Goal: Entertainment & Leisure: Consume media (video, audio)

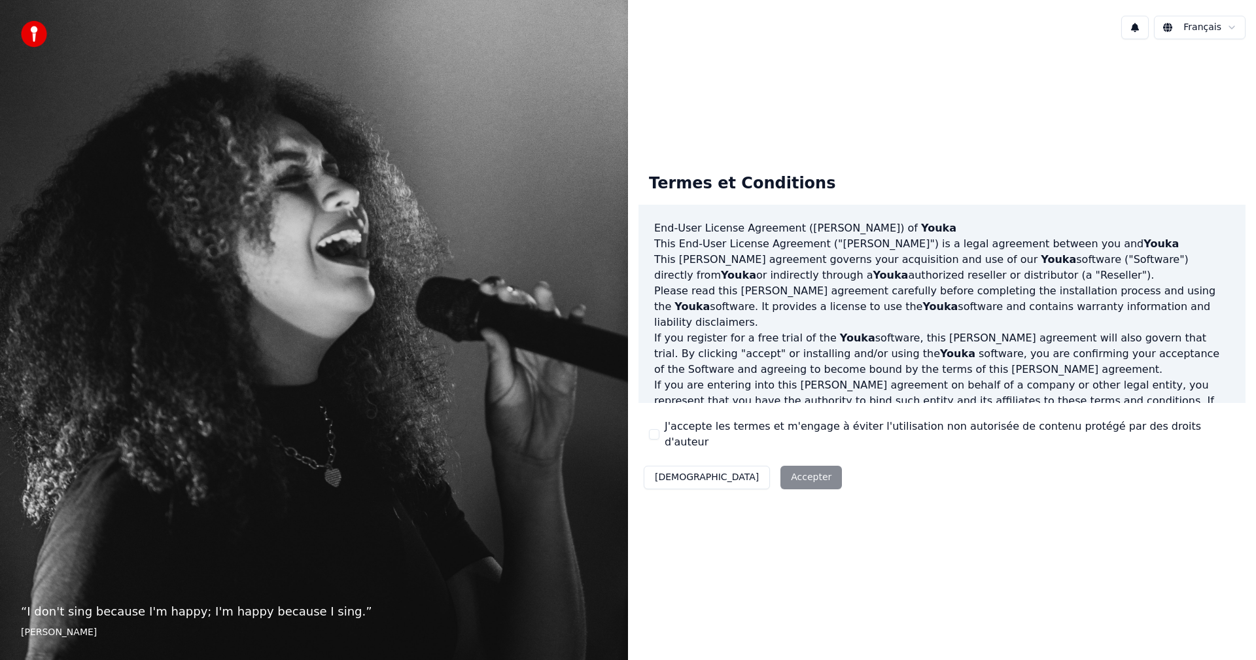
click at [657, 437] on button "J'accepte les termes et m'engage à éviter l'utilisation non autorisée de conten…" at bounding box center [654, 434] width 10 height 10
click at [780, 474] on button "Accepter" at bounding box center [810, 478] width 61 height 24
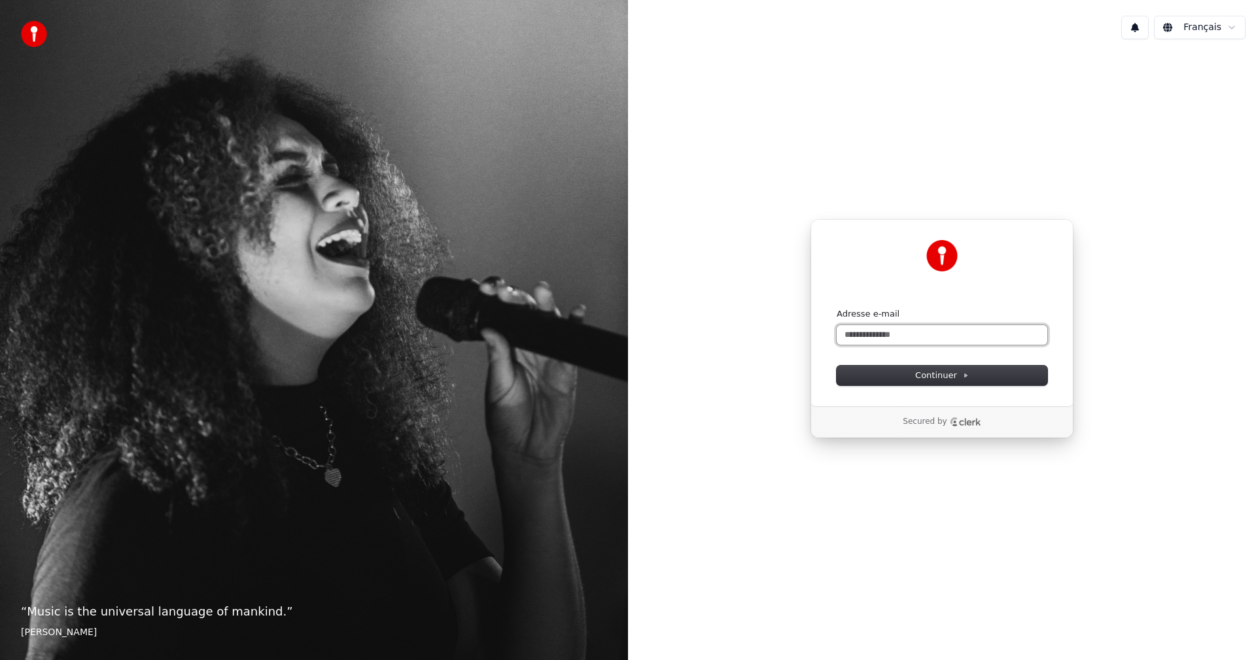
click at [883, 336] on input "Adresse e-mail" at bounding box center [941, 335] width 211 height 20
click at [919, 375] on span "Continuer" at bounding box center [942, 376] width 54 height 12
type input "**********"
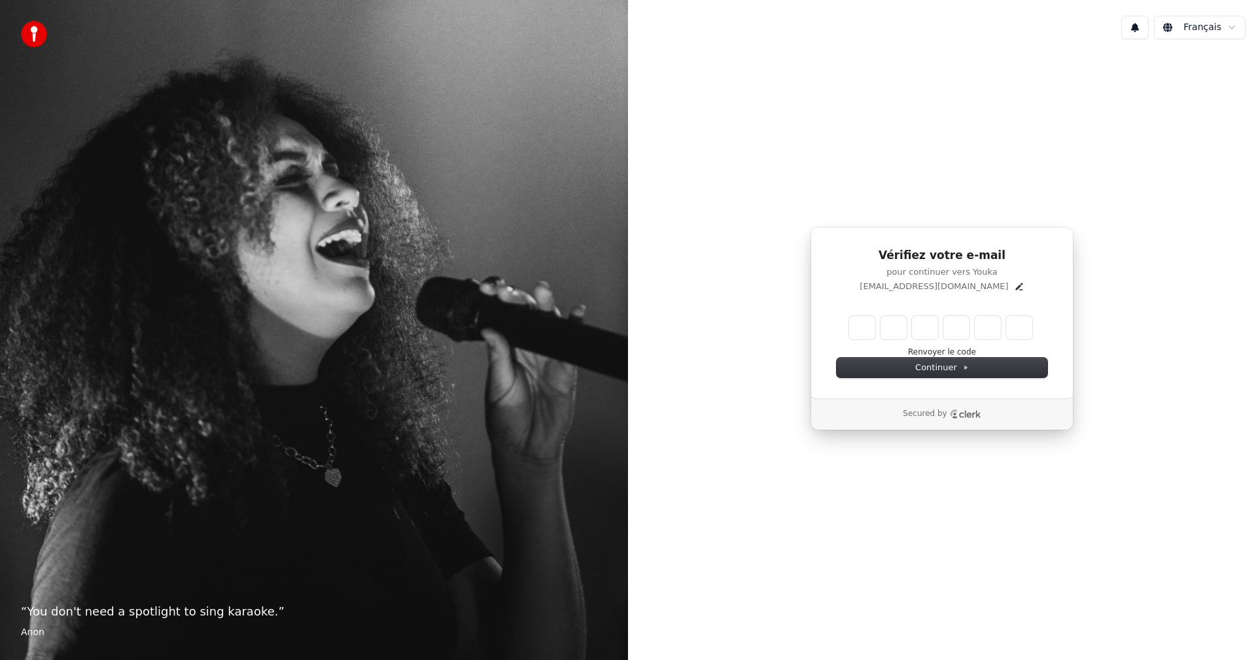
type input "*"
type input "**"
type input "*"
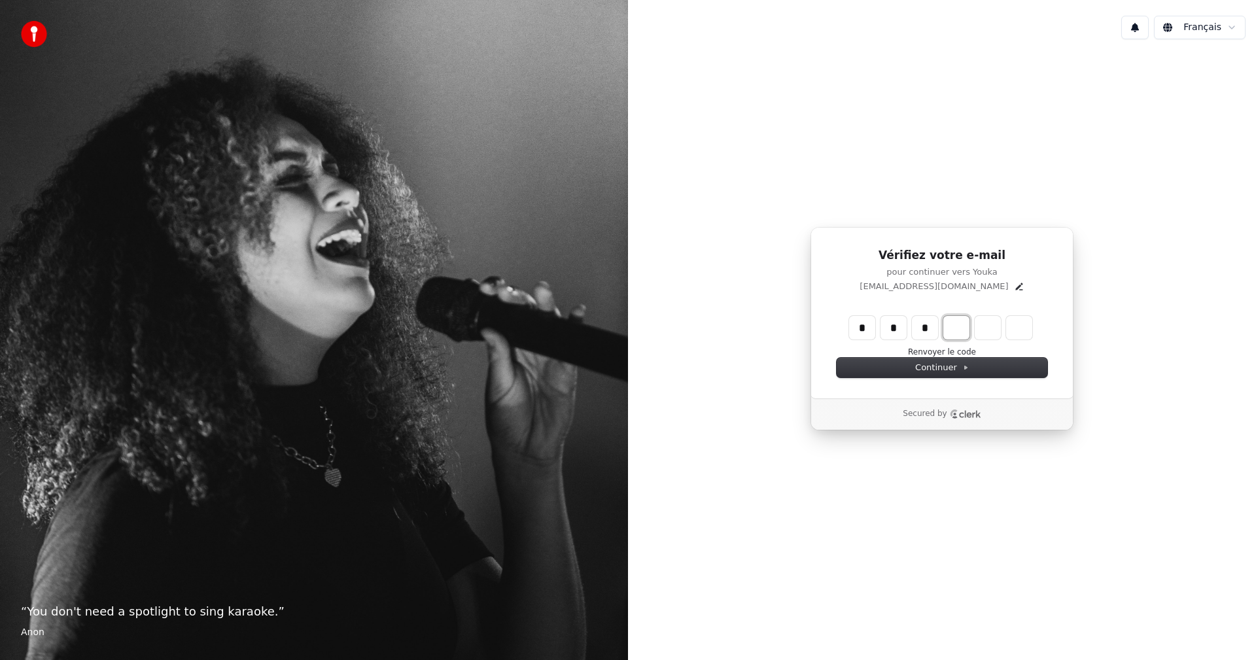
type input "***"
type input "*"
type input "****"
type input "*"
type input "******"
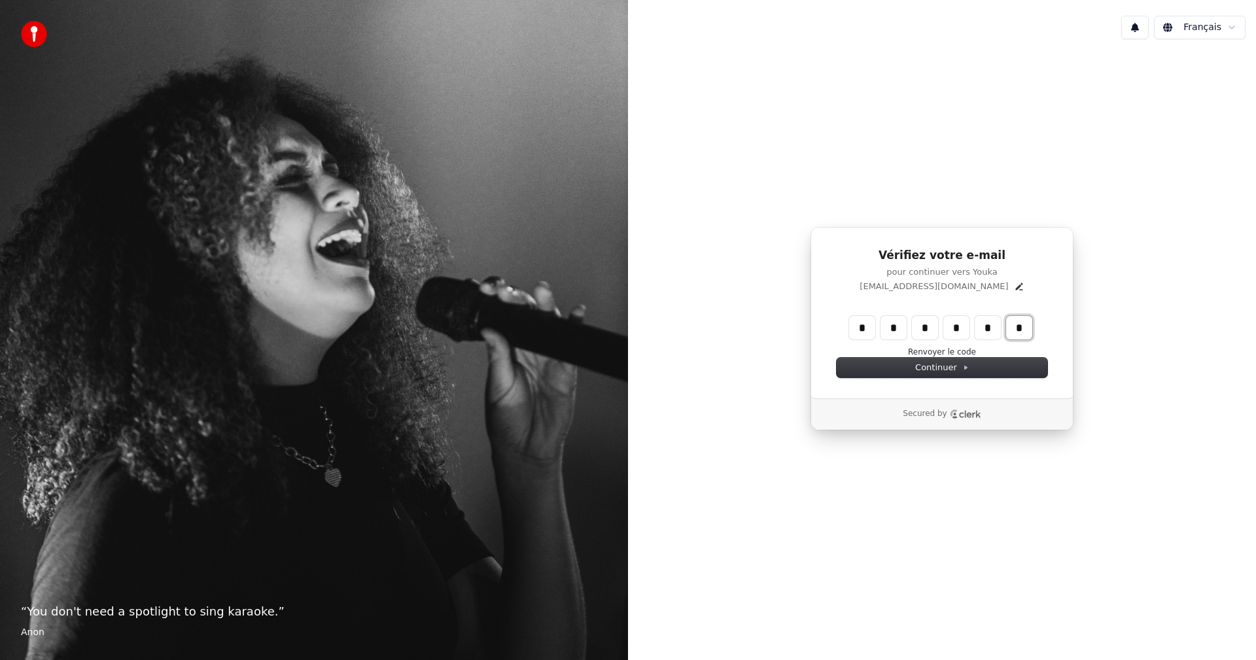
type input "*"
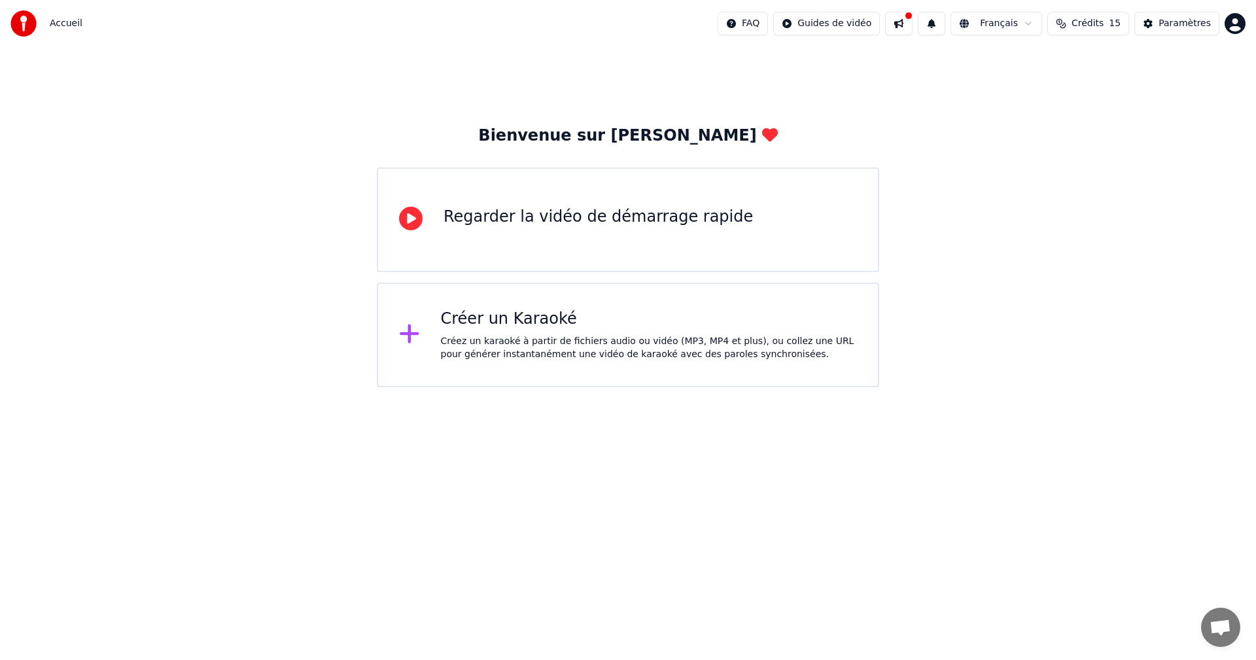
click at [692, 225] on div "Regarder la vidéo de démarrage rapide" at bounding box center [597, 217] width 309 height 21
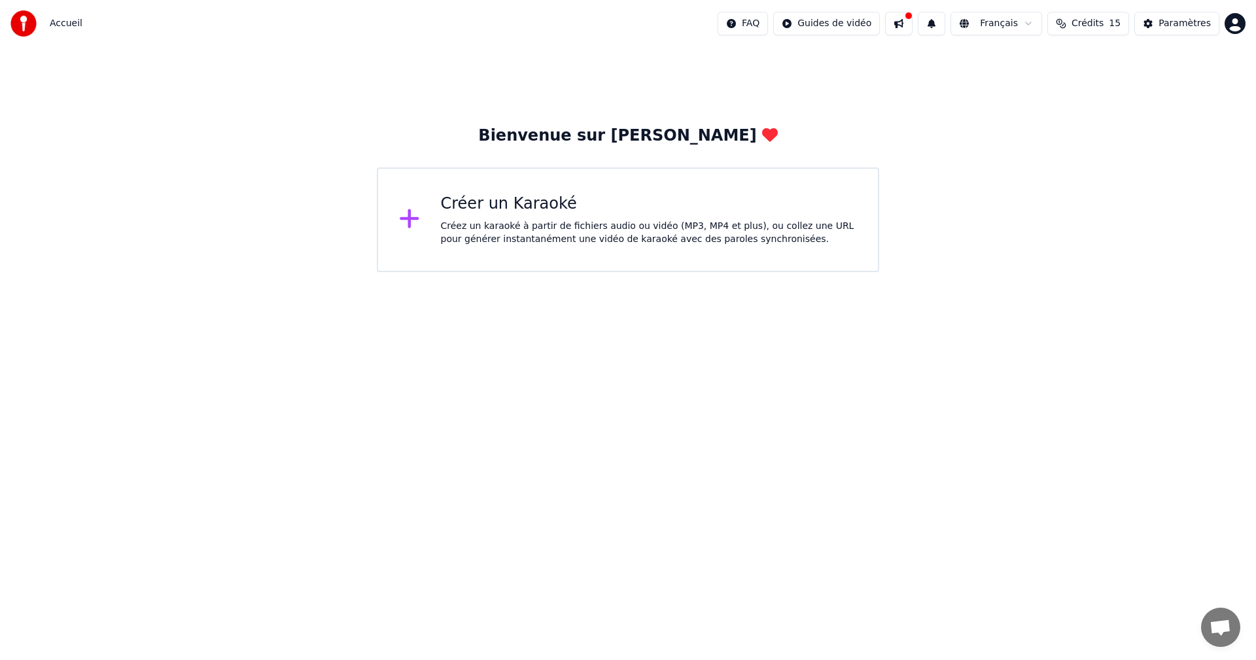
click at [415, 217] on icon at bounding box center [409, 219] width 21 height 24
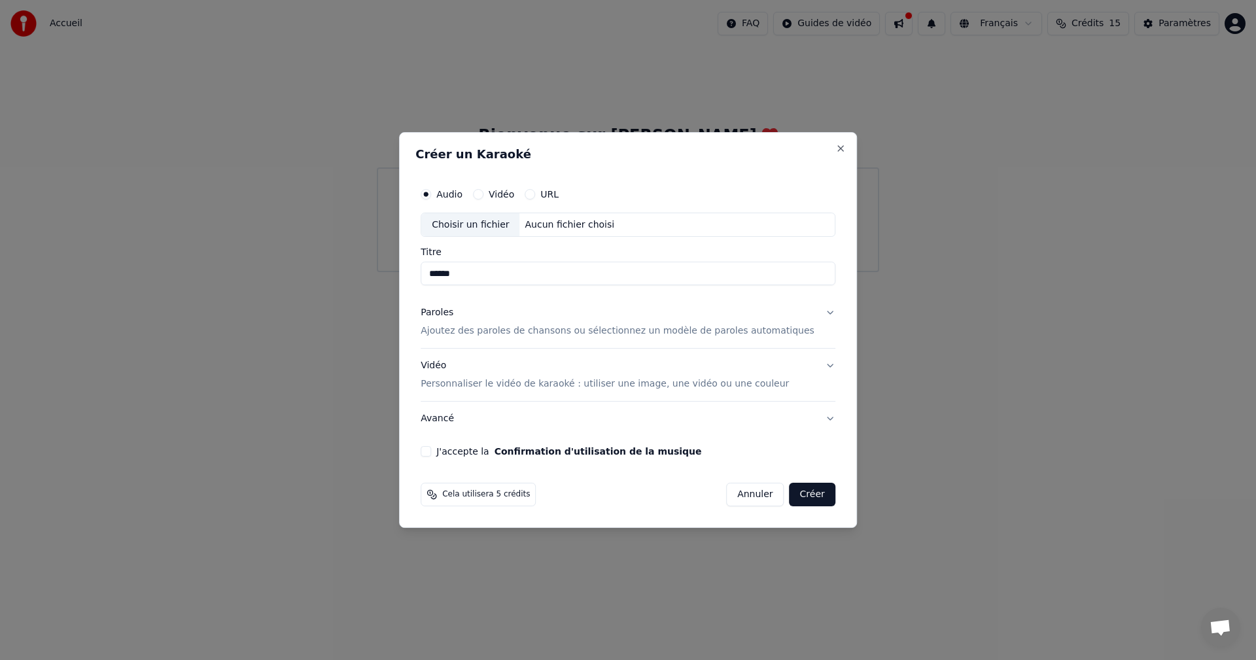
type input "******"
click at [535, 192] on button "URL" at bounding box center [530, 194] width 10 height 10
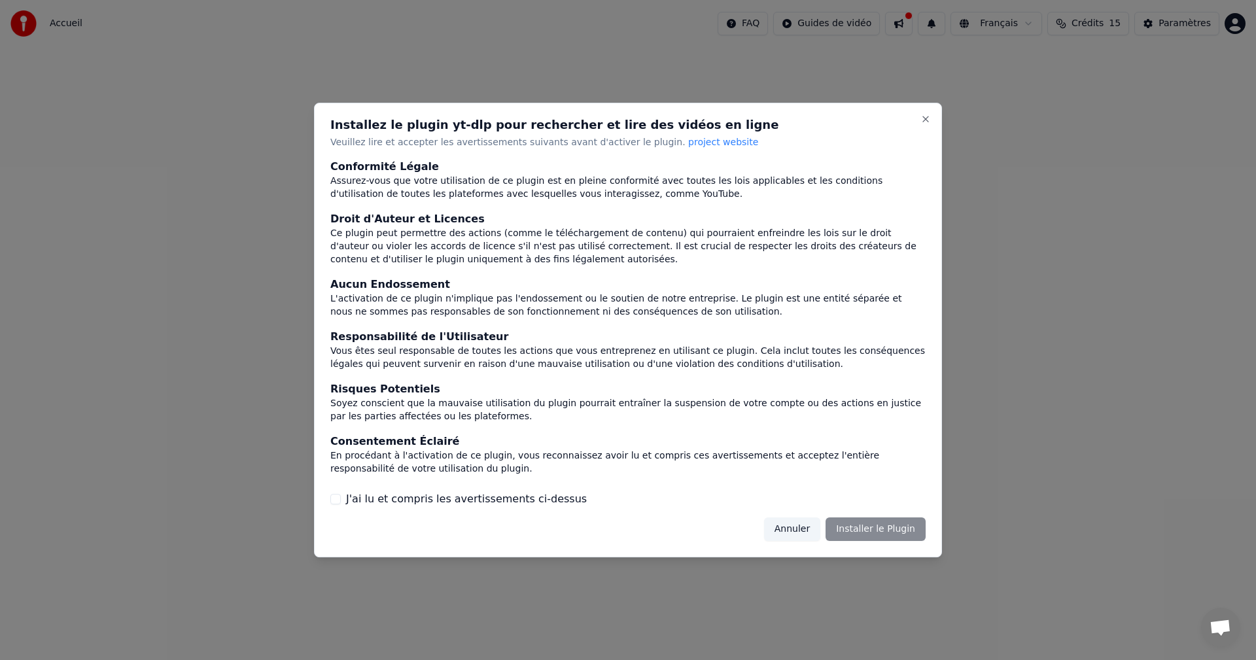
click at [340, 502] on button "J'ai lu et compris les avertissements ci-dessus" at bounding box center [335, 499] width 10 height 10
click at [867, 532] on button "Installer le Plugin" at bounding box center [875, 529] width 100 height 24
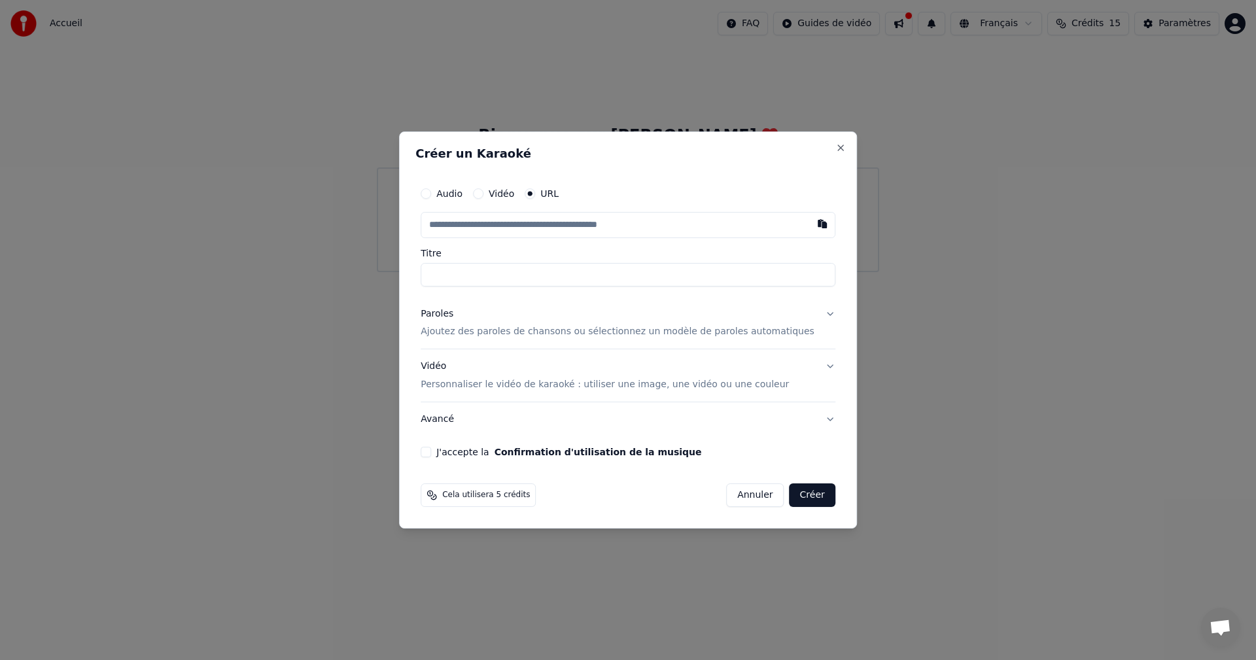
paste input "**********"
type input "**********"
click at [810, 314] on button "Paroles Ajoutez des paroles de chansons ou sélectionnez un modèle de paroles au…" at bounding box center [628, 323] width 415 height 52
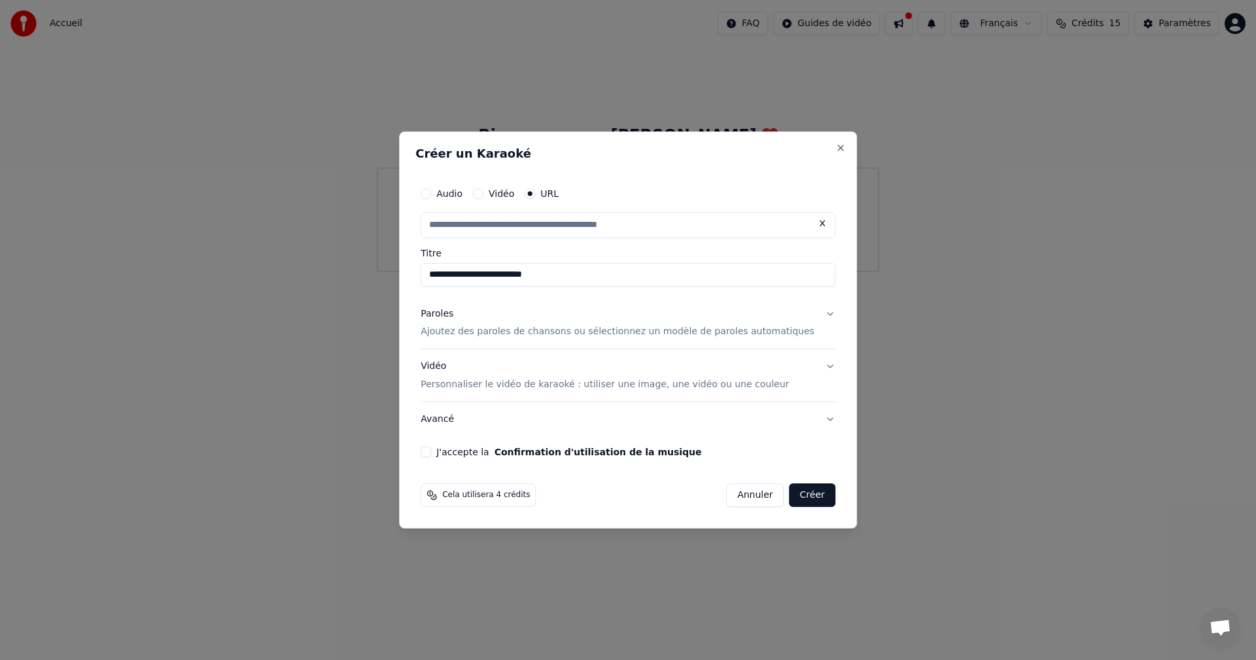
type input "**********"
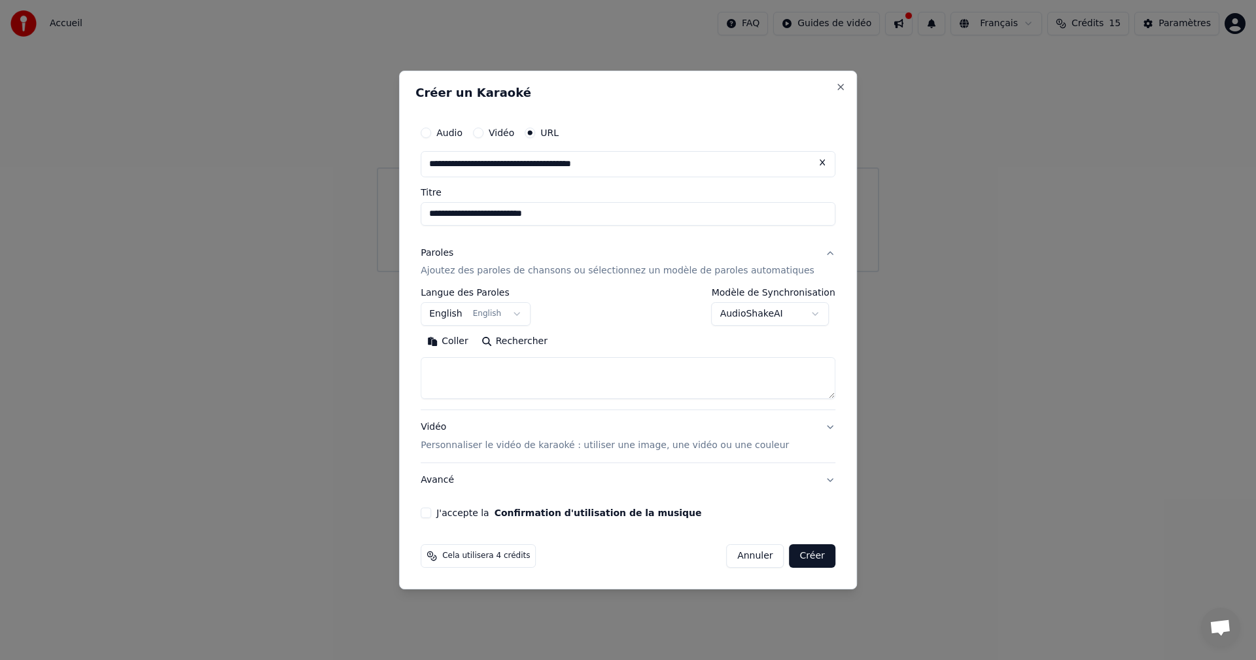
click at [528, 312] on button "English English" at bounding box center [476, 315] width 110 height 24
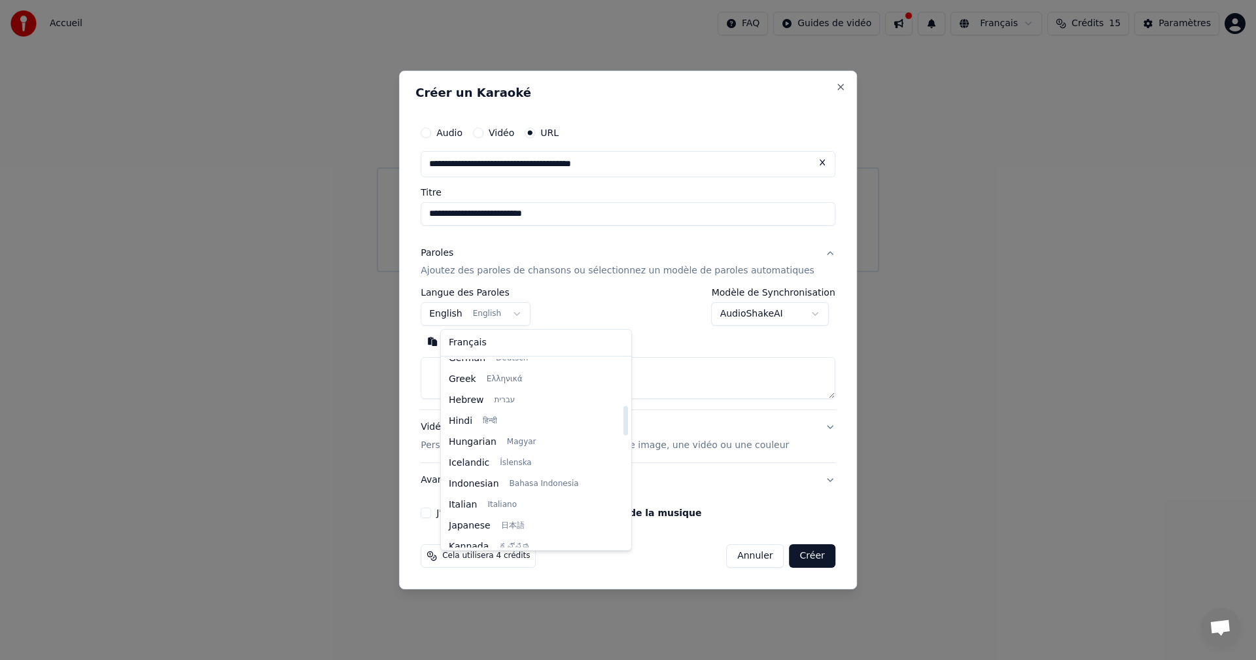
scroll to position [392, 0]
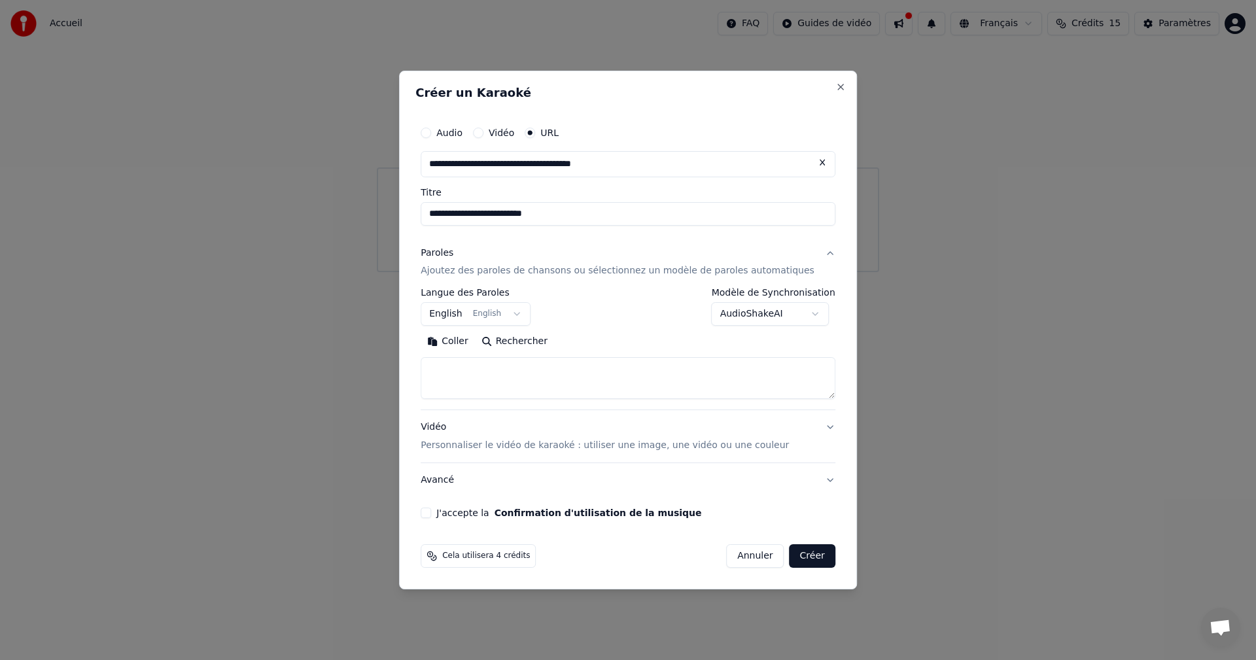
click at [531, 272] on body "**********" at bounding box center [628, 136] width 1256 height 272
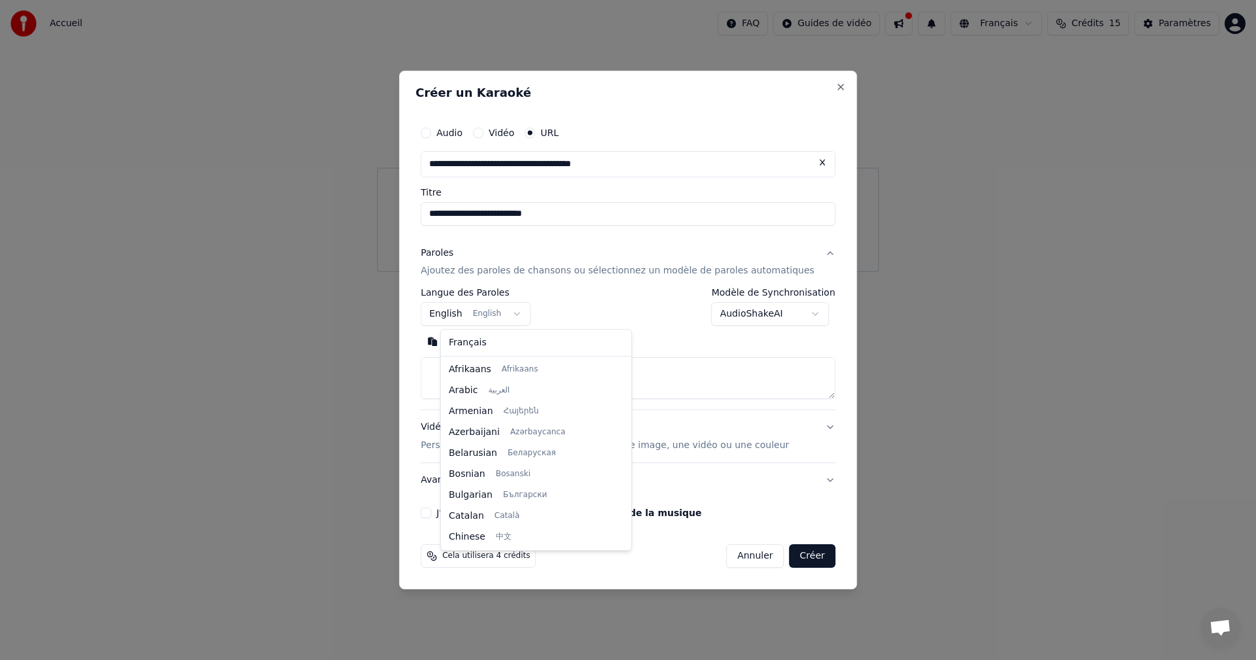
scroll to position [105, 0]
select select "**"
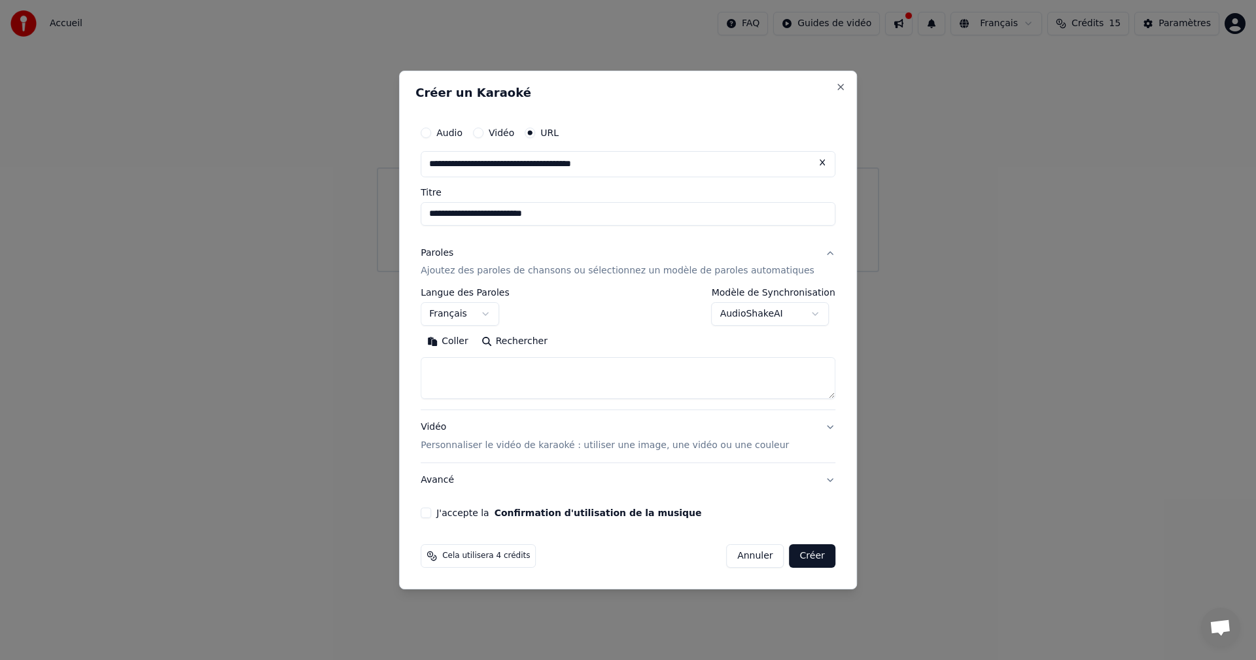
click at [464, 368] on textarea at bounding box center [628, 379] width 415 height 42
click at [502, 366] on textarea at bounding box center [628, 379] width 415 height 42
paste textarea "**********"
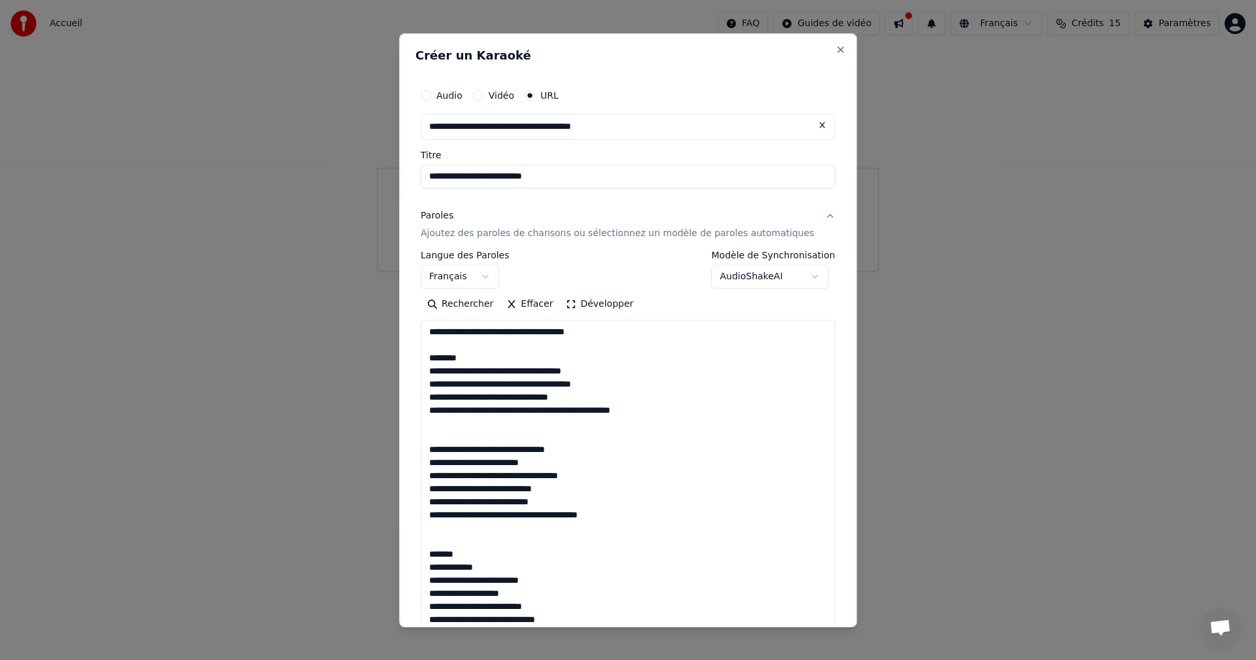
scroll to position [618, 0]
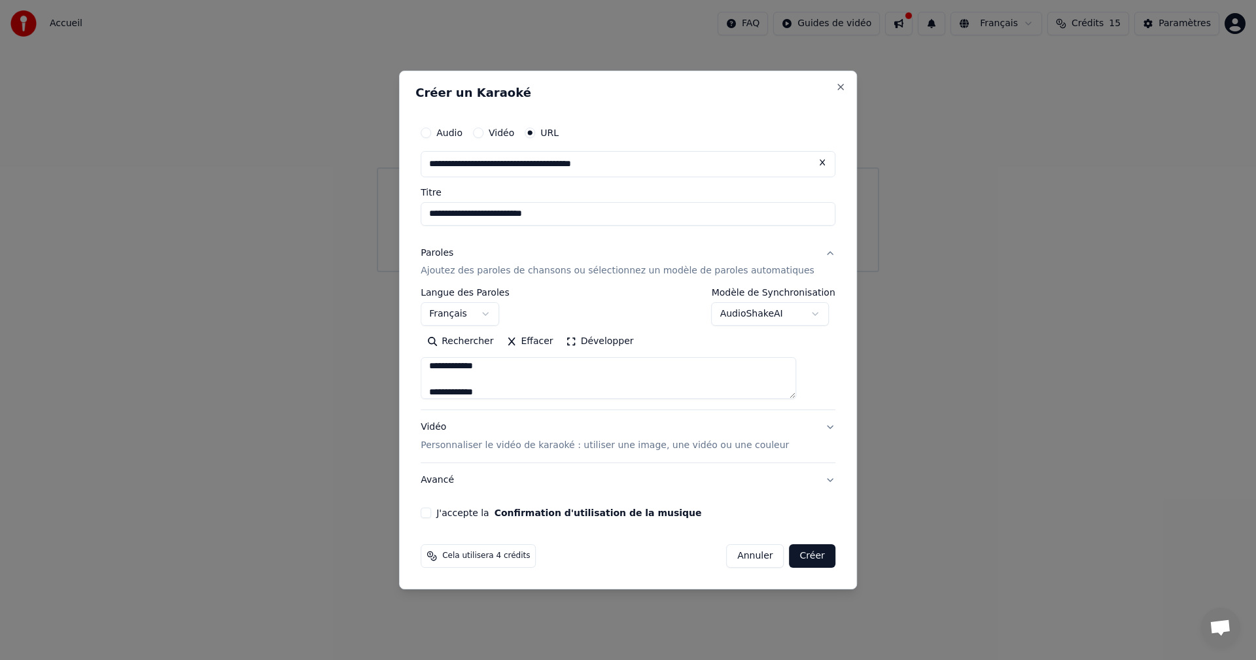
click at [496, 366] on textarea at bounding box center [608, 379] width 375 height 42
drag, startPoint x: 496, startPoint y: 394, endPoint x: 440, endPoint y: 399, distance: 57.1
click at [440, 399] on div "**********" at bounding box center [627, 318] width 425 height 409
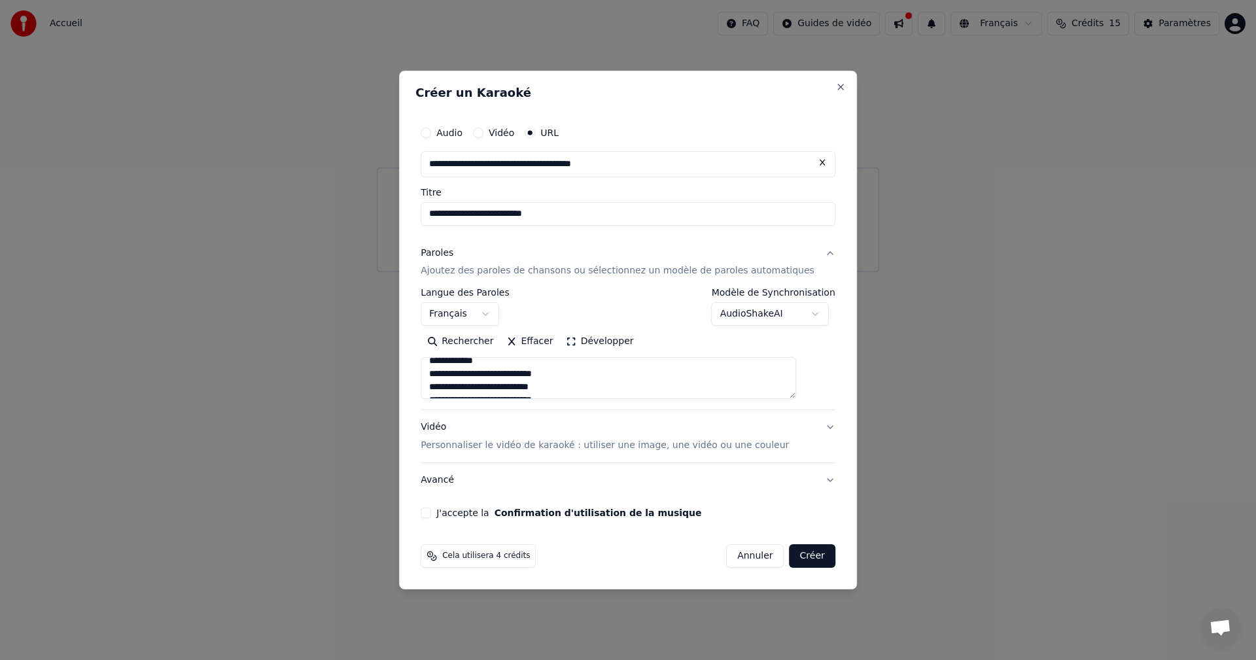
click at [497, 364] on textarea at bounding box center [608, 379] width 375 height 42
click at [447, 368] on textarea at bounding box center [608, 379] width 375 height 42
click at [454, 380] on textarea at bounding box center [608, 379] width 375 height 42
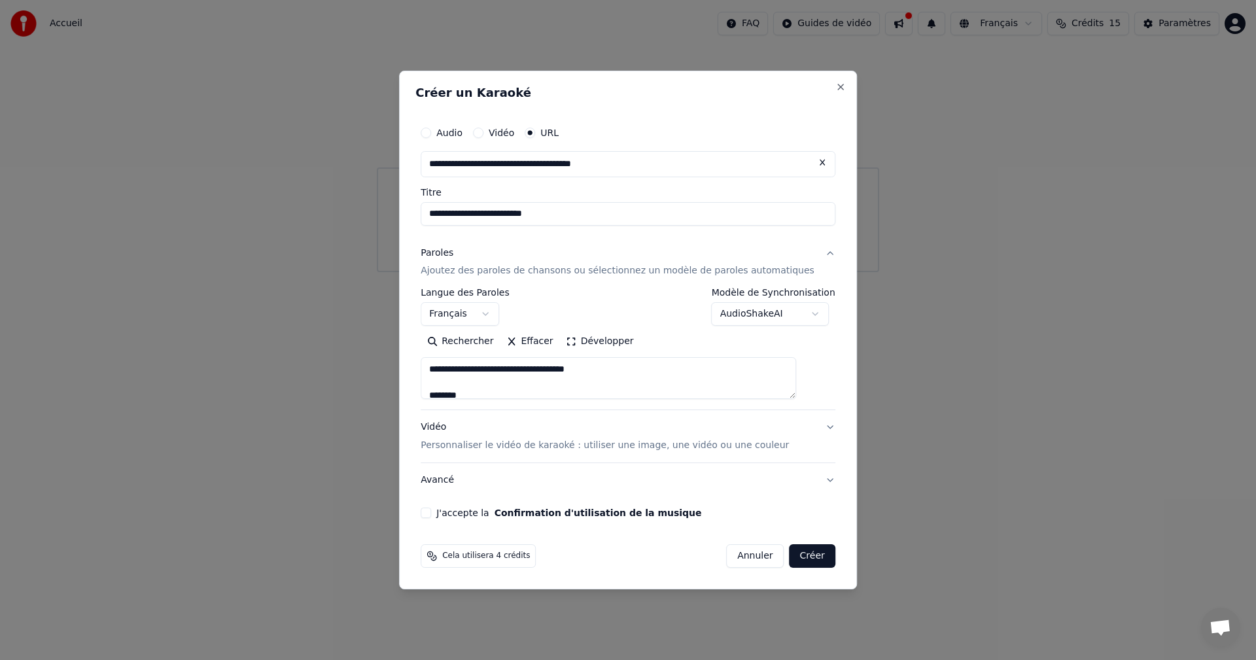
drag, startPoint x: 447, startPoint y: 368, endPoint x: 616, endPoint y: 343, distance: 171.2
click at [616, 343] on div "Rechercher Effacer Développer" at bounding box center [628, 366] width 415 height 68
drag, startPoint x: 489, startPoint y: 390, endPoint x: 457, endPoint y: 379, distance: 34.5
click at [457, 379] on textarea at bounding box center [608, 379] width 375 height 42
click at [510, 391] on textarea at bounding box center [608, 379] width 375 height 42
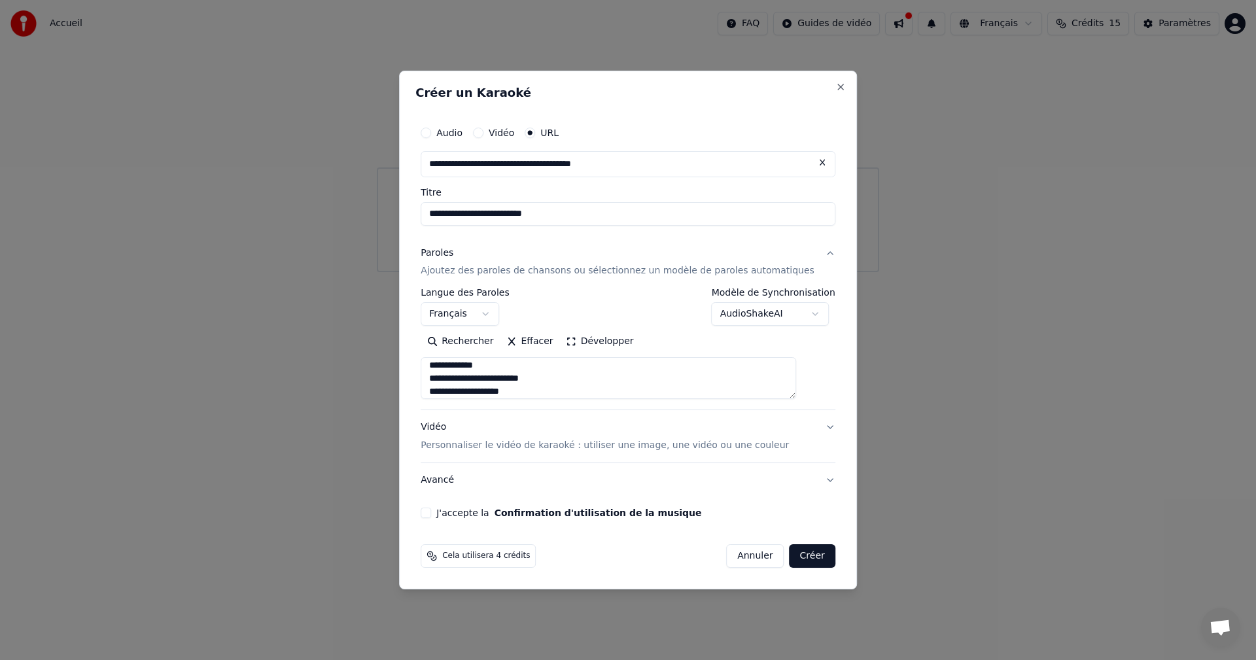
scroll to position [135, 0]
click at [625, 377] on textarea at bounding box center [608, 379] width 375 height 42
click at [449, 392] on textarea at bounding box center [608, 379] width 375 height 42
click at [476, 388] on textarea at bounding box center [608, 379] width 375 height 42
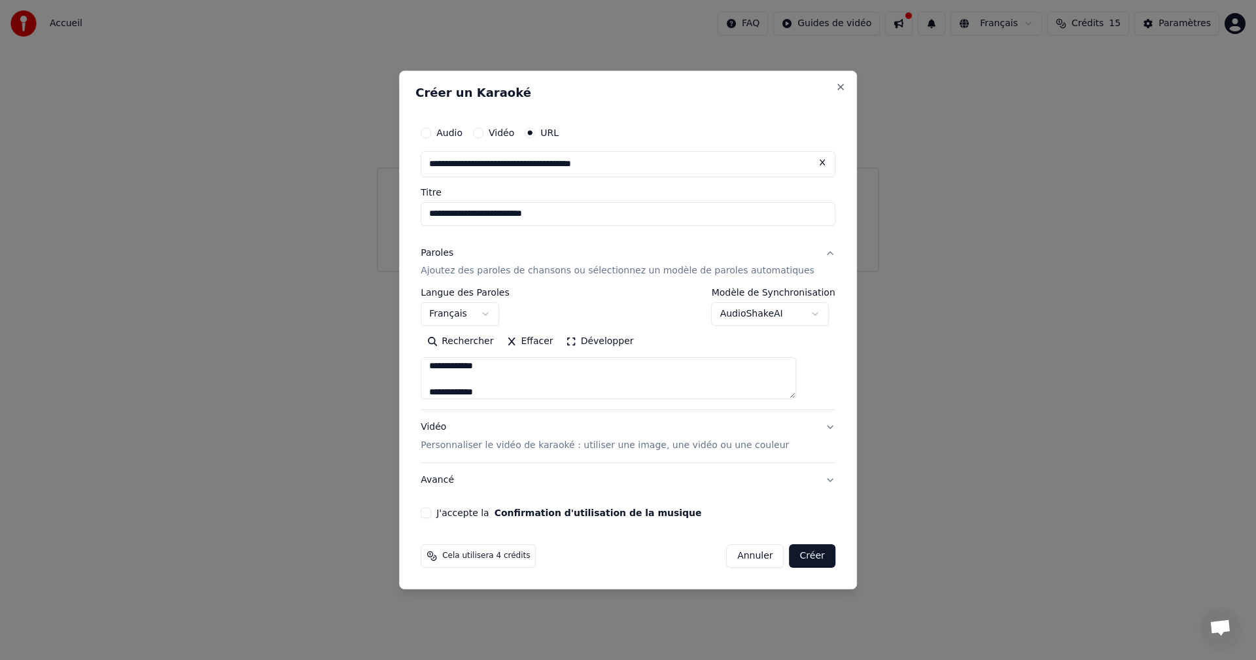
scroll to position [558, 0]
type textarea "**********"
click at [808, 424] on button "Vidéo Personnaliser le vidéo de karaoké : utiliser une image, une vidéo ou une …" at bounding box center [628, 437] width 415 height 52
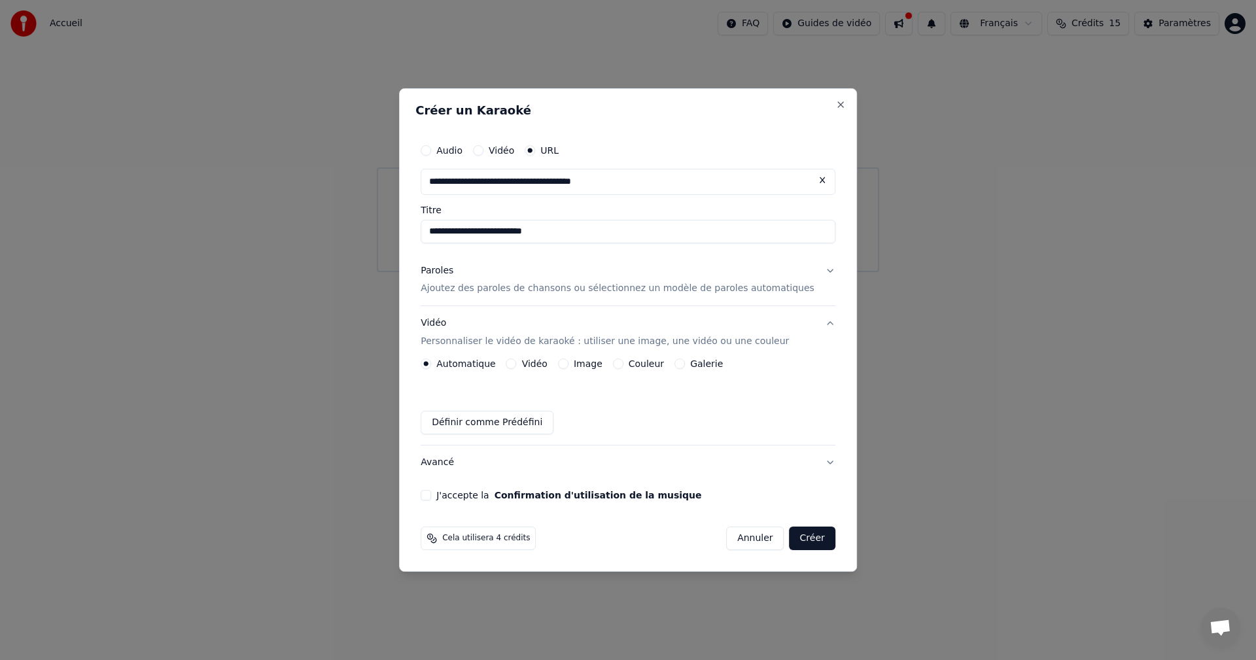
click at [623, 364] on button "Couleur" at bounding box center [618, 363] width 10 height 10
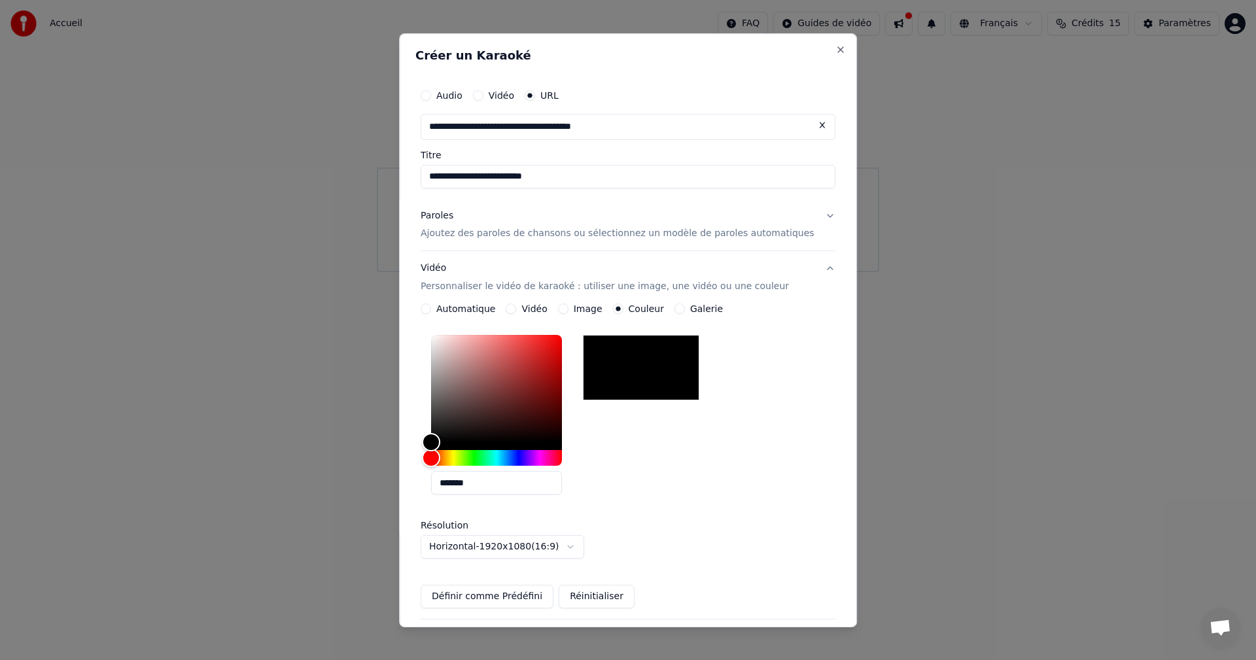
click at [457, 305] on label "Automatique" at bounding box center [465, 308] width 59 height 9
click at [431, 305] on button "Automatique" at bounding box center [426, 308] width 10 height 10
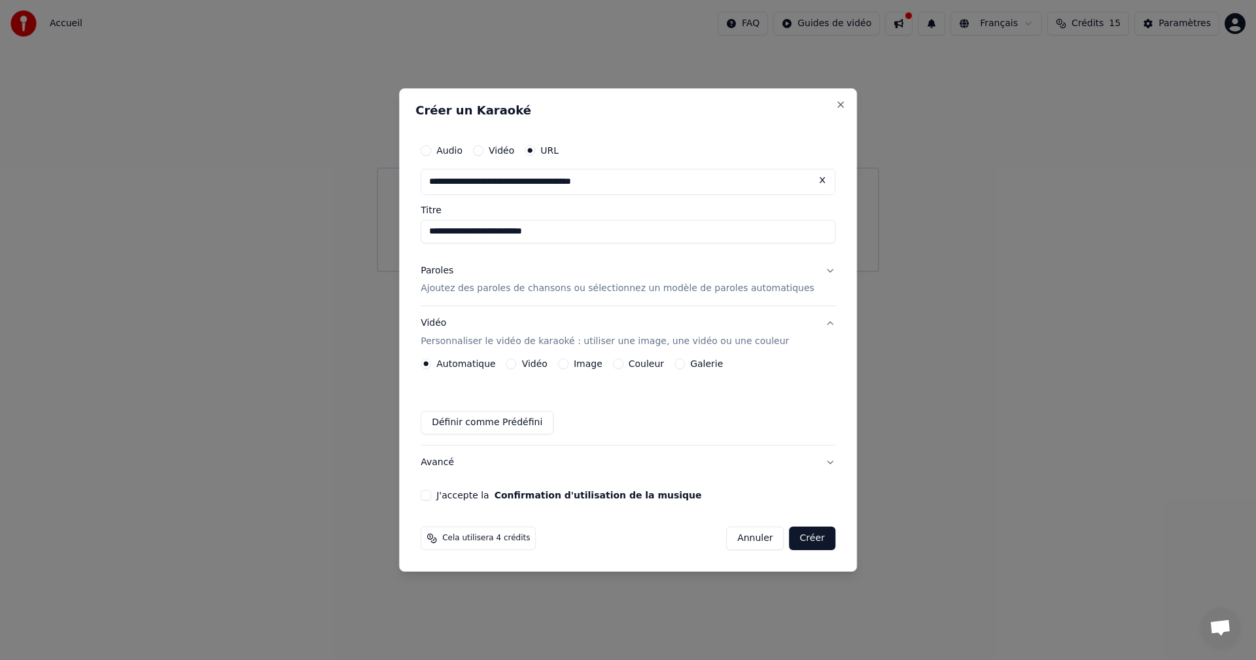
click at [431, 498] on button "J'accepte la Confirmation d'utilisation de la musique" at bounding box center [426, 495] width 10 height 10
click at [812, 269] on button "Paroles Ajoutez des paroles de chansons ou sélectionnez un modèle de paroles au…" at bounding box center [628, 280] width 415 height 52
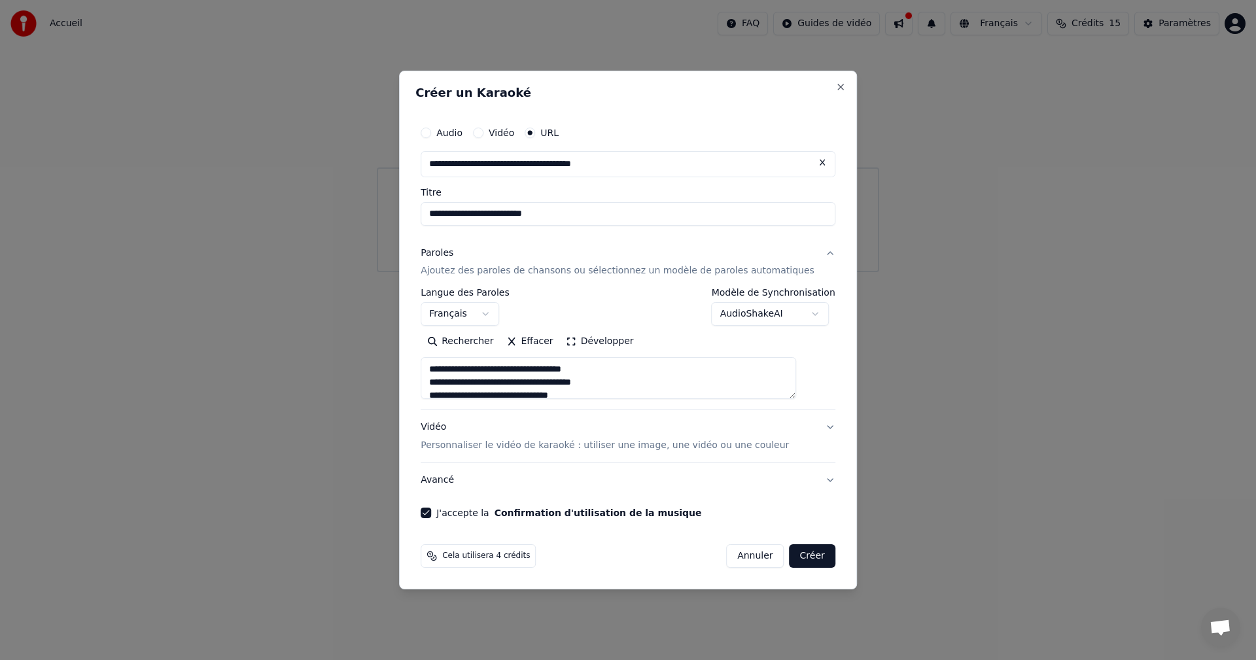
click at [801, 555] on button "Créer" at bounding box center [812, 556] width 46 height 24
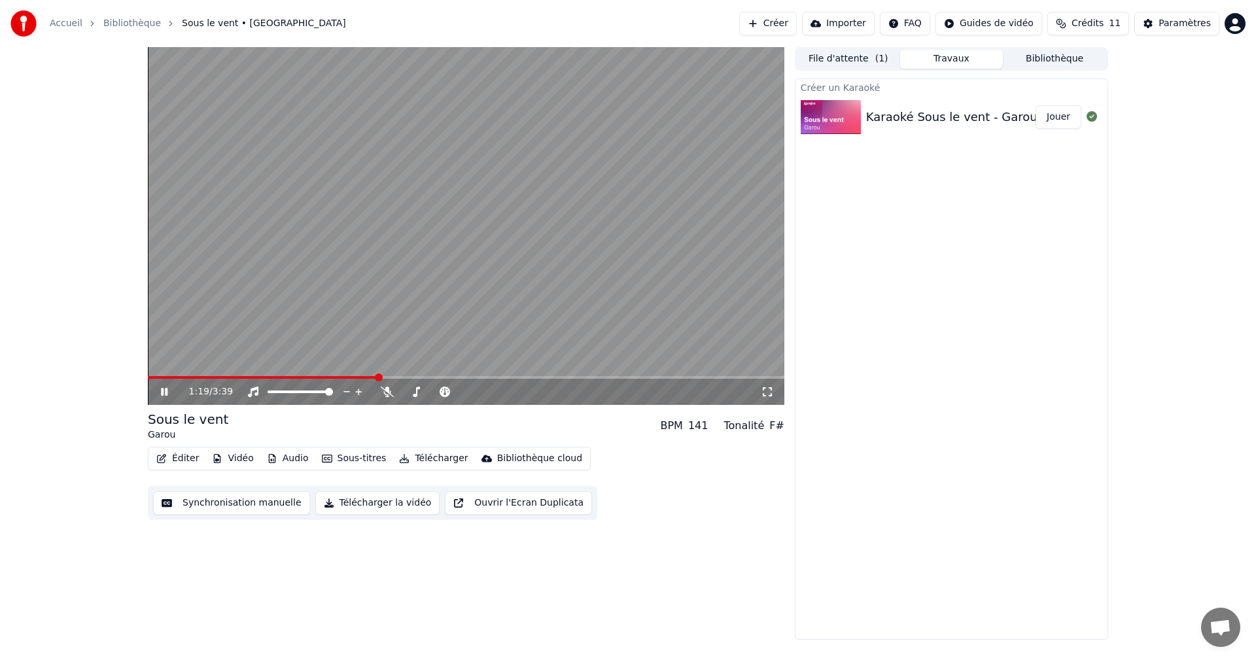
click at [262, 506] on button "Synchronisation manuelle" at bounding box center [231, 503] width 157 height 24
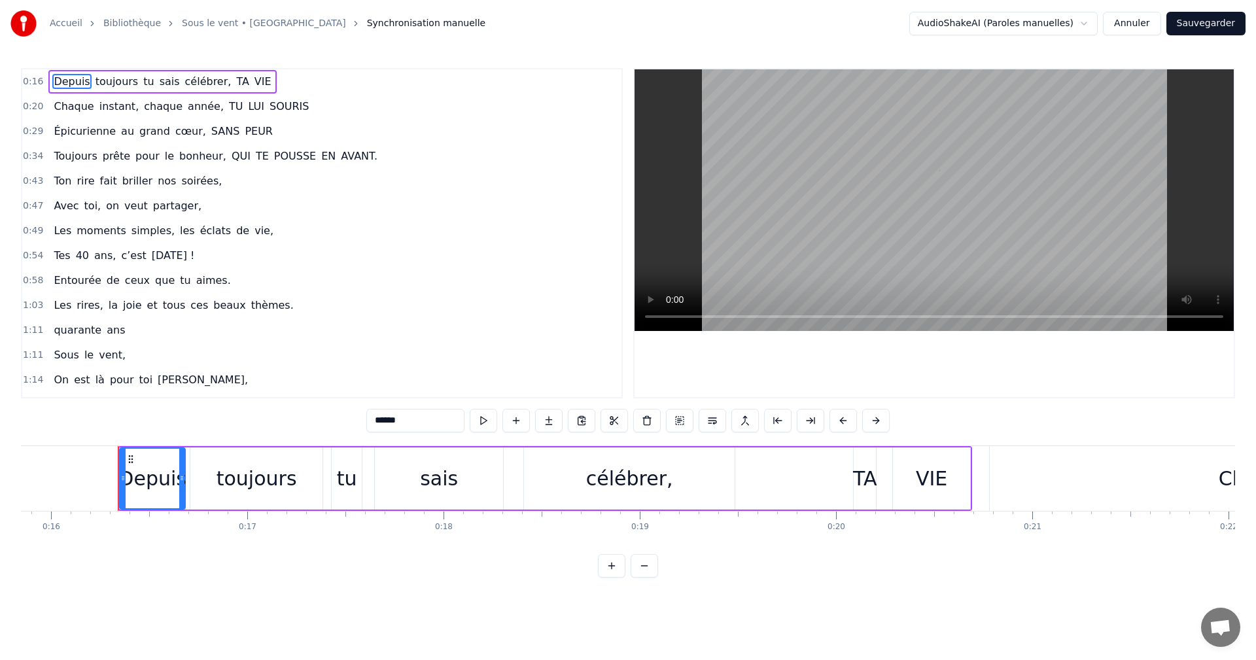
scroll to position [0, 3141]
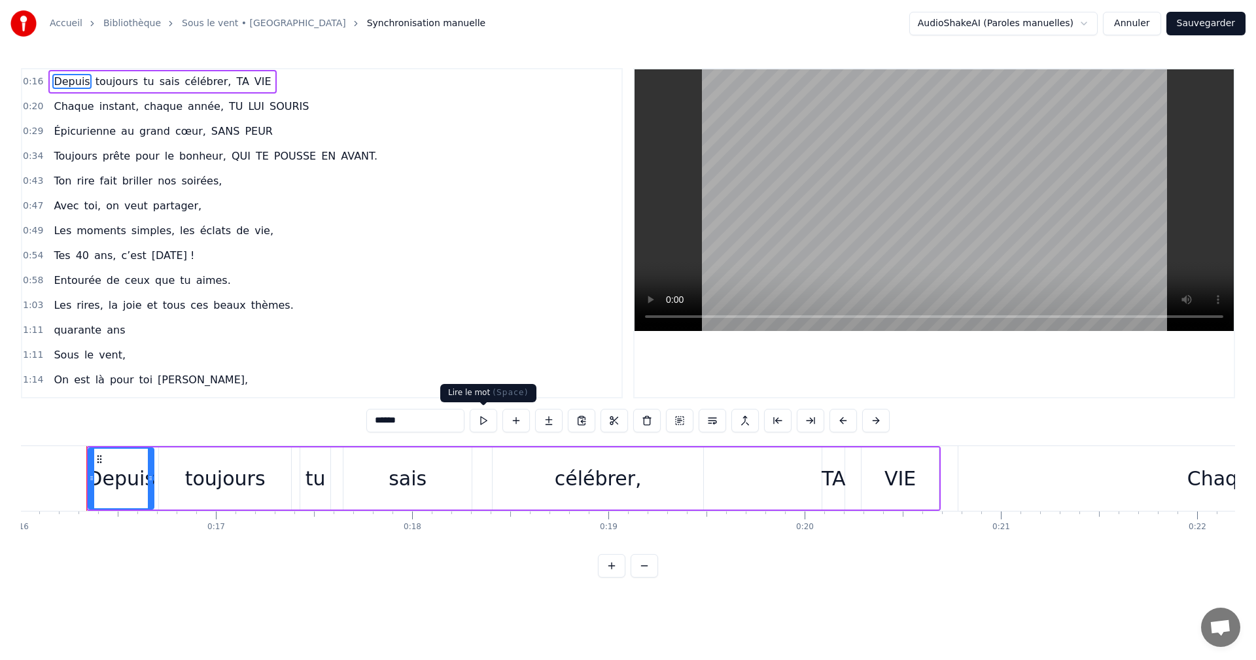
click at [480, 425] on button at bounding box center [483, 421] width 27 height 24
click at [113, 81] on span "toujours" at bounding box center [117, 81] width 46 height 15
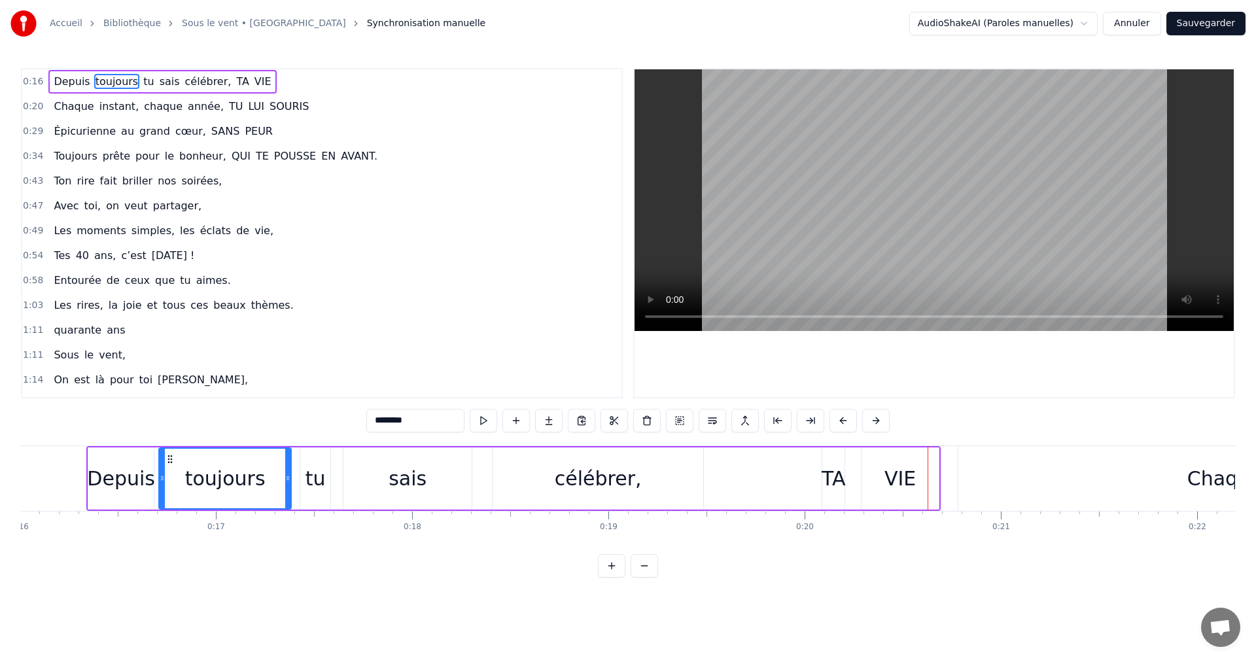
click at [235, 83] on span "TA" at bounding box center [242, 81] width 15 height 15
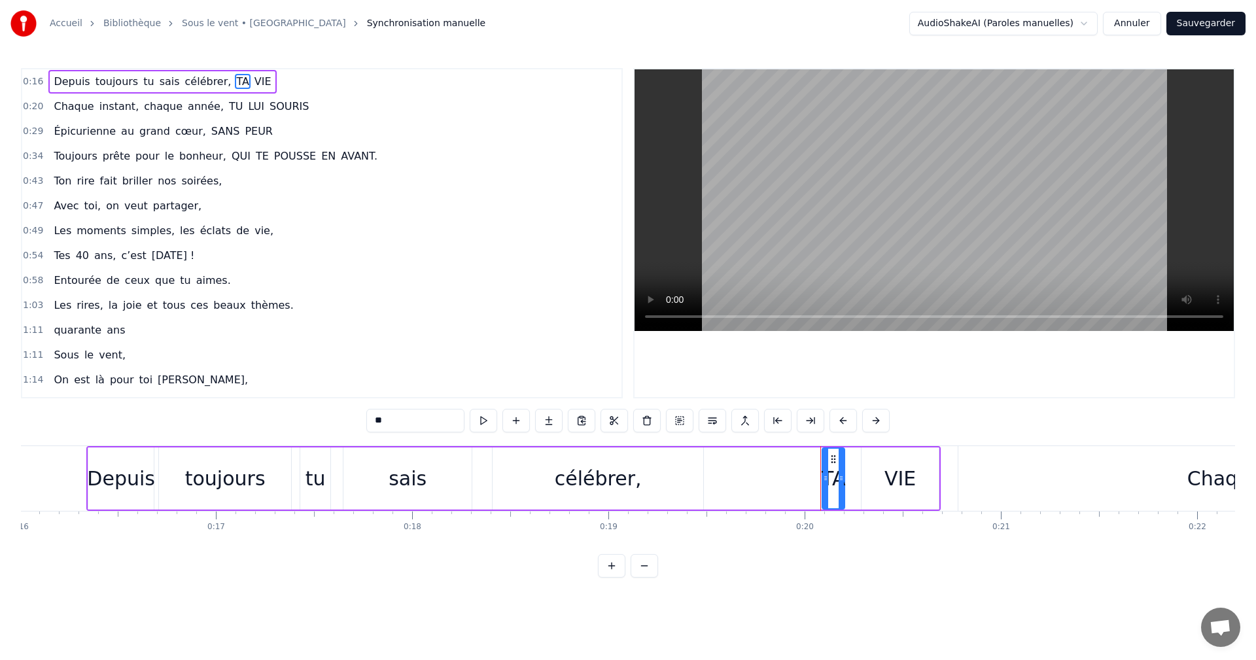
click at [52, 82] on span "Depuis" at bounding box center [71, 81] width 39 height 15
type input "******"
click at [76, 71] on div "Depuis toujours tu sais célébrer, TA VIE" at bounding box center [162, 82] width 228 height 24
click at [112, 71] on div "Depuis toujours tu sais célébrer, TA VIE" at bounding box center [162, 82] width 228 height 24
click at [561, 426] on button at bounding box center [562, 421] width 27 height 24
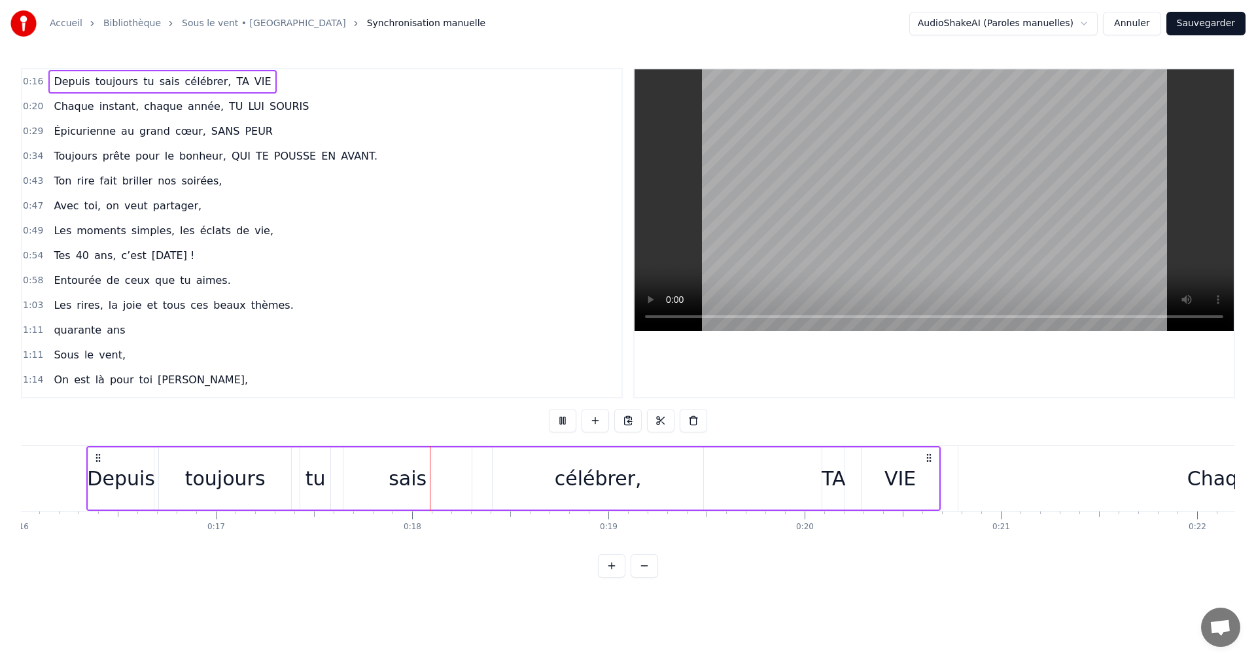
click at [561, 426] on button at bounding box center [562, 421] width 27 height 24
drag, startPoint x: 247, startPoint y: 80, endPoint x: 269, endPoint y: 82, distance: 22.3
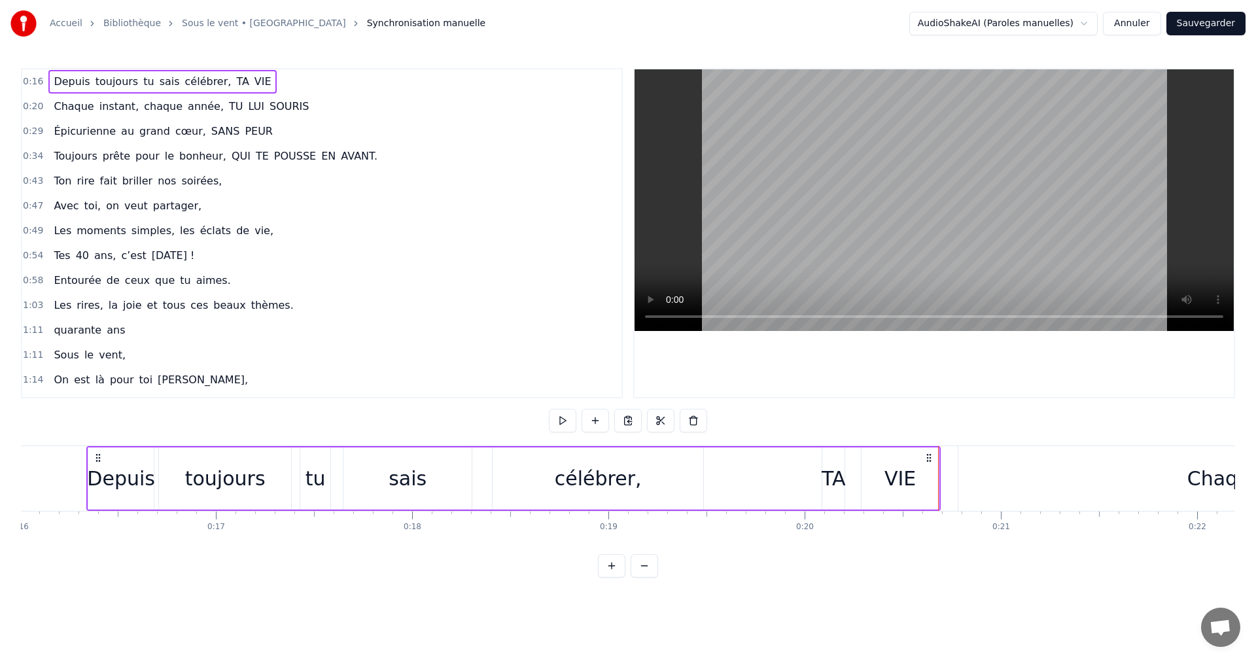
click at [269, 82] on div "0:16 Depuis toujours tu sais célébrer, TA VIE" at bounding box center [321, 81] width 599 height 25
drag, startPoint x: 243, startPoint y: 84, endPoint x: 253, endPoint y: 84, distance: 10.5
click at [253, 84] on div "0:16 Depuis toujours tu sais célébrer, TA VIE" at bounding box center [321, 81] width 599 height 25
click at [31, 111] on span "0:20" at bounding box center [33, 106] width 20 height 13
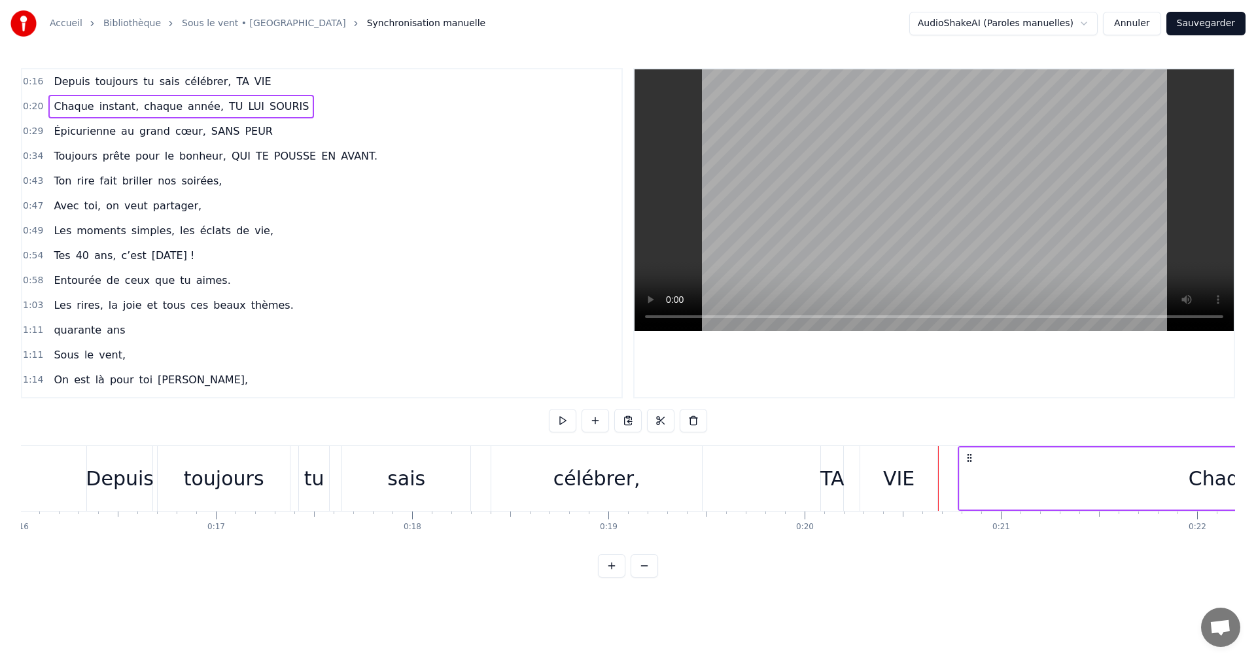
click at [32, 108] on span "0:20" at bounding box center [33, 106] width 20 height 13
click at [71, 77] on span "Depuis" at bounding box center [71, 81] width 39 height 15
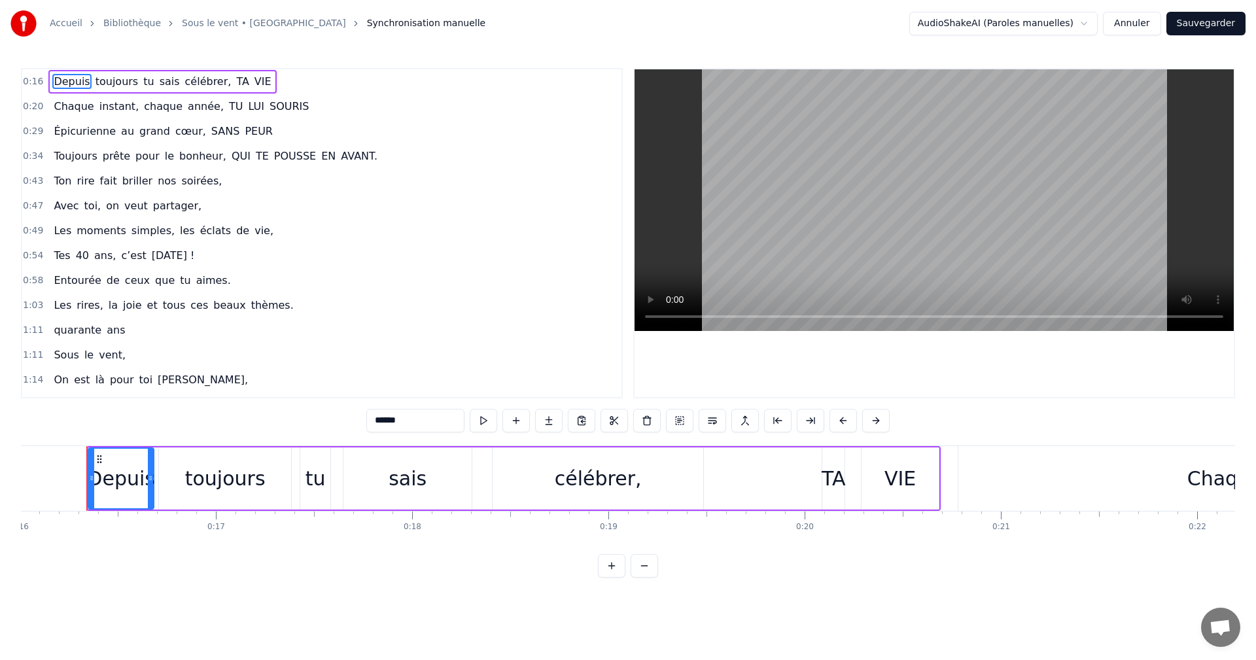
click at [235, 80] on span "TA" at bounding box center [242, 81] width 15 height 15
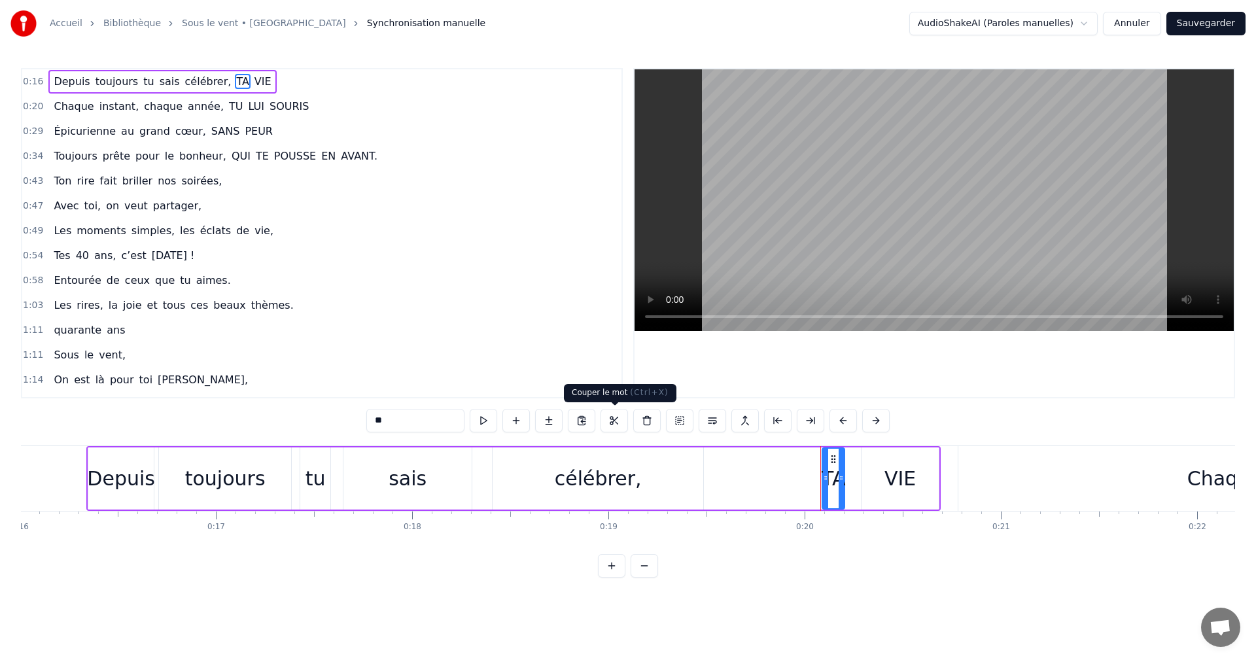
click at [610, 421] on button at bounding box center [613, 421] width 27 height 24
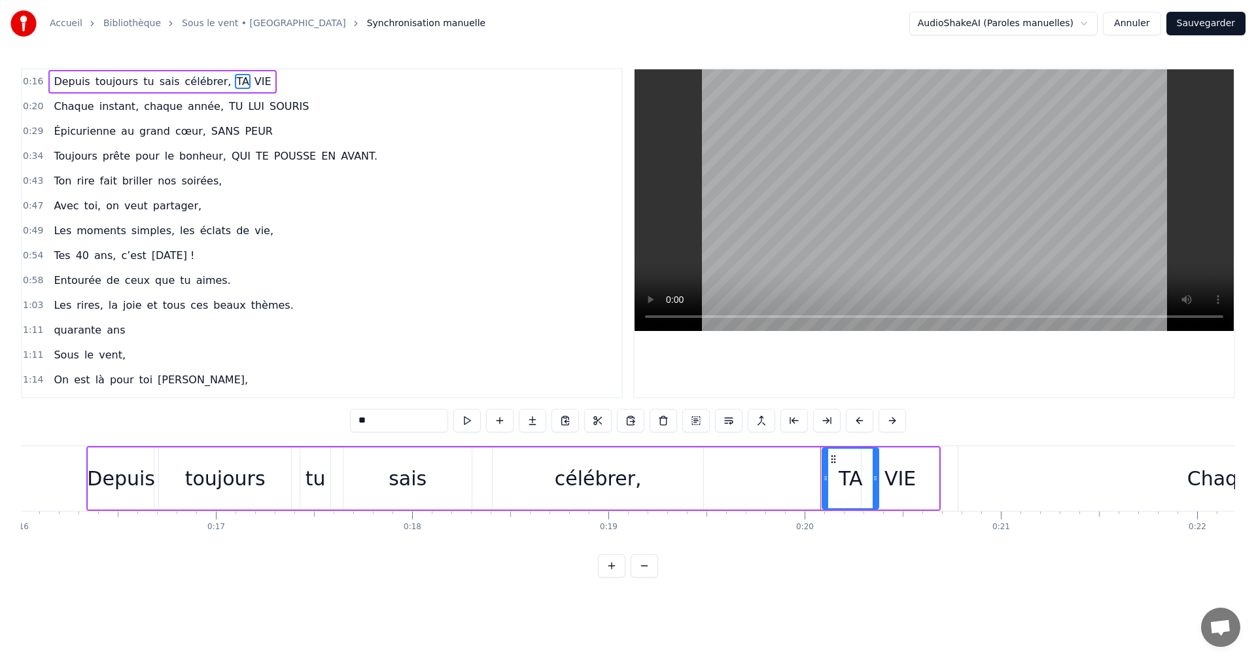
drag, startPoint x: 842, startPoint y: 484, endPoint x: 876, endPoint y: 490, distance: 34.5
click at [876, 490] on div at bounding box center [874, 479] width 5 height 60
click at [889, 478] on div "VIE" at bounding box center [899, 478] width 31 height 29
type input "***"
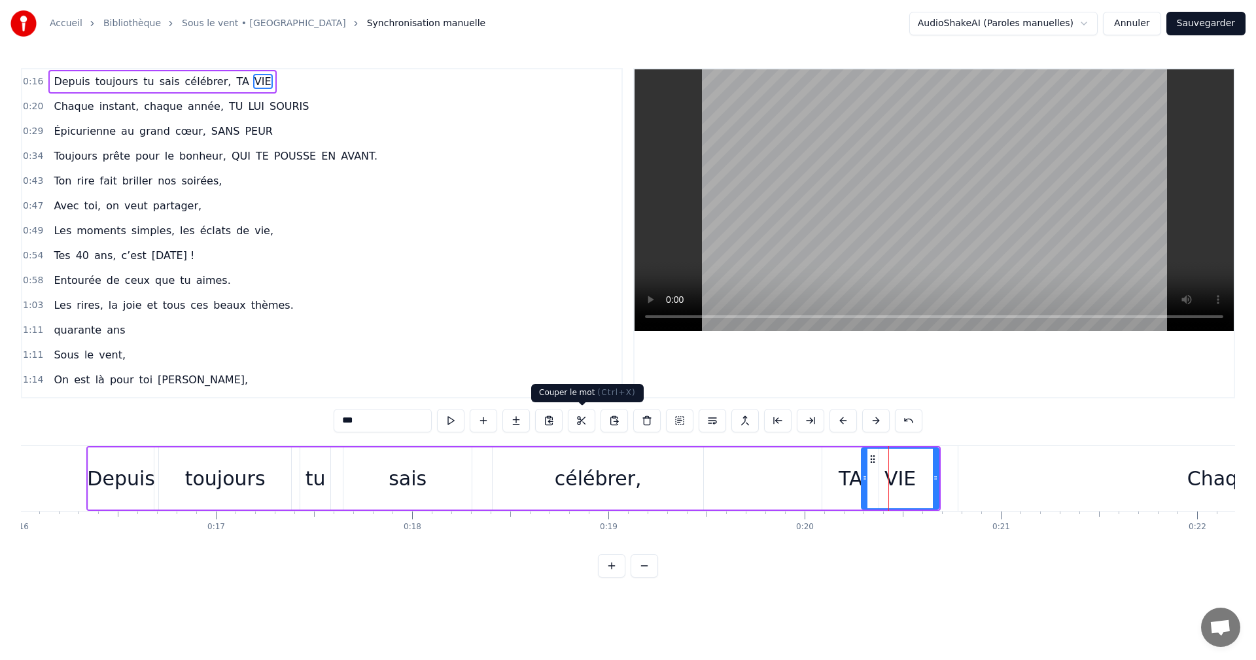
click at [585, 424] on button at bounding box center [581, 421] width 27 height 24
click at [939, 479] on div "VIE" at bounding box center [900, 478] width 78 height 62
drag, startPoint x: 934, startPoint y: 482, endPoint x: 971, endPoint y: 480, distance: 37.3
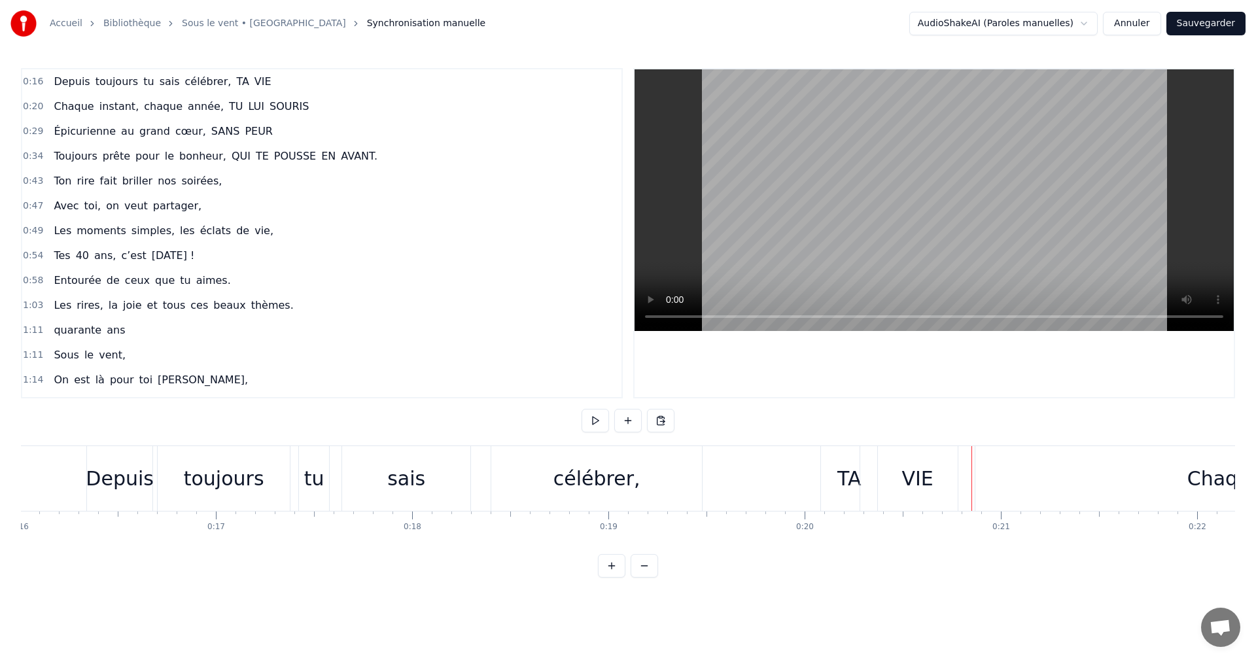
click at [107, 470] on div "Depuis" at bounding box center [120, 478] width 68 height 29
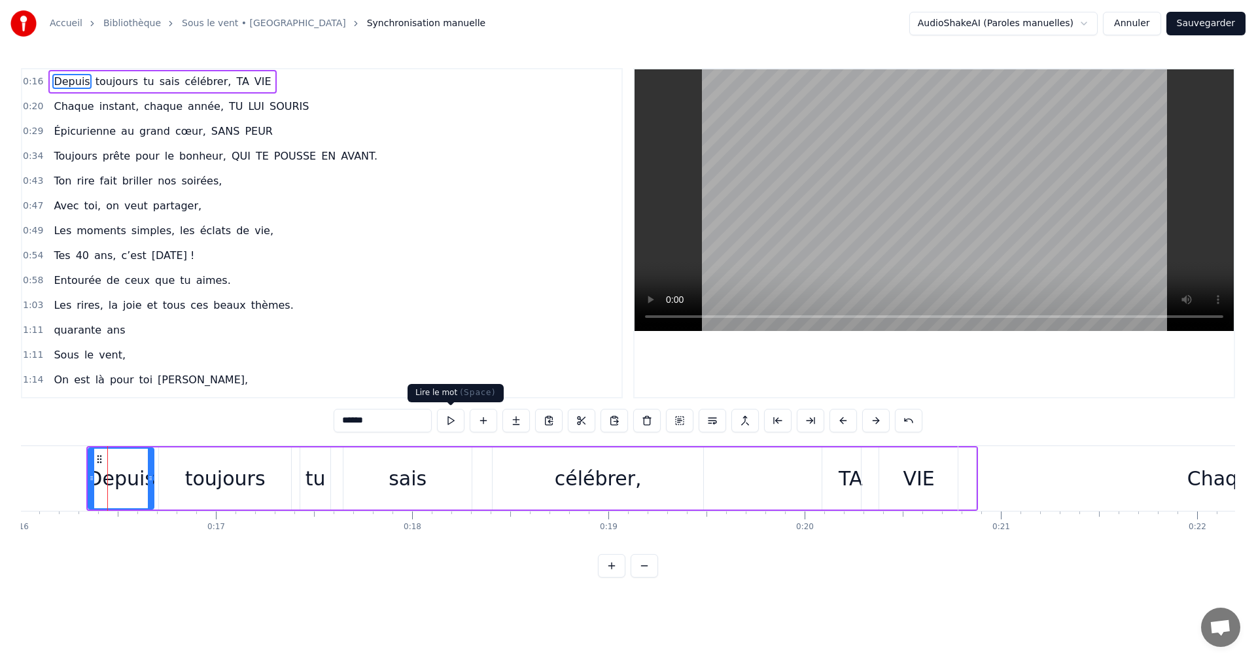
click at [442, 418] on button at bounding box center [450, 421] width 27 height 24
click at [317, 446] on div "Depuis toujours tu sais célébrer, TA VIE" at bounding box center [531, 478] width 891 height 65
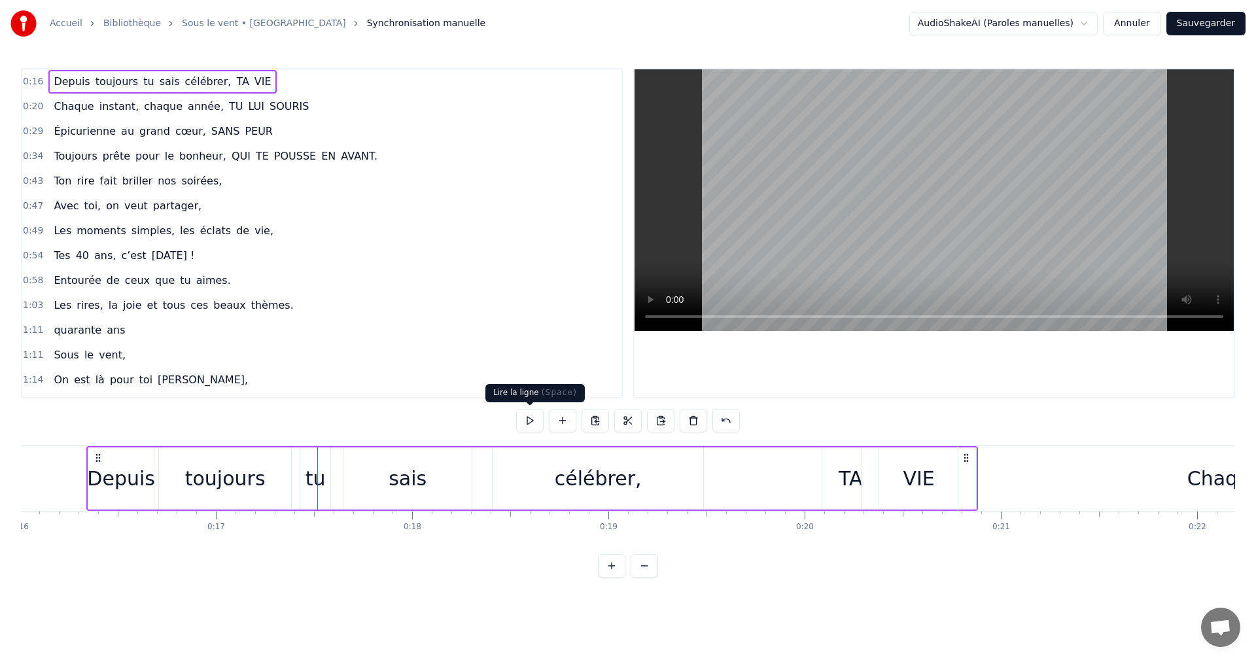
click at [535, 417] on button at bounding box center [529, 421] width 27 height 24
click at [1024, 478] on div "Chaque" at bounding box center [1224, 478] width 532 height 65
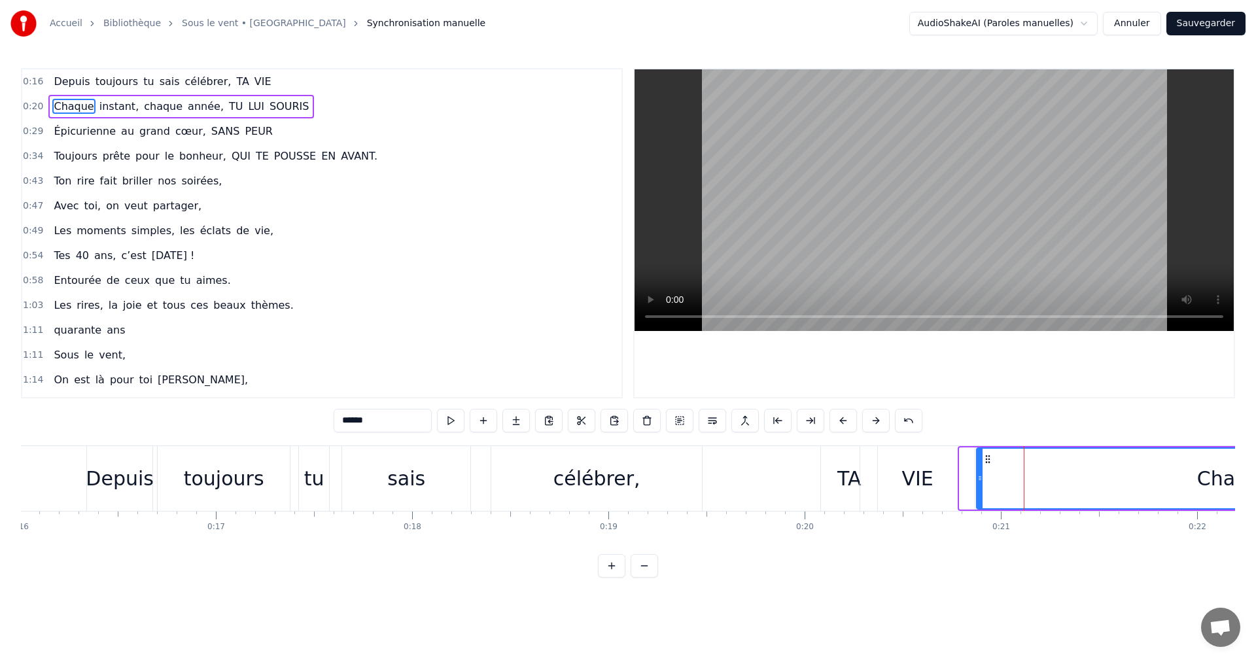
drag, startPoint x: 960, startPoint y: 479, endPoint x: 977, endPoint y: 481, distance: 17.1
click at [977, 481] on icon at bounding box center [979, 478] width 5 height 10
click at [836, 479] on div "TA" at bounding box center [849, 478] width 56 height 65
type input "**"
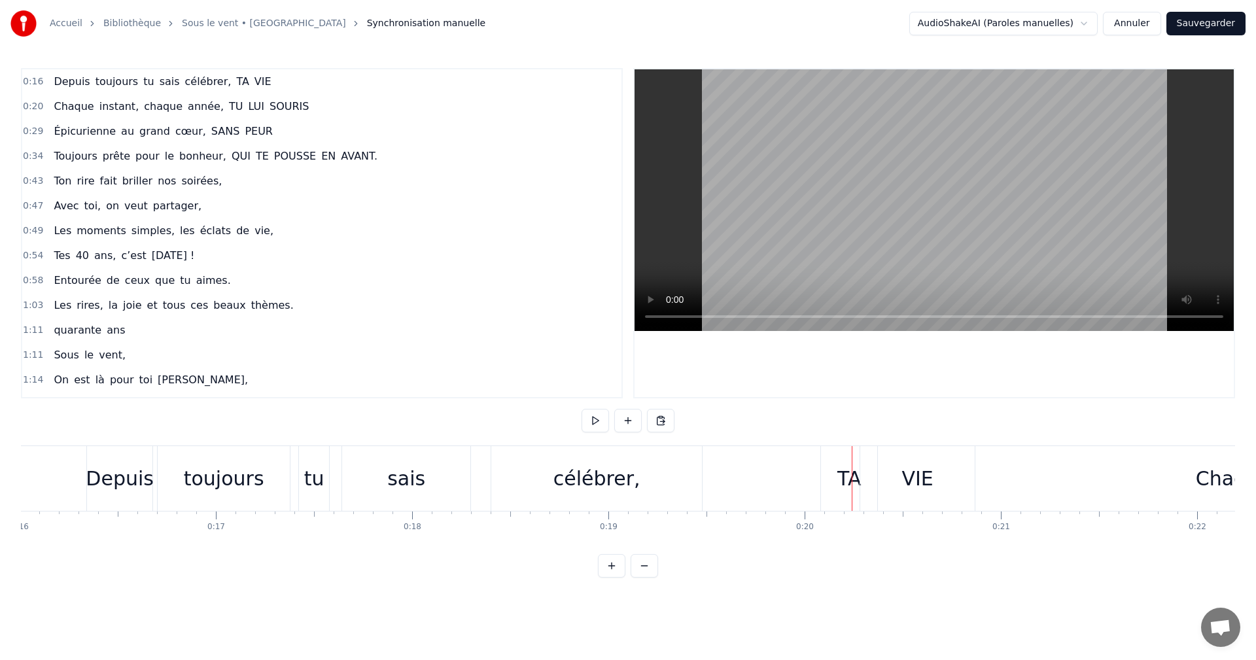
click at [117, 443] on div "0:16 Depuis toujours tu sais célébrer, TA VIE 0:20 Chaque instant, chaque année…" at bounding box center [628, 322] width 1214 height 509
click at [156, 446] on div "Depuis toujours tu sais célébrer, TA VIE" at bounding box center [531, 478] width 891 height 65
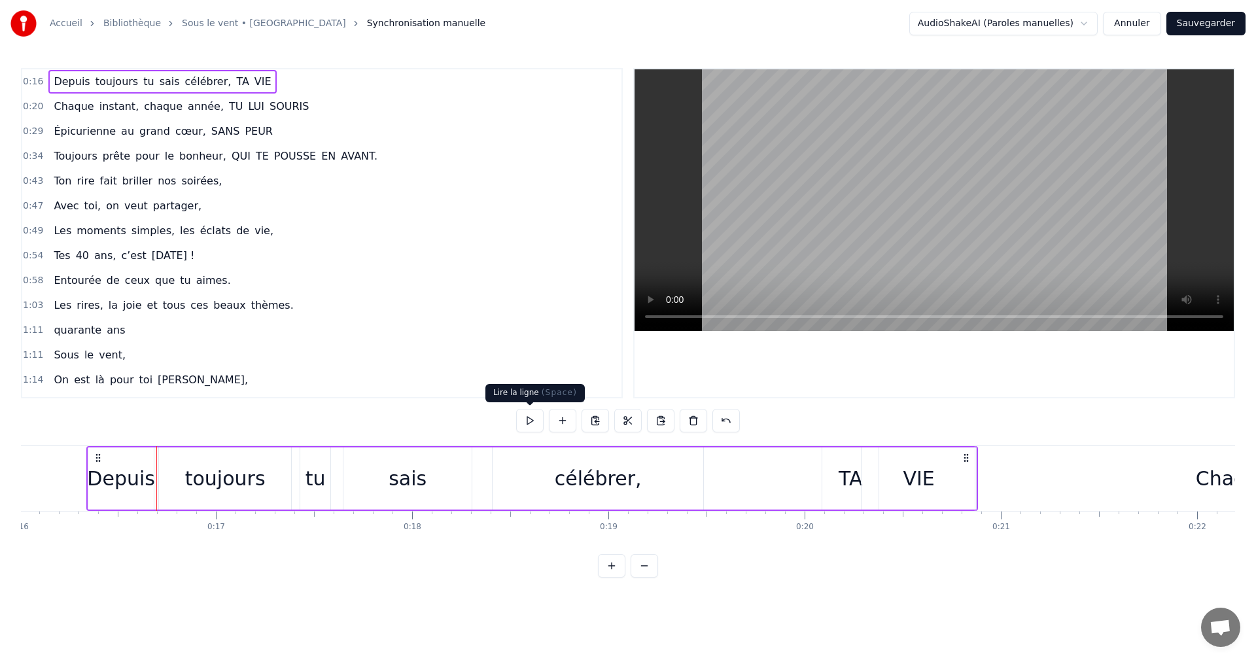
click at [529, 424] on button at bounding box center [529, 421] width 27 height 24
click at [976, 475] on div "Chaque" at bounding box center [1232, 478] width 515 height 65
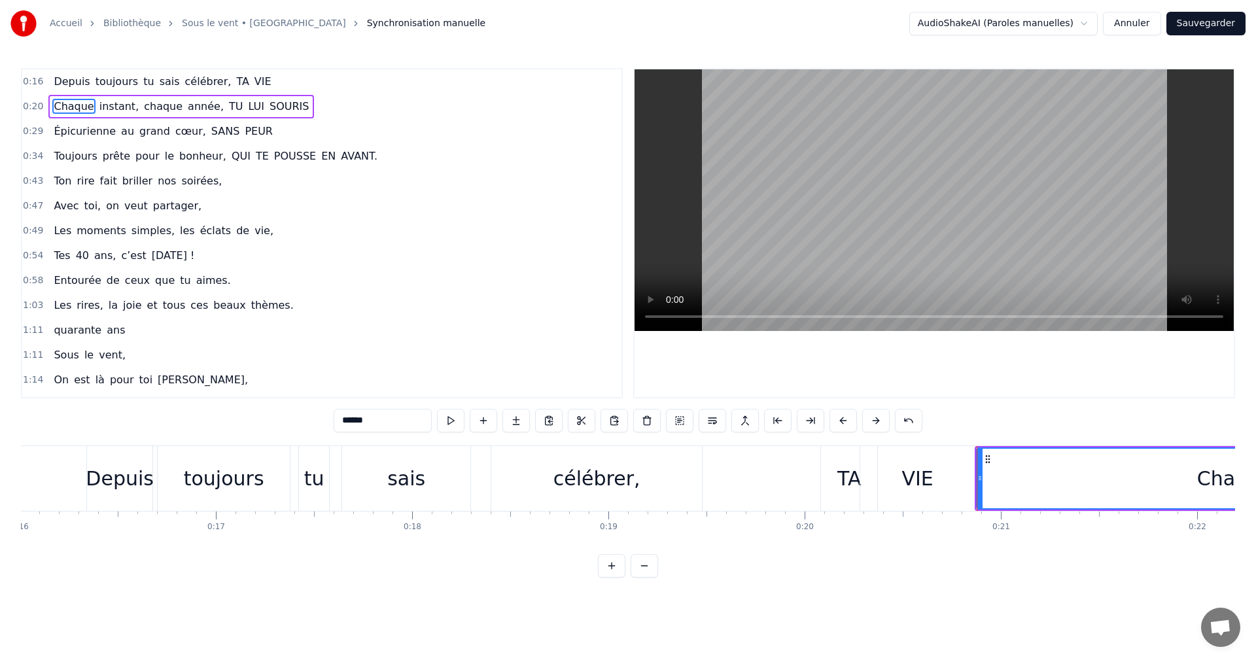
click at [973, 476] on div "VIE" at bounding box center [917, 478] width 114 height 65
type input "***"
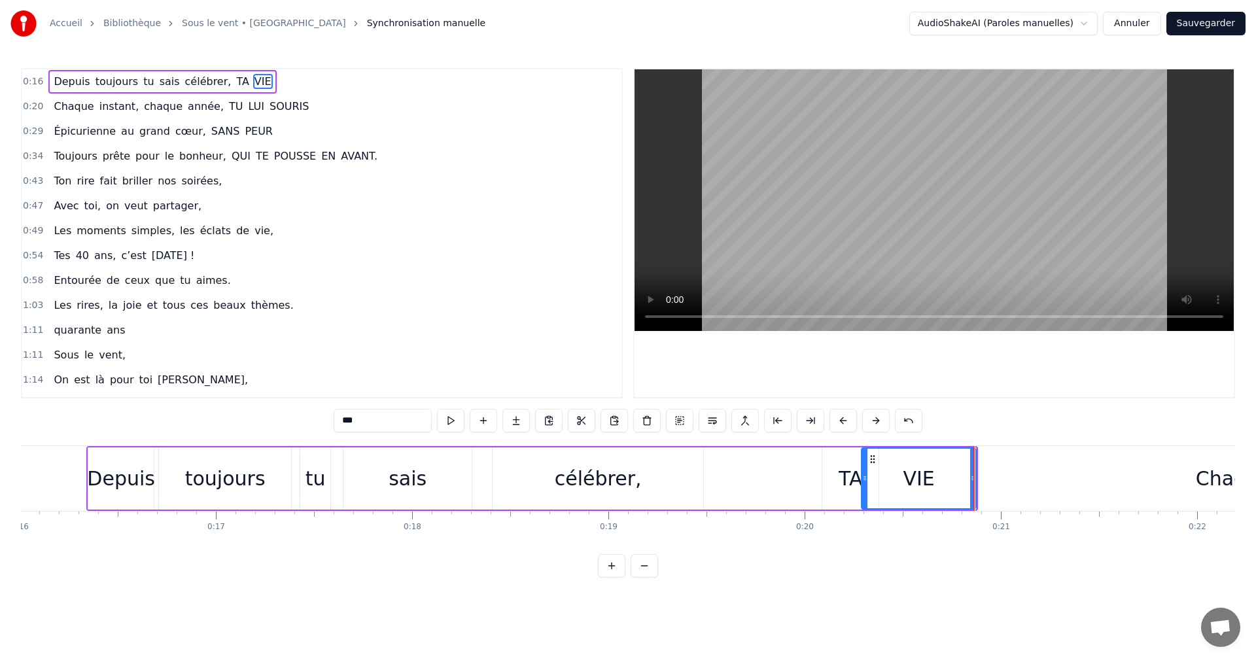
click at [973, 478] on div at bounding box center [973, 478] width 1 height 65
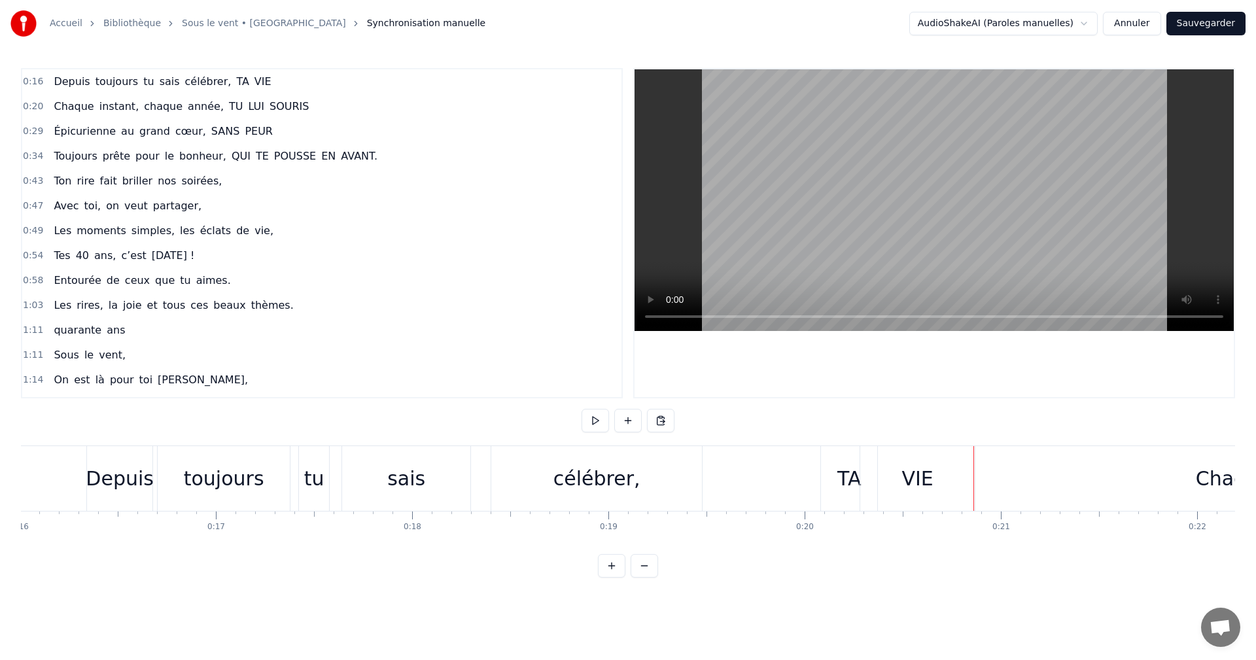
click at [971, 478] on div "VIE" at bounding box center [917, 478] width 114 height 65
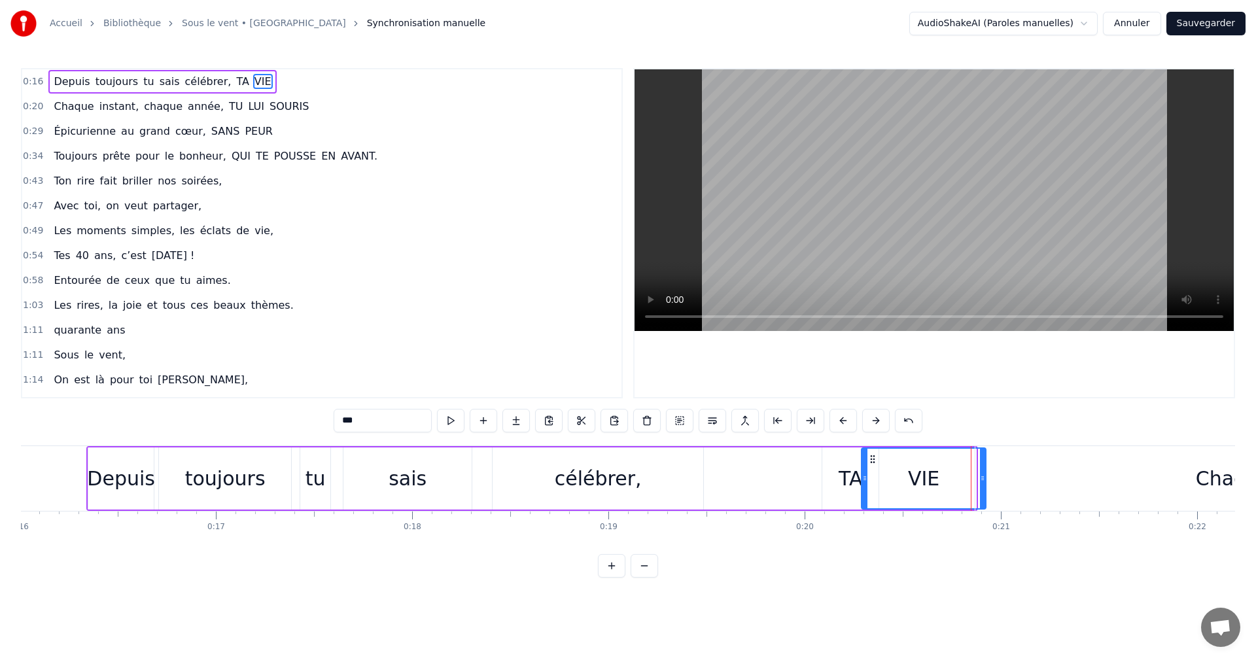
drag, startPoint x: 973, startPoint y: 475, endPoint x: 982, endPoint y: 475, distance: 9.2
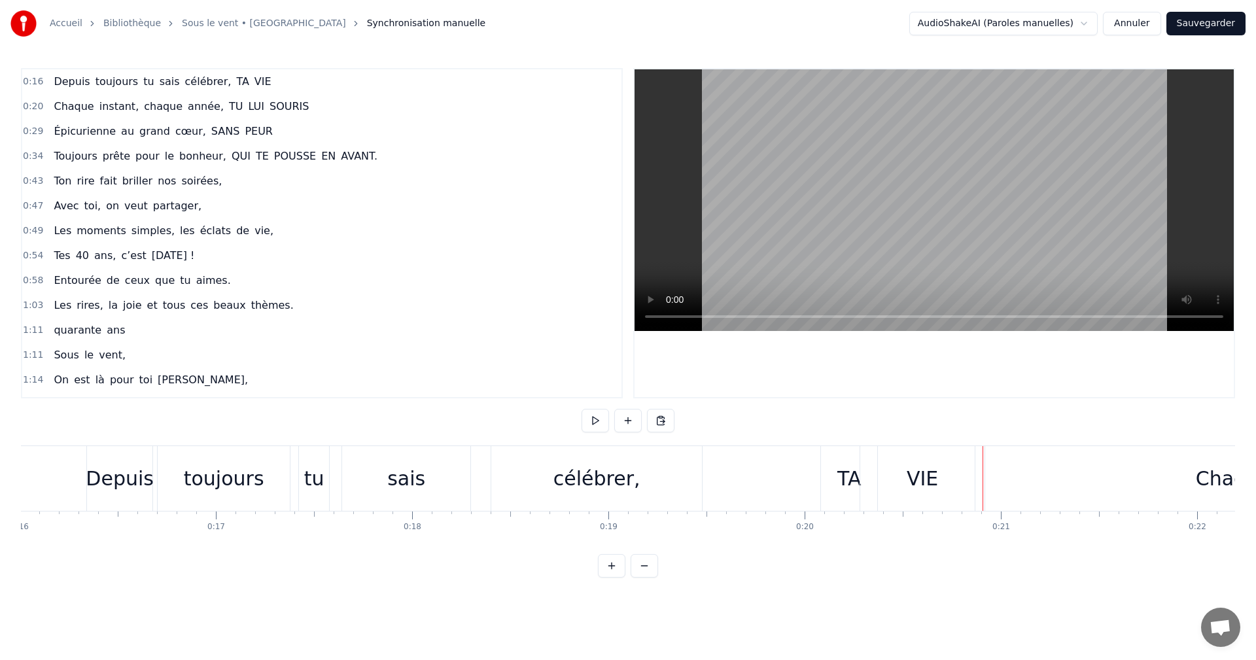
click at [1003, 451] on div "Chaque" at bounding box center [1232, 478] width 515 height 65
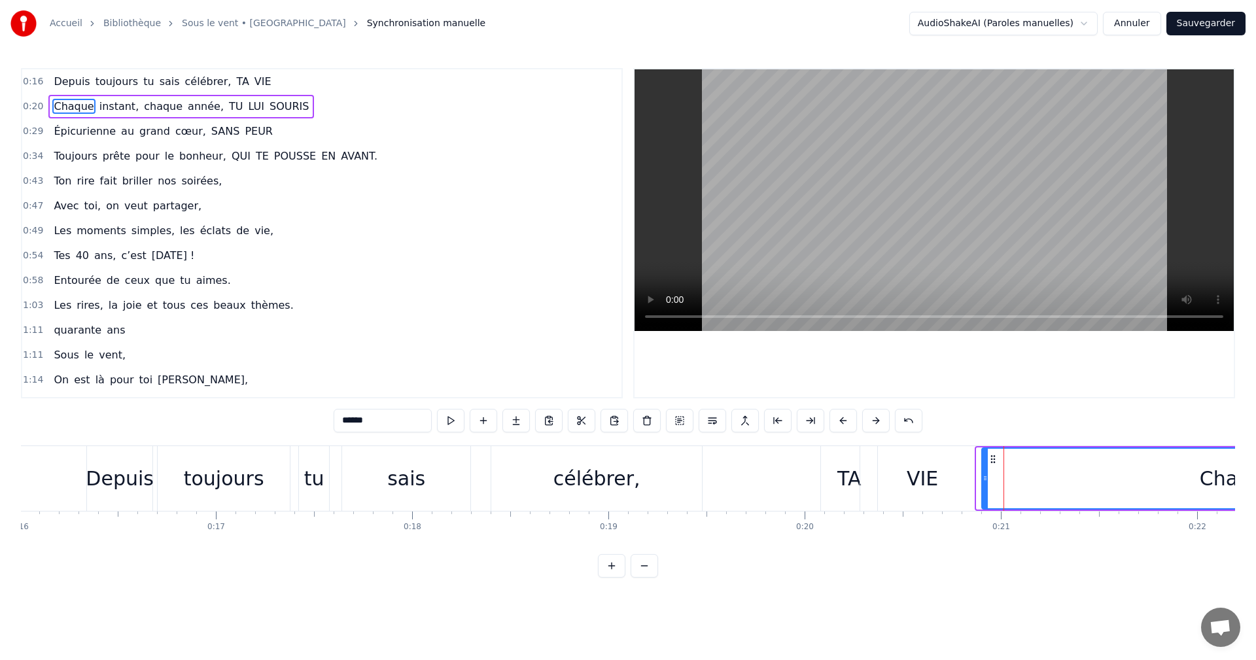
click at [986, 481] on icon at bounding box center [984, 478] width 5 height 10
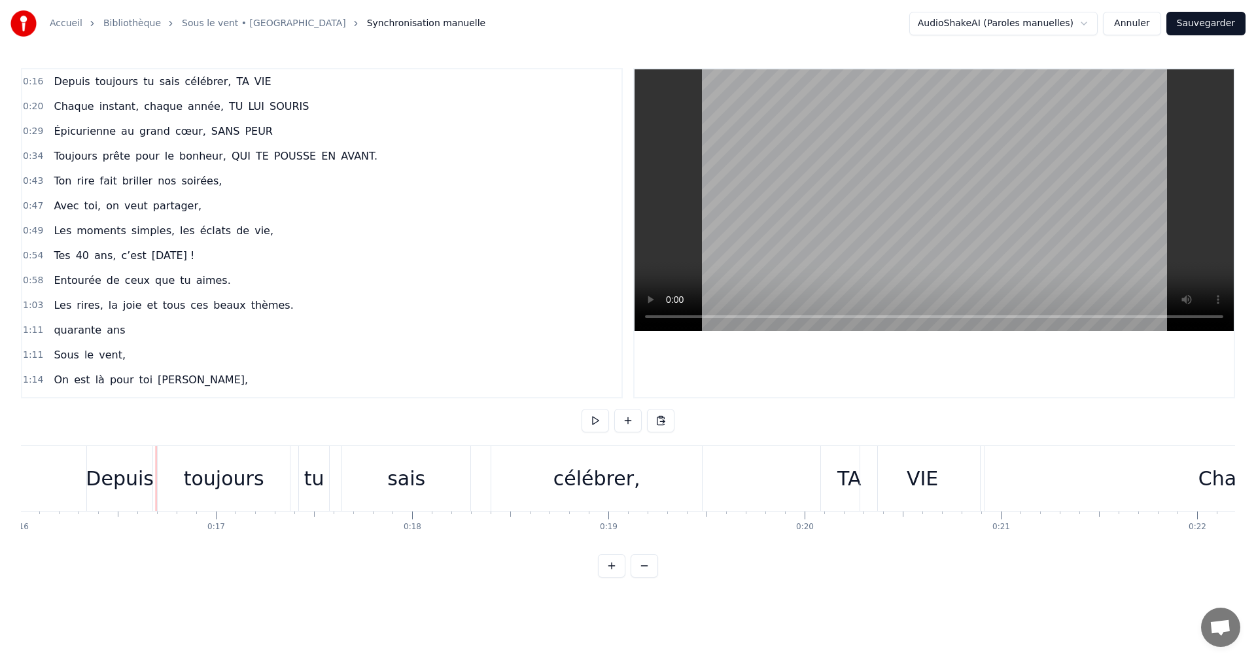
click at [154, 447] on div "Depuis toujours tu sais célébrer, TA VIE" at bounding box center [536, 478] width 901 height 65
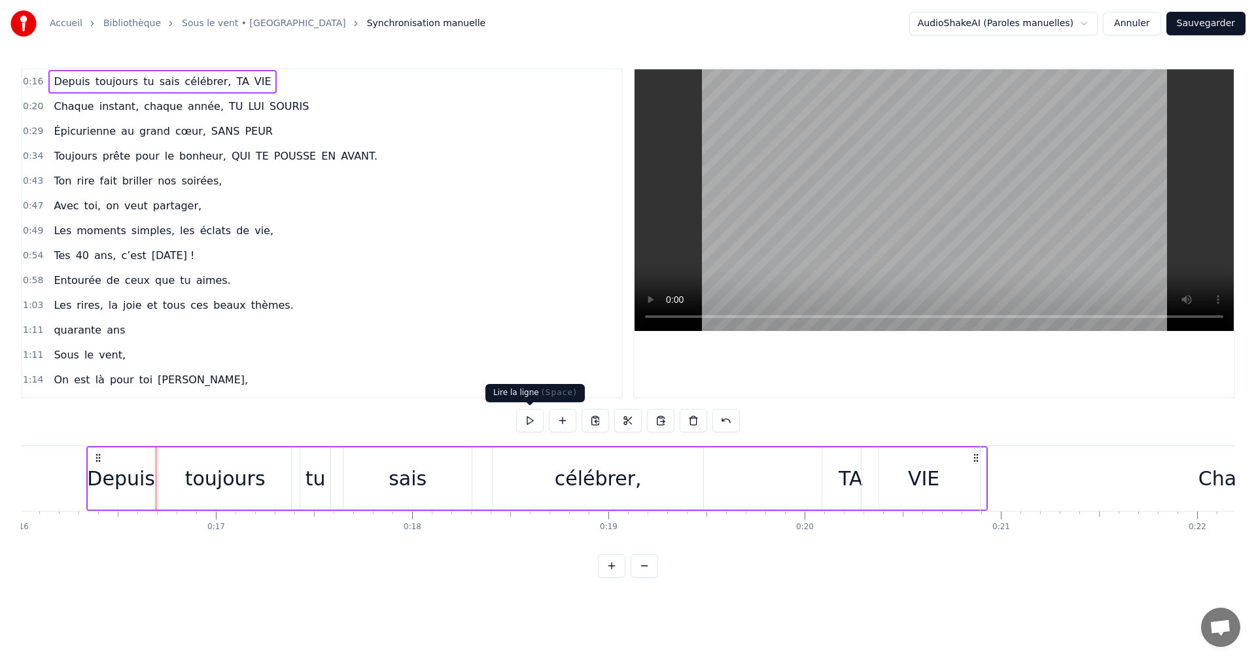
click at [535, 422] on button at bounding box center [529, 421] width 27 height 24
click at [1069, 467] on div "Chaque" at bounding box center [1235, 478] width 510 height 65
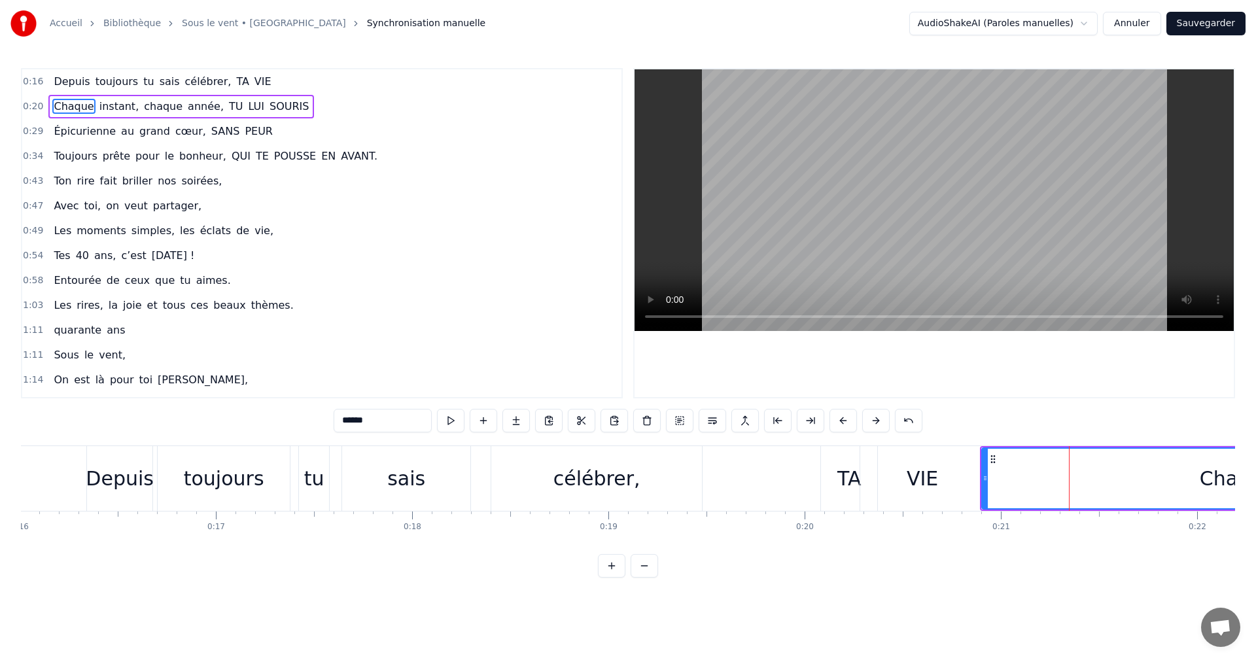
drag, startPoint x: 980, startPoint y: 496, endPoint x: 988, endPoint y: 496, distance: 7.9
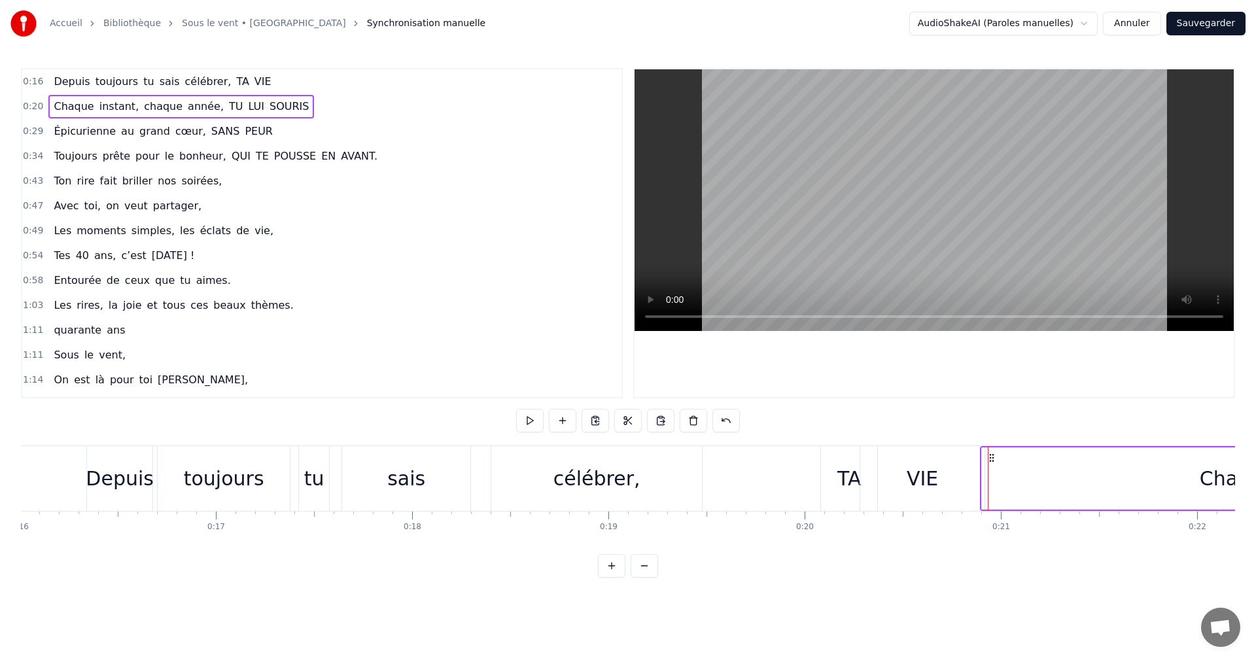
drag, startPoint x: 981, startPoint y: 462, endPoint x: 994, endPoint y: 465, distance: 13.5
click at [994, 465] on div "Chaque" at bounding box center [1236, 478] width 511 height 62
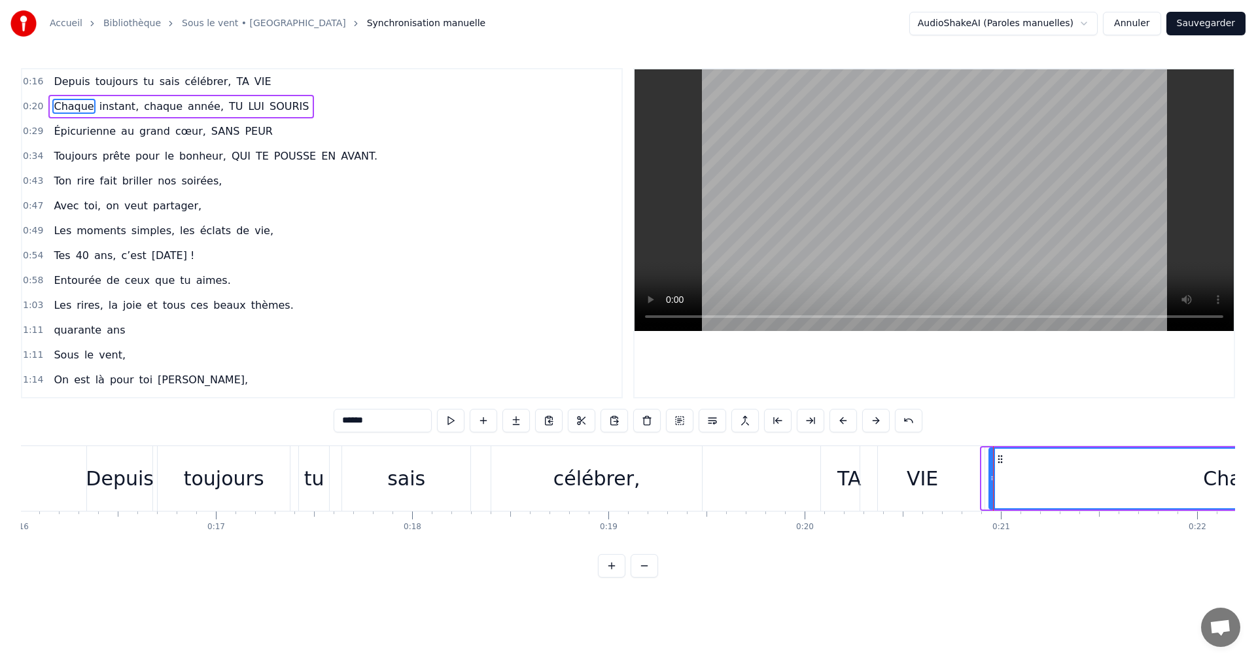
drag, startPoint x: 983, startPoint y: 472, endPoint x: 990, endPoint y: 472, distance: 7.2
click at [990, 472] on div at bounding box center [992, 479] width 5 height 60
click at [152, 447] on div "Depuis" at bounding box center [119, 478] width 67 height 65
type input "******"
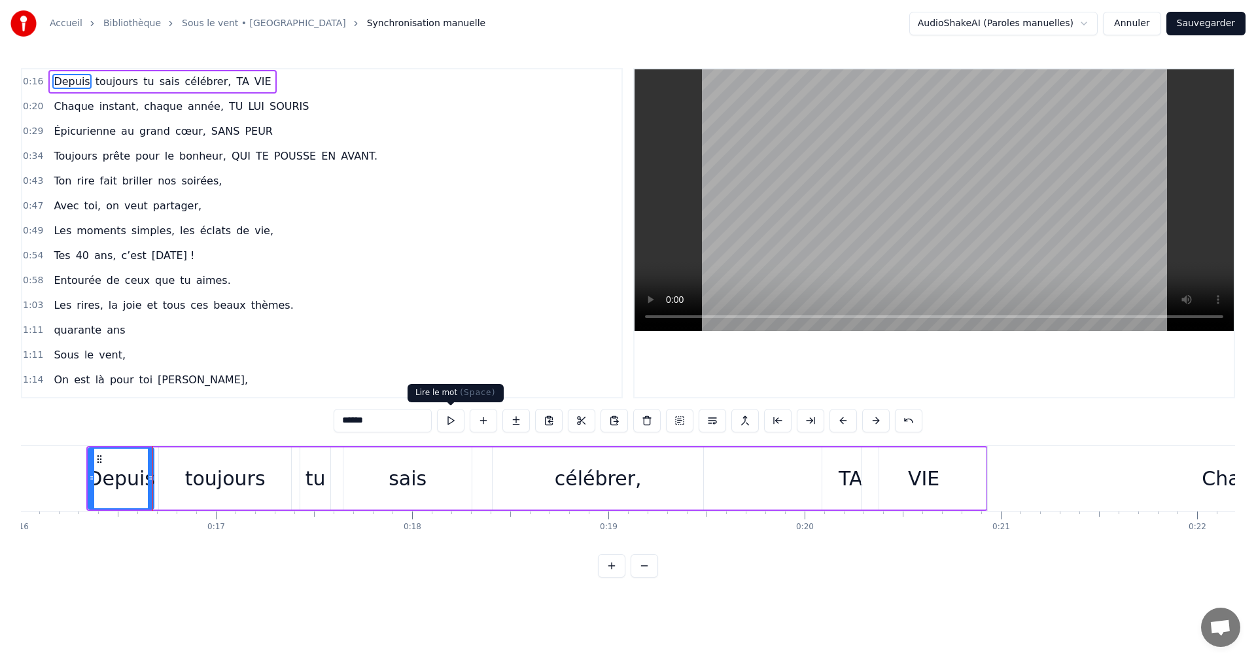
click at [445, 420] on button at bounding box center [450, 421] width 27 height 24
click at [156, 446] on div "Depuis toujours tu sais célébrer, TA VIE" at bounding box center [536, 478] width 901 height 65
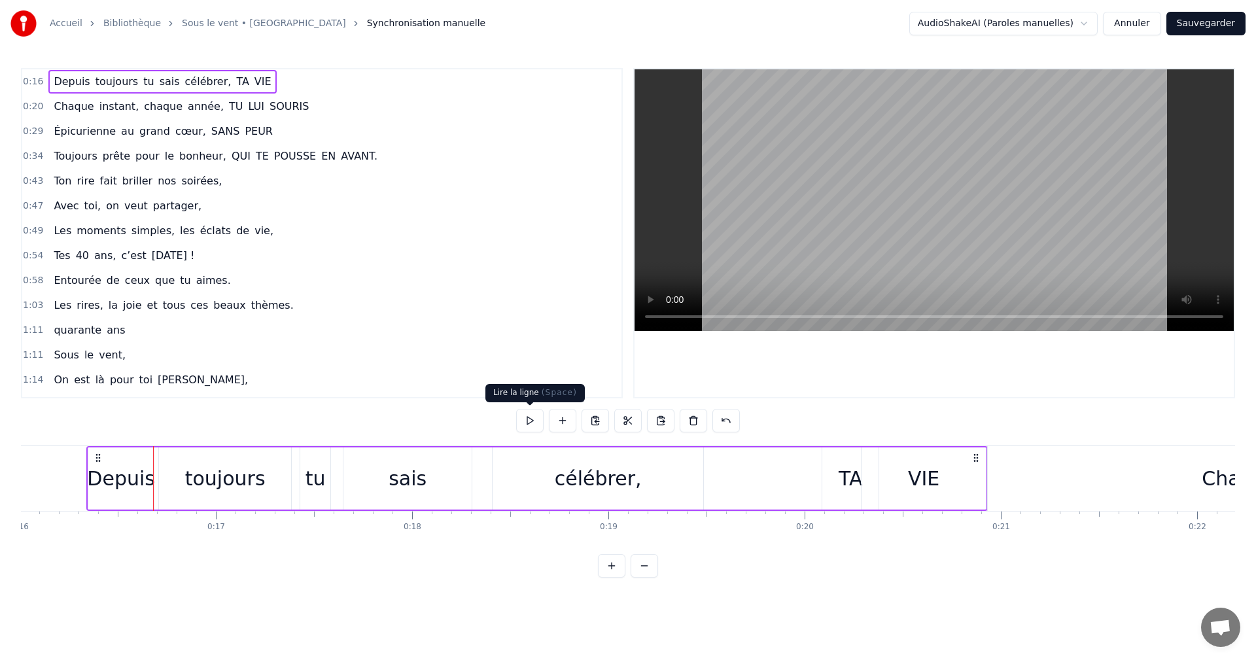
click at [533, 421] on button at bounding box center [529, 421] width 27 height 24
click at [986, 471] on div "VIE" at bounding box center [924, 478] width 126 height 62
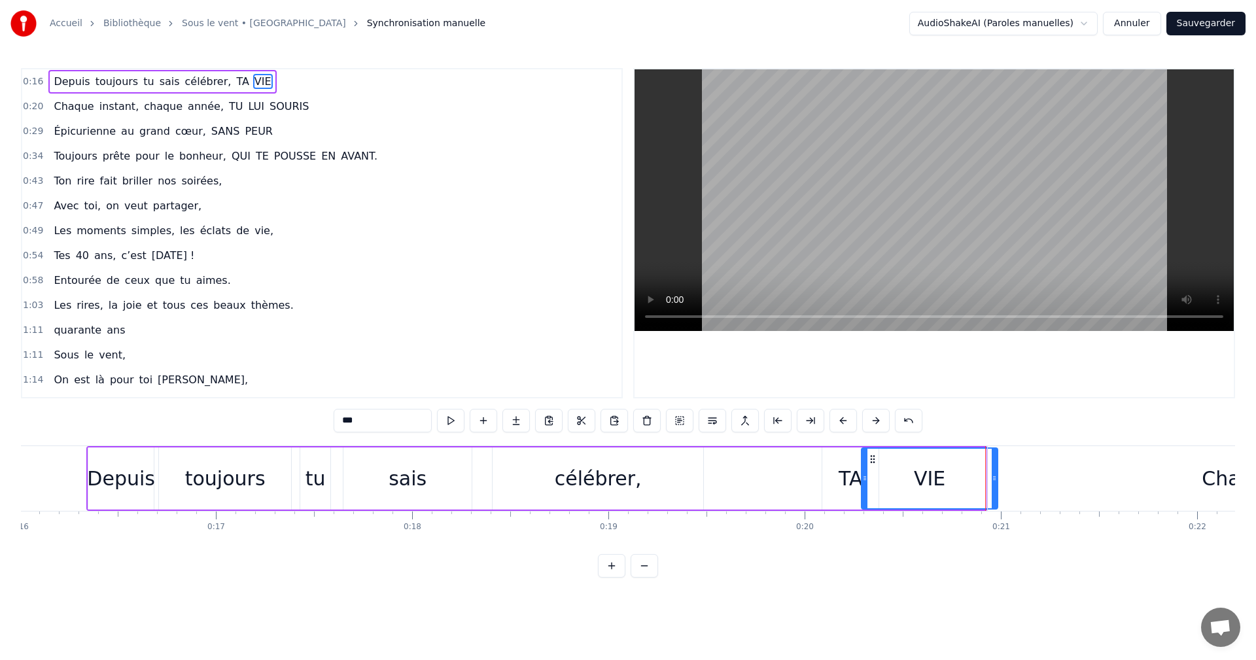
drag, startPoint x: 984, startPoint y: 473, endPoint x: 995, endPoint y: 472, distance: 11.2
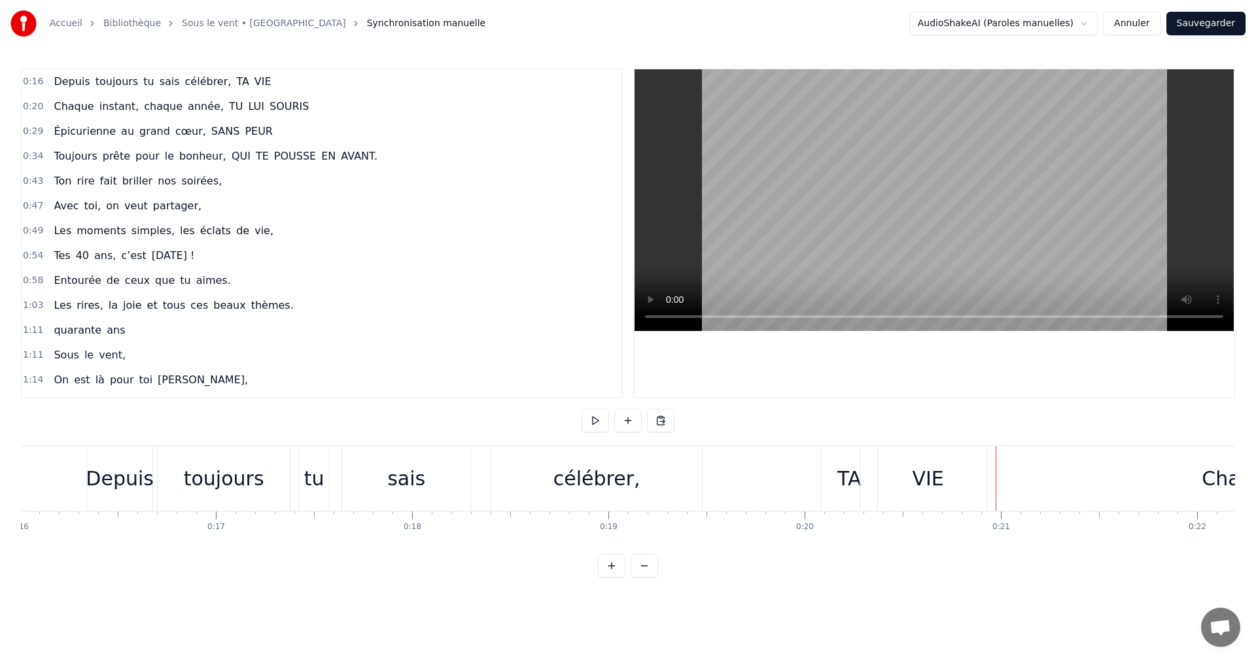
click at [990, 464] on div "Chaque" at bounding box center [1239, 478] width 503 height 65
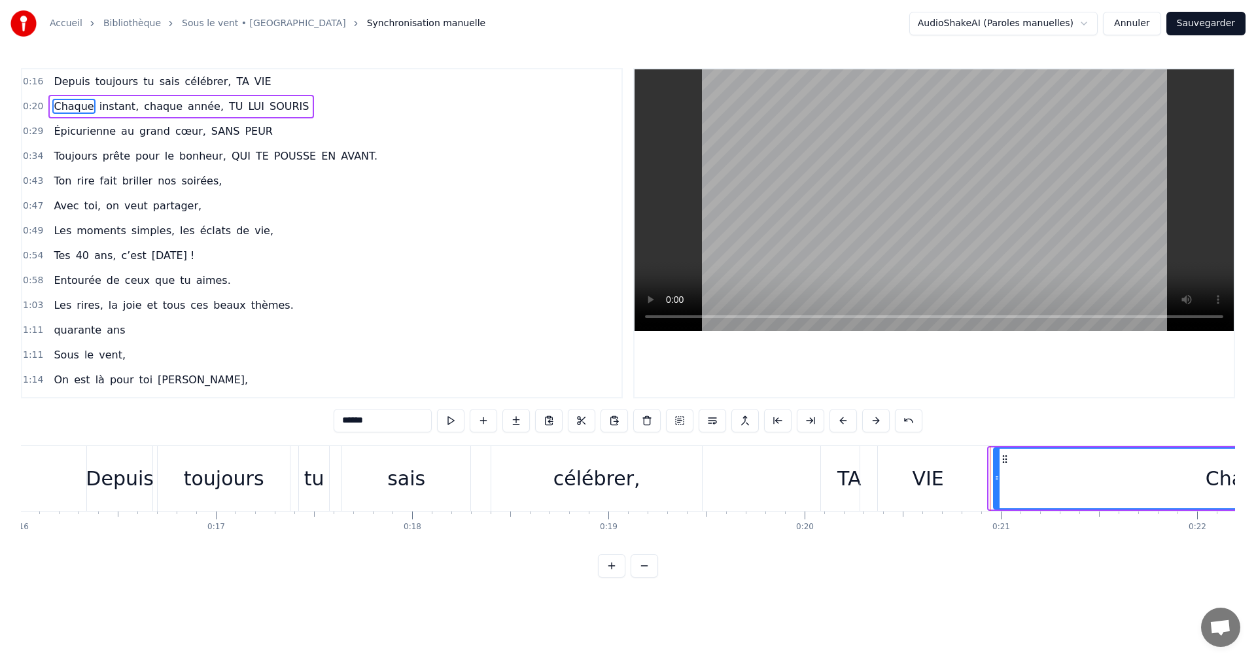
click at [997, 494] on div at bounding box center [996, 479] width 5 height 60
click at [963, 387] on div at bounding box center [933, 233] width 599 height 328
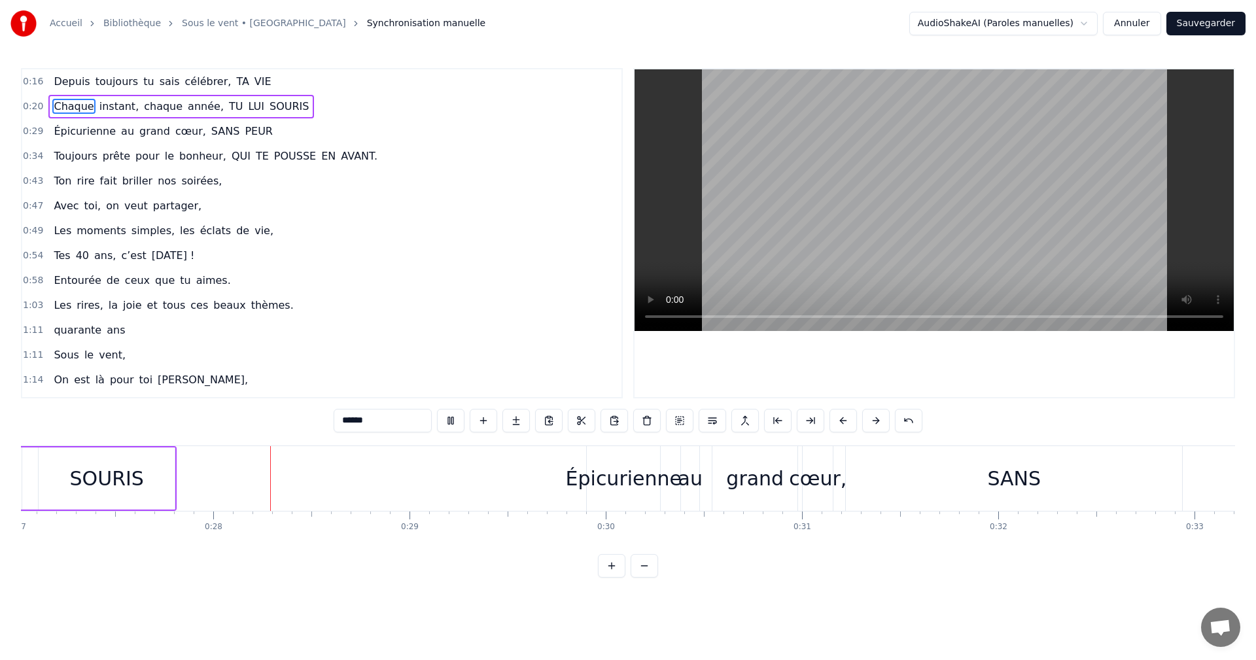
scroll to position [0, 5347]
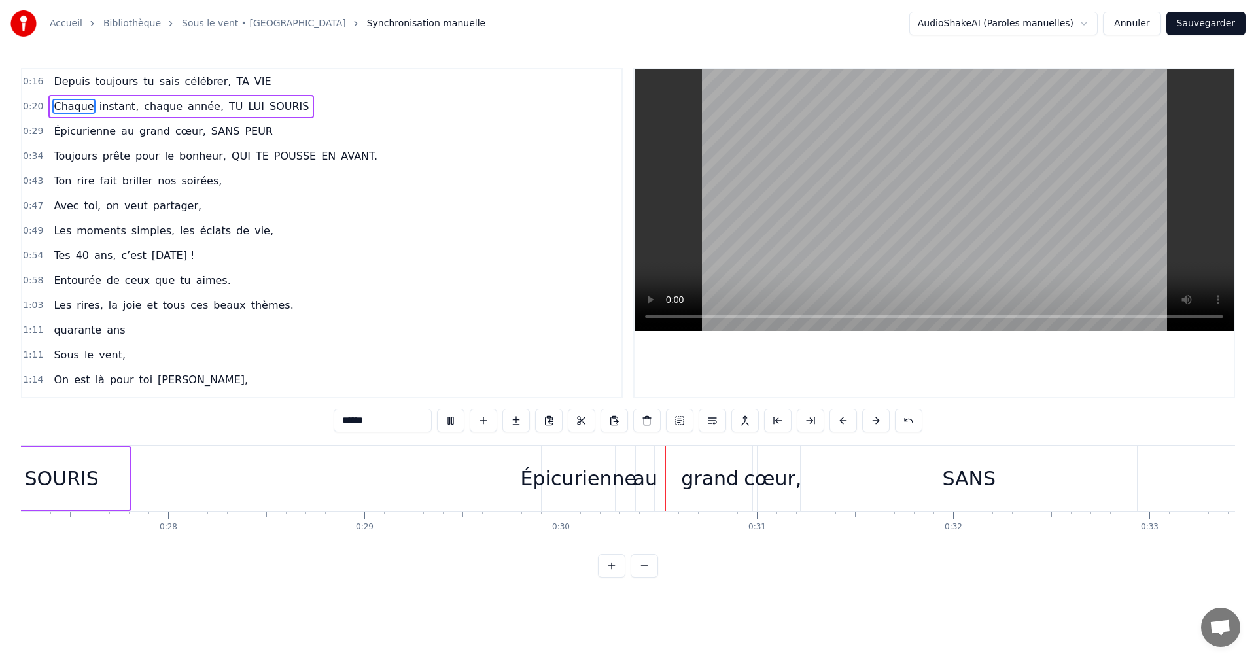
click at [122, 103] on span "instant," at bounding box center [119, 106] width 43 height 15
type input "********"
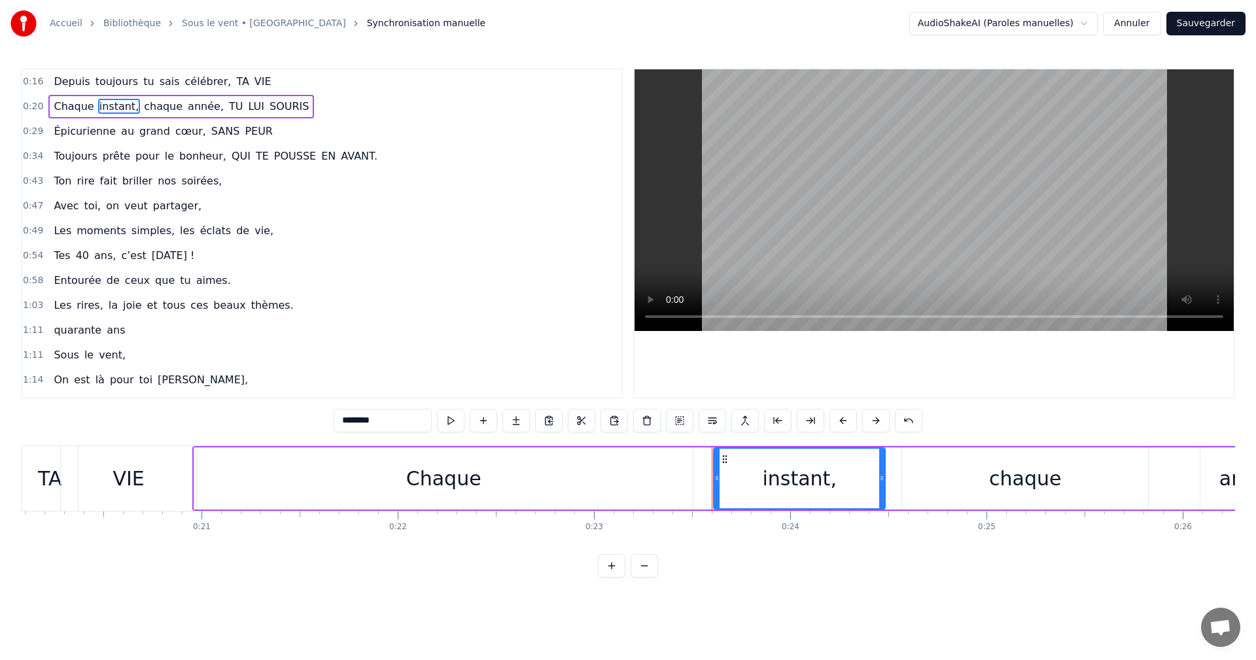
scroll to position [0, 3916]
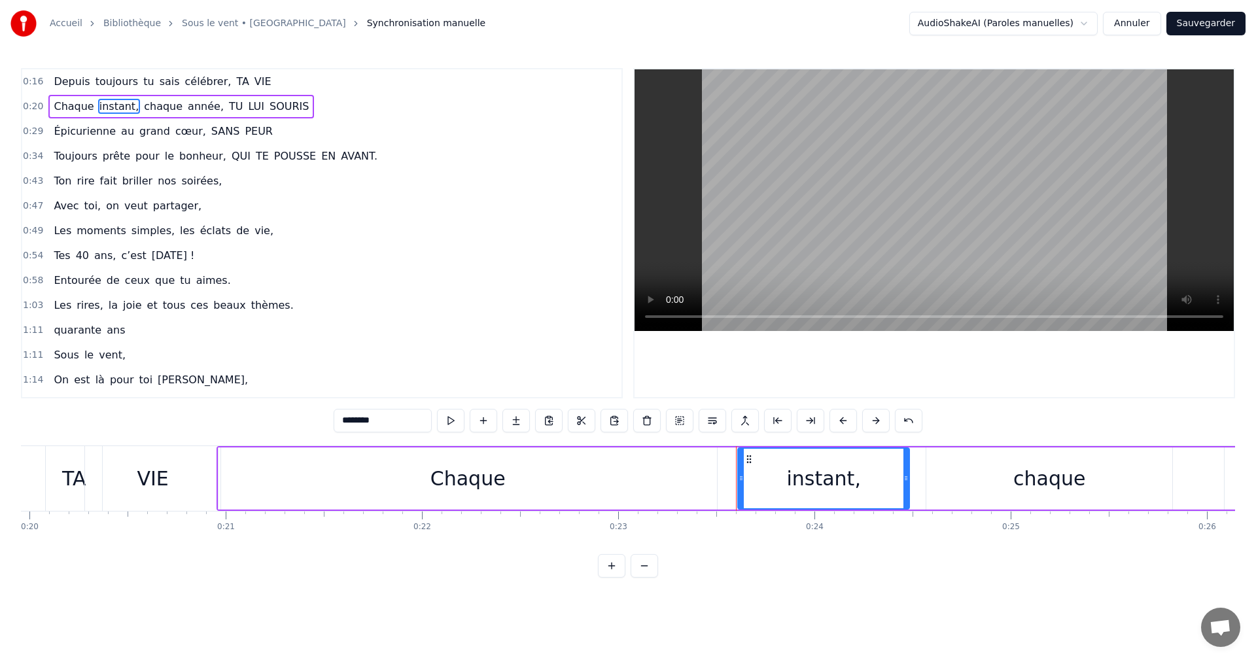
drag, startPoint x: 738, startPoint y: 488, endPoint x: 649, endPoint y: 500, distance: 89.1
click at [615, 505] on div "Chaque instant, chaque année, TU LUI SOURIS" at bounding box center [889, 478] width 1346 height 65
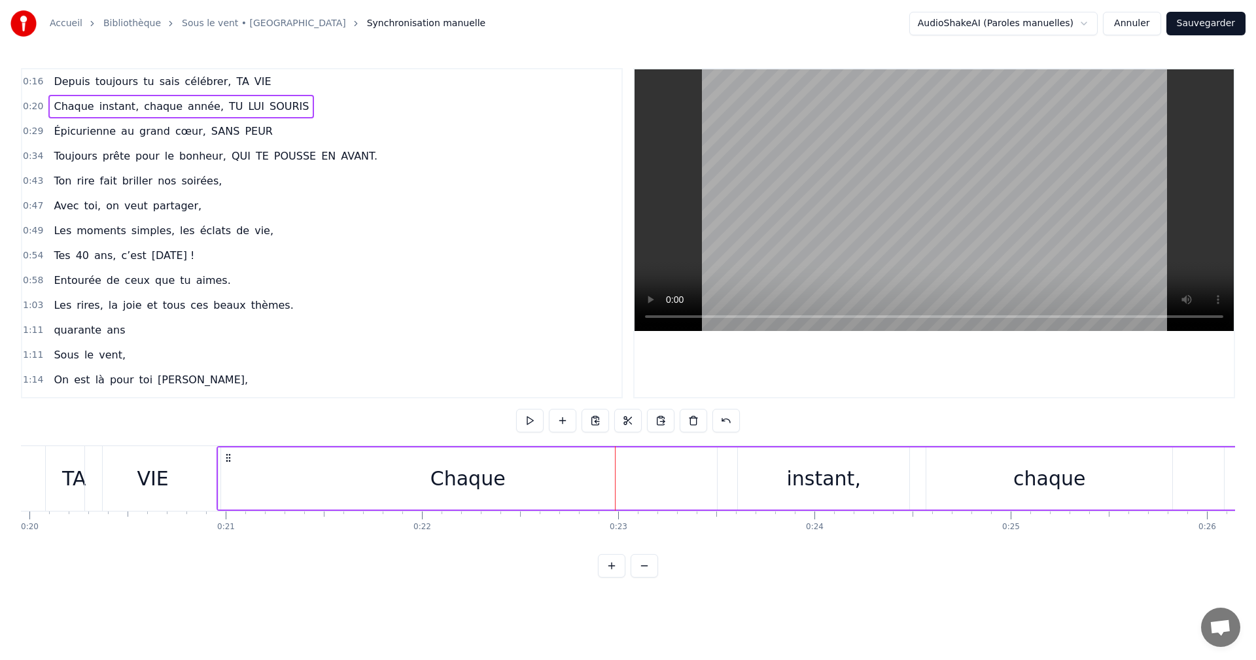
click at [716, 485] on div "Chaque" at bounding box center [467, 478] width 498 height 62
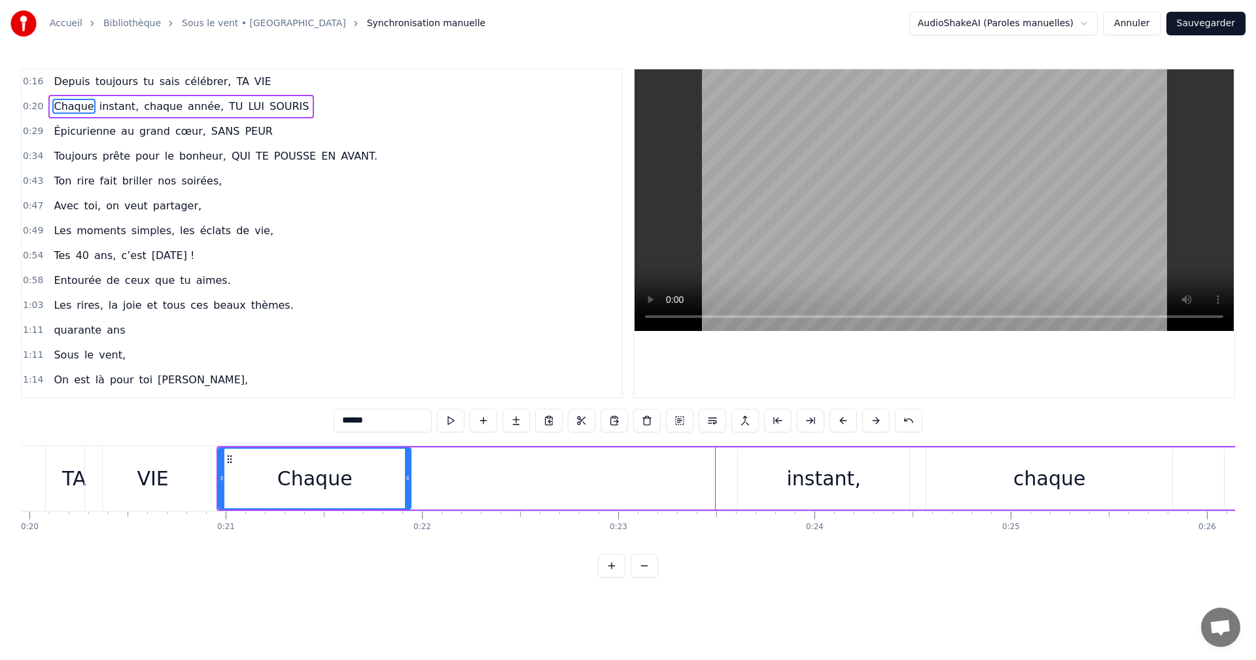
drag, startPoint x: 714, startPoint y: 486, endPoint x: 408, endPoint y: 515, distance: 307.4
click at [408, 515] on div "Depuis toujours tu sais célébrer, TA VIE Chaque instant, chaque année, TU LUI S…" at bounding box center [628, 494] width 1214 height 98
drag, startPoint x: 715, startPoint y: 481, endPoint x: 723, endPoint y: 483, distance: 8.6
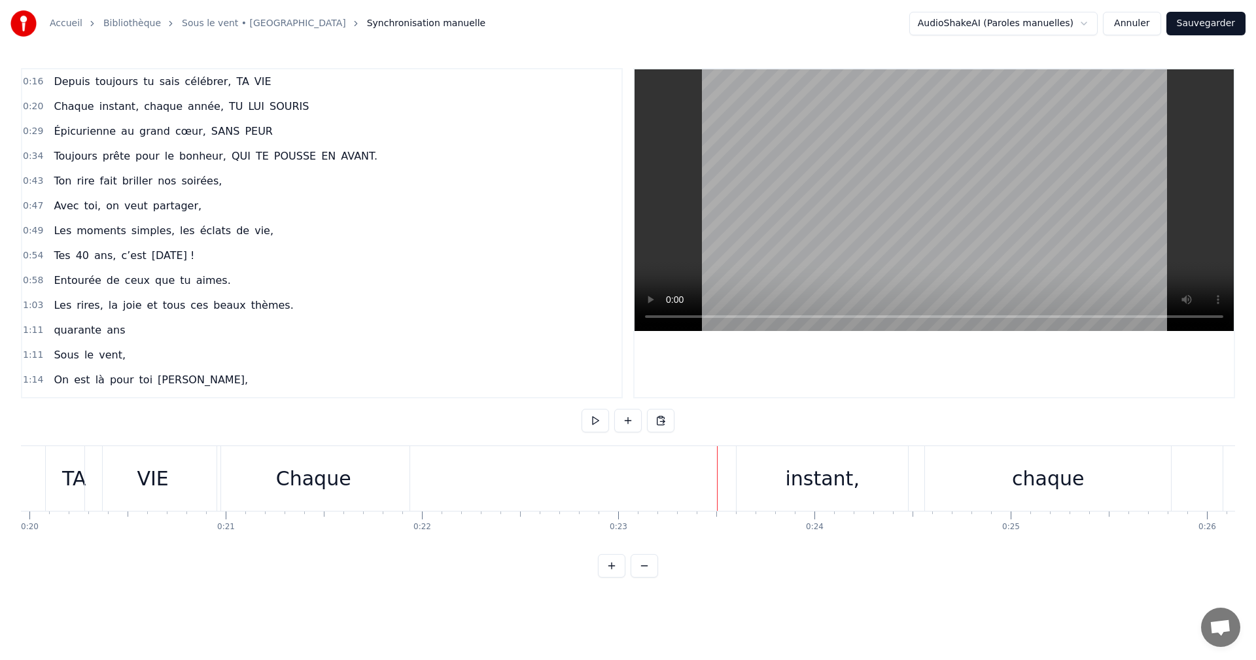
click at [744, 483] on div "instant," at bounding box center [821, 478] width 171 height 65
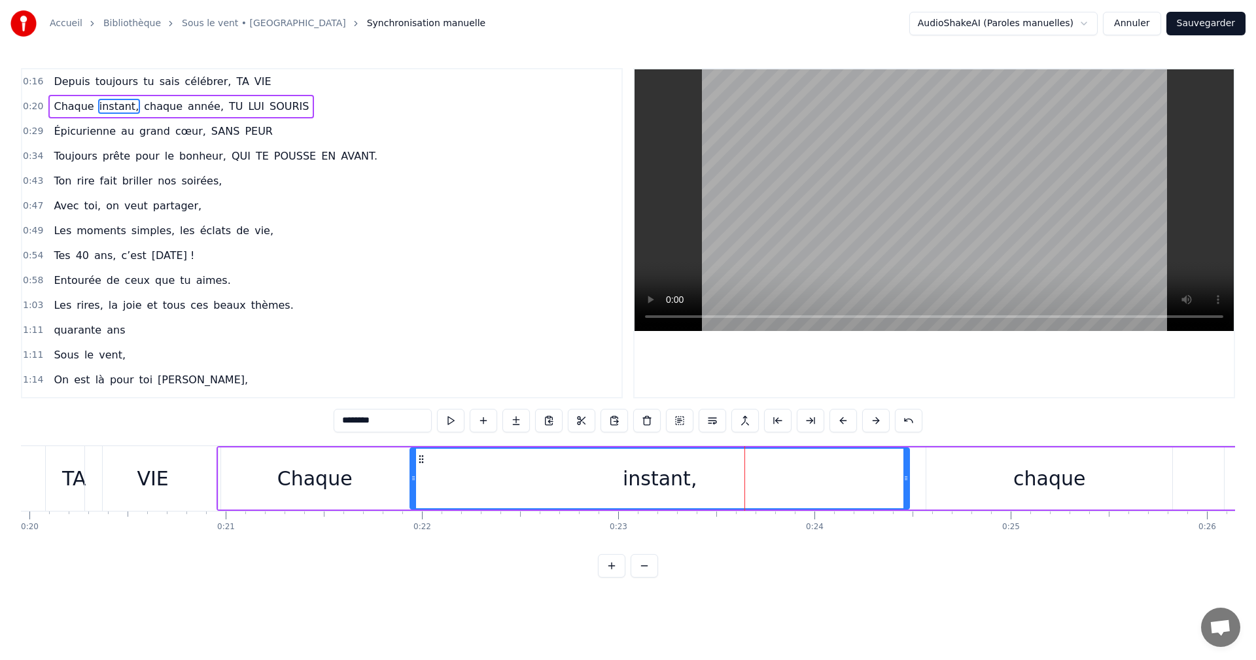
drag, startPoint x: 741, startPoint y: 484, endPoint x: 413, endPoint y: 498, distance: 328.0
click at [413, 498] on div at bounding box center [413, 479] width 5 height 60
drag, startPoint x: 905, startPoint y: 489, endPoint x: 754, endPoint y: 492, distance: 151.1
click at [754, 492] on div at bounding box center [754, 479] width 5 height 60
click at [925, 481] on div "Chaque instant, chaque année, TU LUI SOURIS" at bounding box center [889, 478] width 1346 height 65
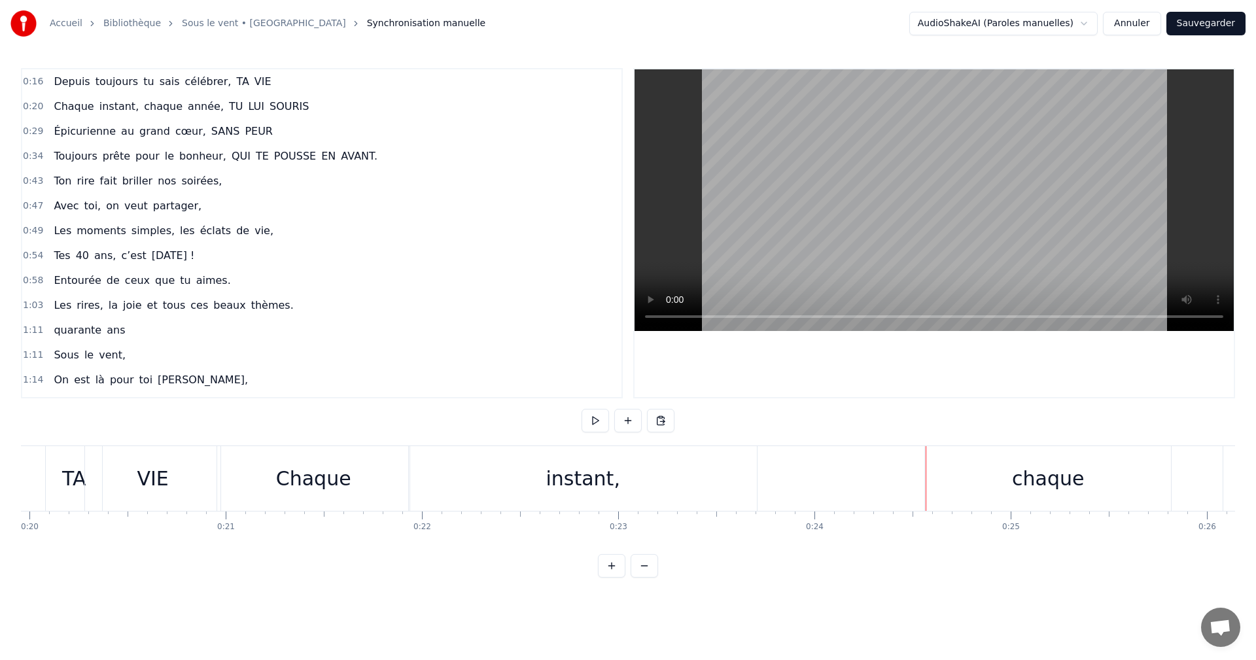
click at [933, 465] on div "chaque" at bounding box center [1048, 478] width 246 height 65
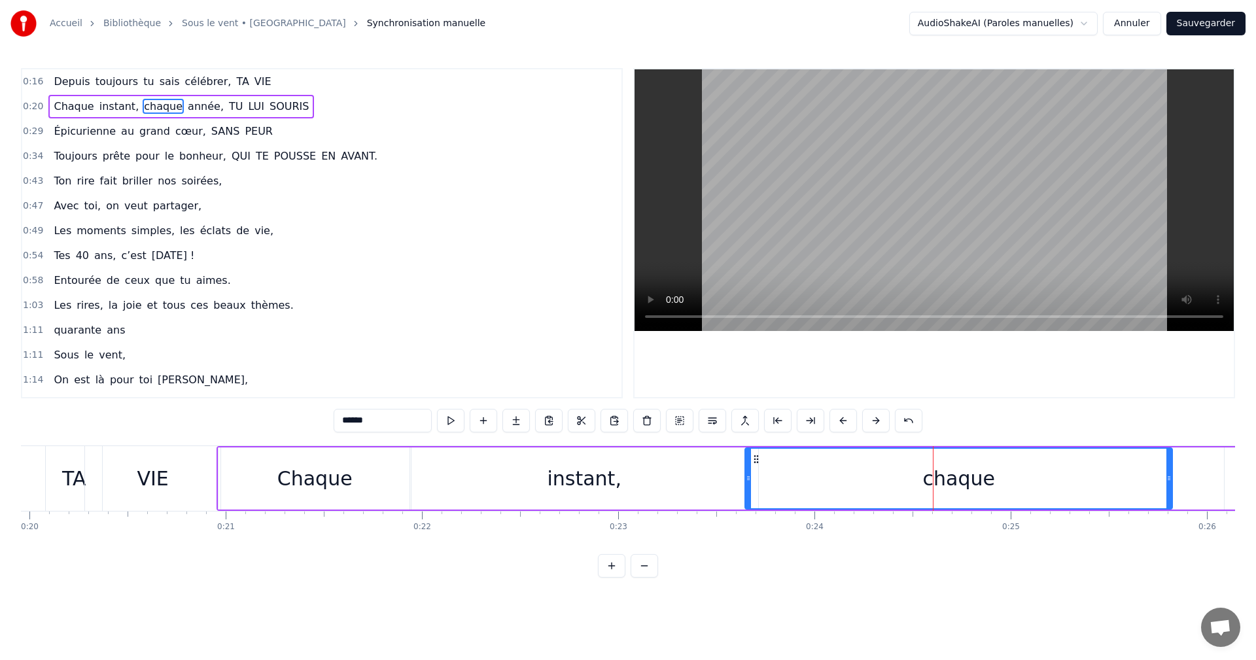
drag, startPoint x: 928, startPoint y: 475, endPoint x: 747, endPoint y: 487, distance: 181.5
click at [747, 487] on div at bounding box center [748, 479] width 5 height 60
click at [758, 485] on div "chaque" at bounding box center [959, 479] width 426 height 60
click at [746, 491] on div "chaque" at bounding box center [959, 479] width 426 height 60
click at [755, 487] on div "chaque" at bounding box center [959, 479] width 426 height 60
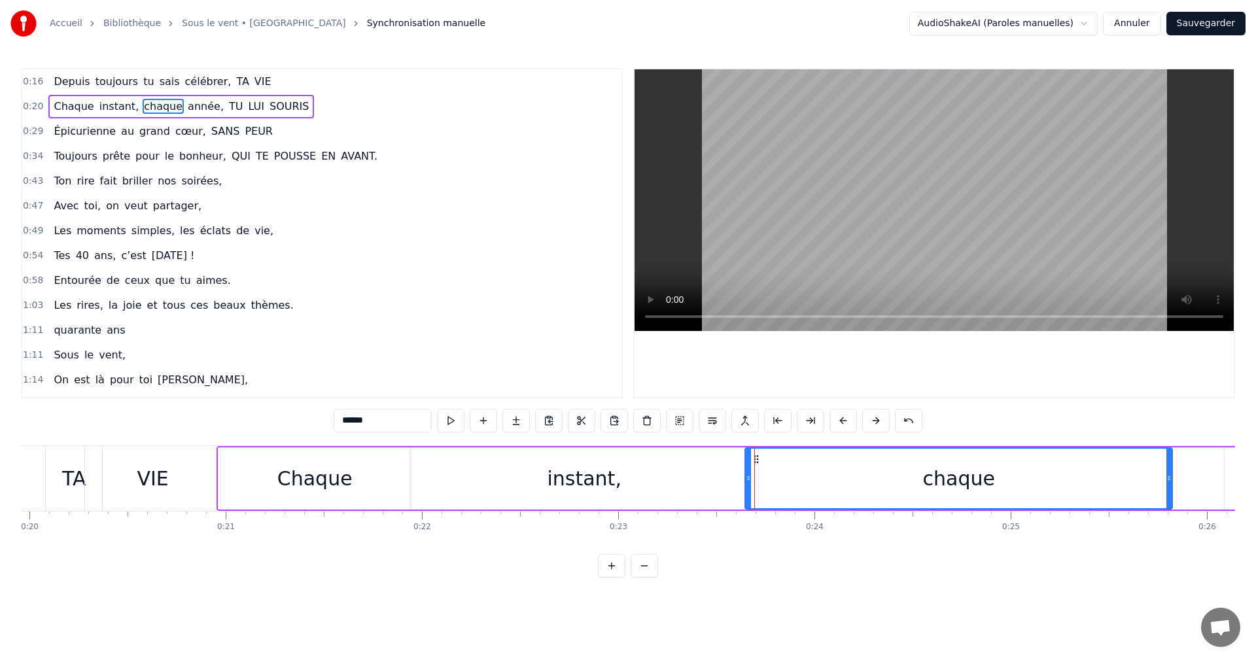
click at [758, 490] on div "chaque" at bounding box center [959, 479] width 426 height 60
click at [759, 485] on div "chaque" at bounding box center [959, 479] width 426 height 60
click at [456, 422] on button at bounding box center [450, 421] width 27 height 24
click at [354, 451] on div "Chaque" at bounding box center [314, 478] width 192 height 62
type input "******"
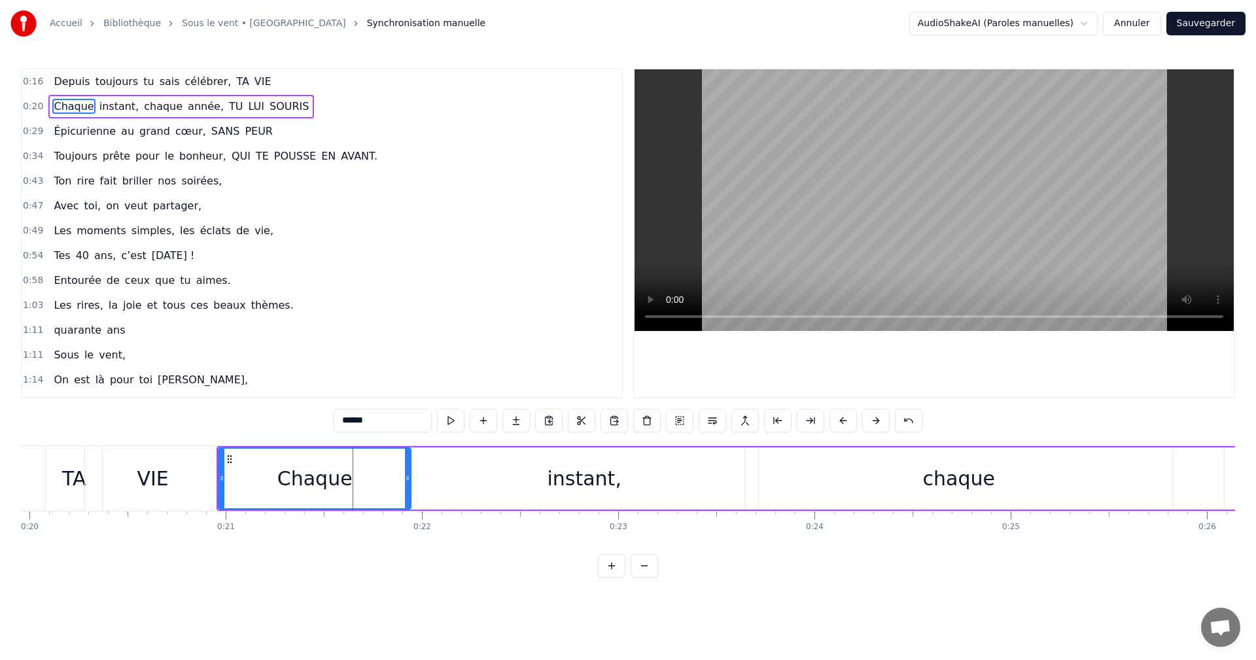
click at [419, 444] on div "0:16 Depuis toujours tu sais célébrer, TA VIE 0:20 Chaque instant, chaque année…" at bounding box center [628, 322] width 1214 height 509
click at [419, 446] on div "Chaque instant, chaque année, TU LUI SOURIS" at bounding box center [889, 478] width 1346 height 65
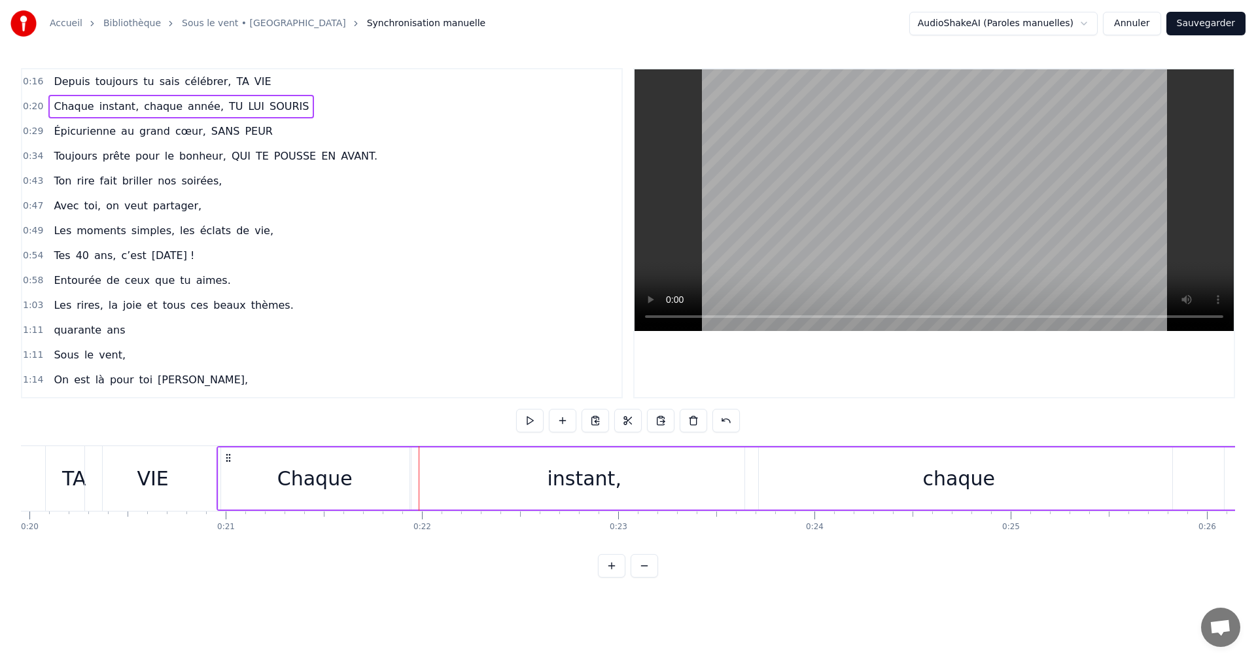
click at [525, 420] on button at bounding box center [529, 421] width 27 height 24
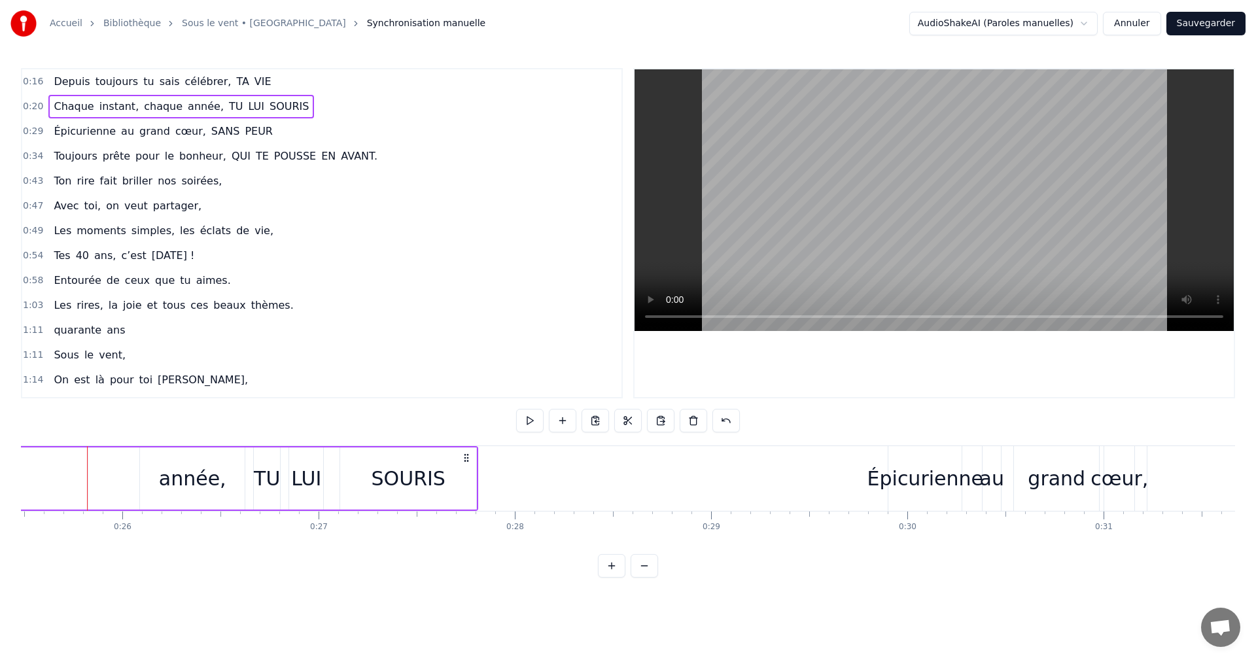
scroll to position [0, 5001]
drag, startPoint x: 140, startPoint y: 480, endPoint x: 128, endPoint y: 484, distance: 13.0
click at [139, 494] on div "année," at bounding box center [192, 478] width 106 height 62
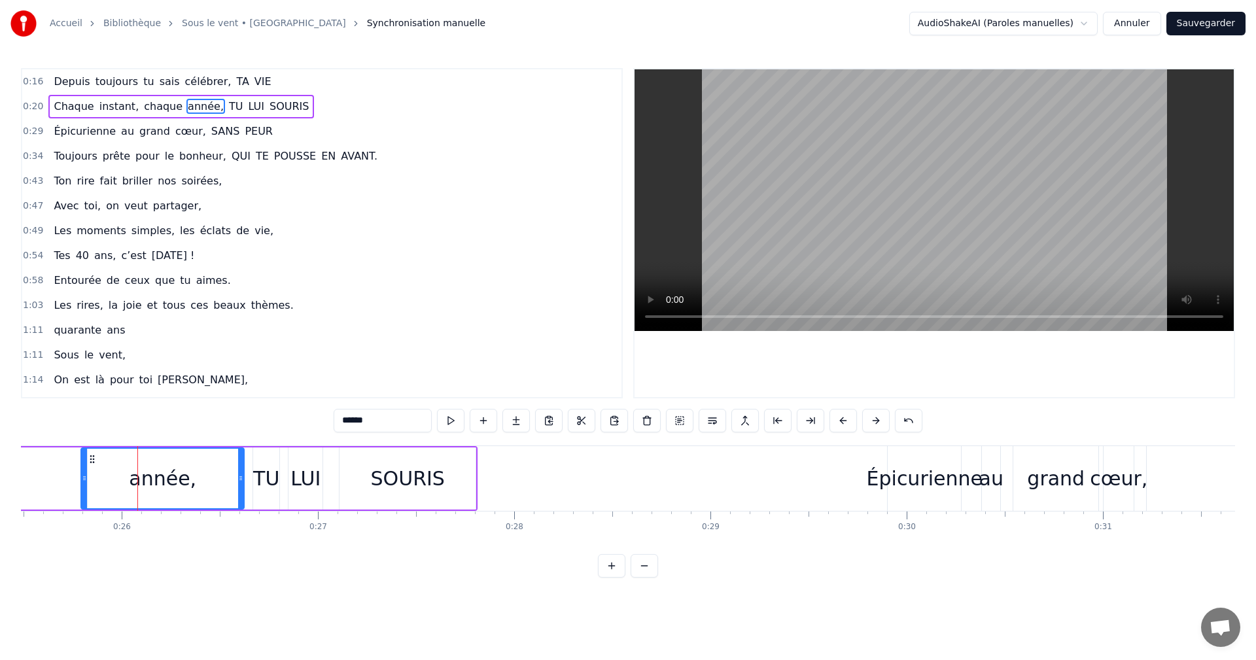
drag, startPoint x: 141, startPoint y: 478, endPoint x: 113, endPoint y: 492, distance: 31.6
click at [82, 470] on div at bounding box center [84, 479] width 5 height 60
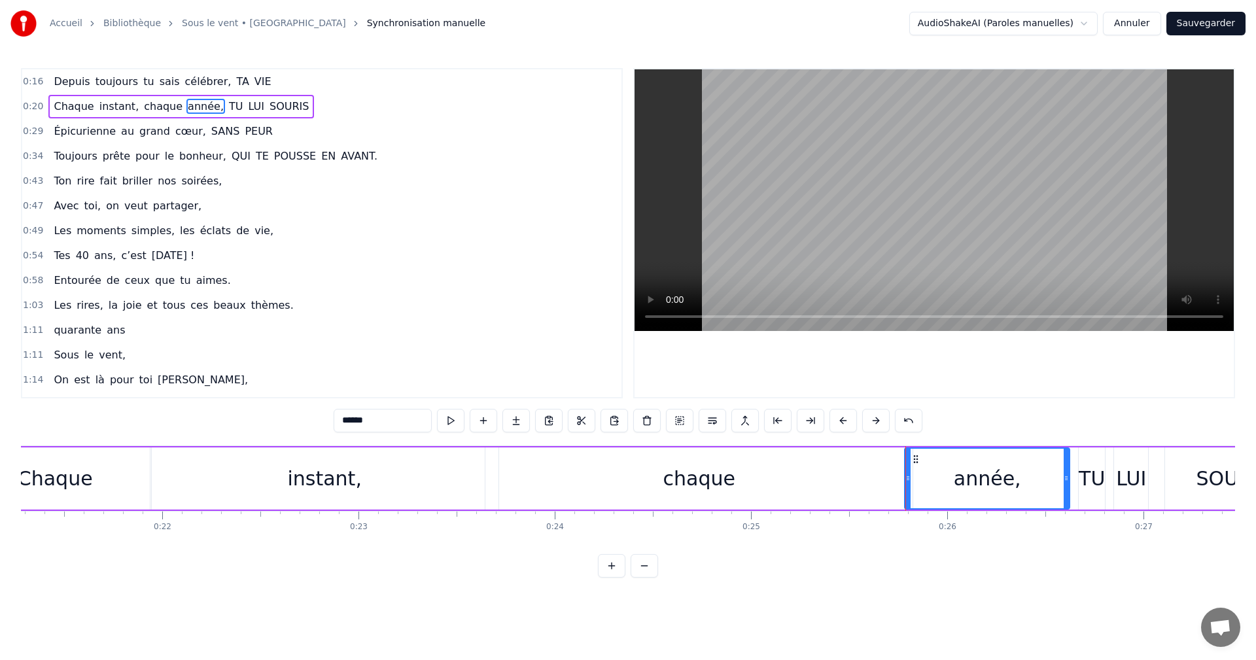
scroll to position [0, 4176]
click at [883, 481] on div "chaque" at bounding box center [698, 478] width 427 height 62
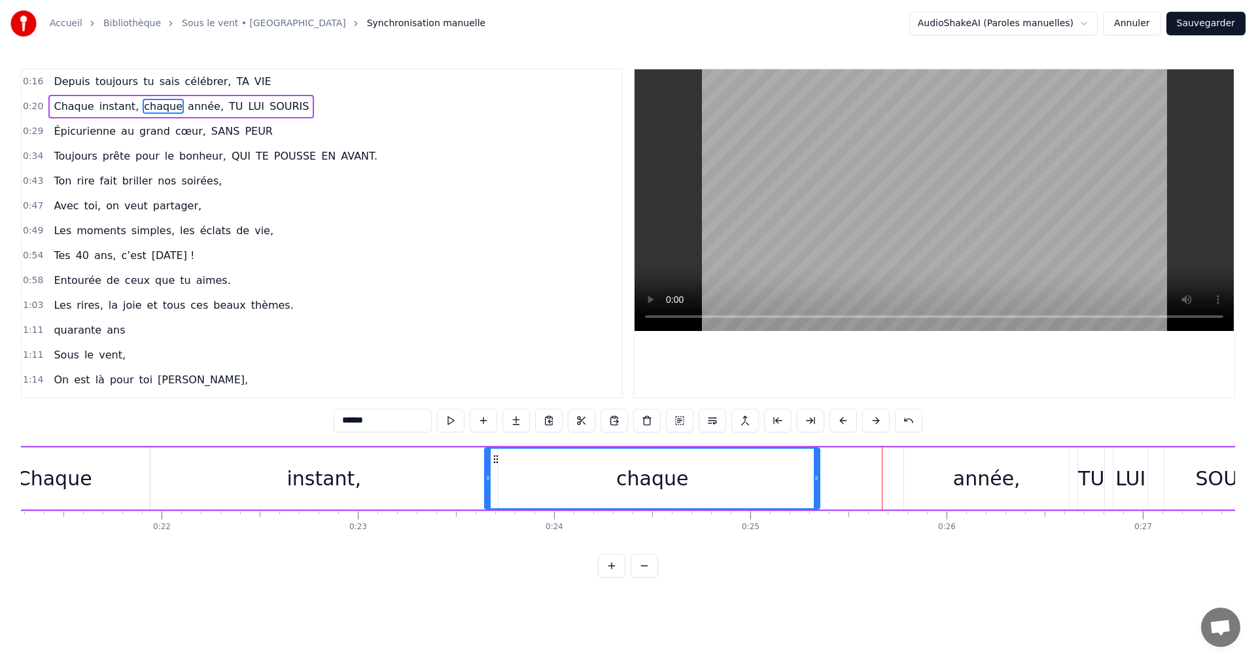
drag, startPoint x: 909, startPoint y: 478, endPoint x: 817, endPoint y: 491, distance: 93.1
click at [817, 491] on div at bounding box center [816, 479] width 5 height 60
click at [907, 483] on div "année," at bounding box center [986, 478] width 165 height 62
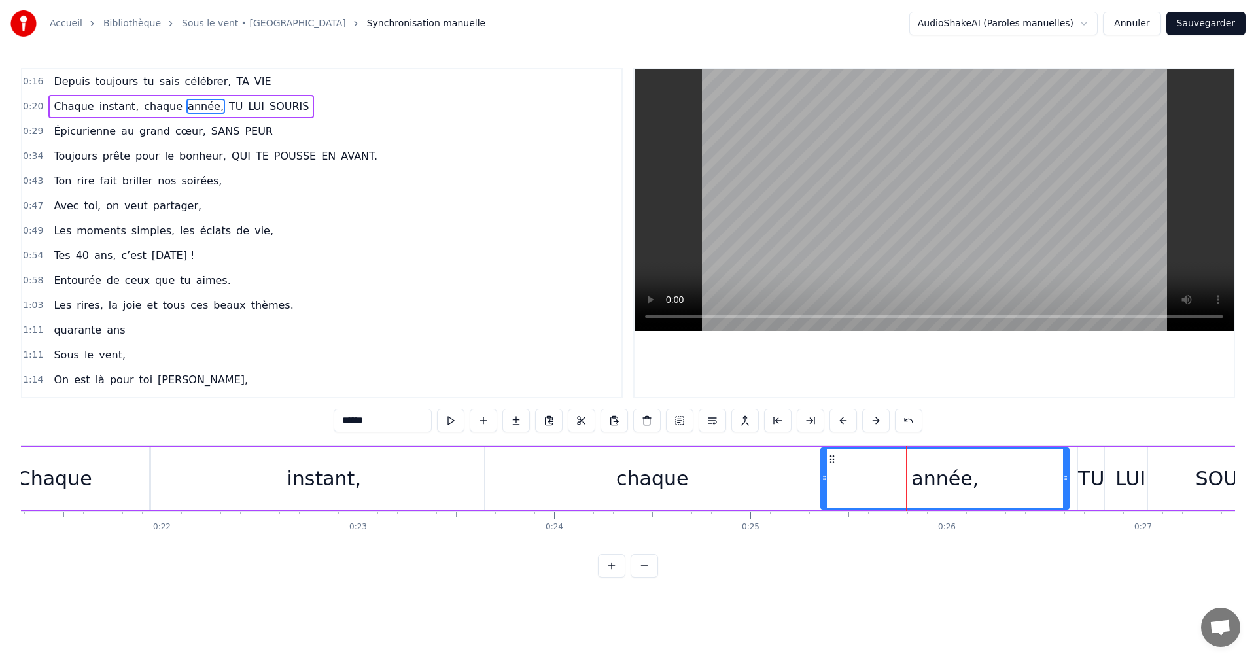
drag, startPoint x: 905, startPoint y: 479, endPoint x: 822, endPoint y: 487, distance: 83.4
click at [822, 487] on div at bounding box center [823, 479] width 5 height 60
click at [1084, 470] on div "TU" at bounding box center [1091, 478] width 26 height 29
type input "**"
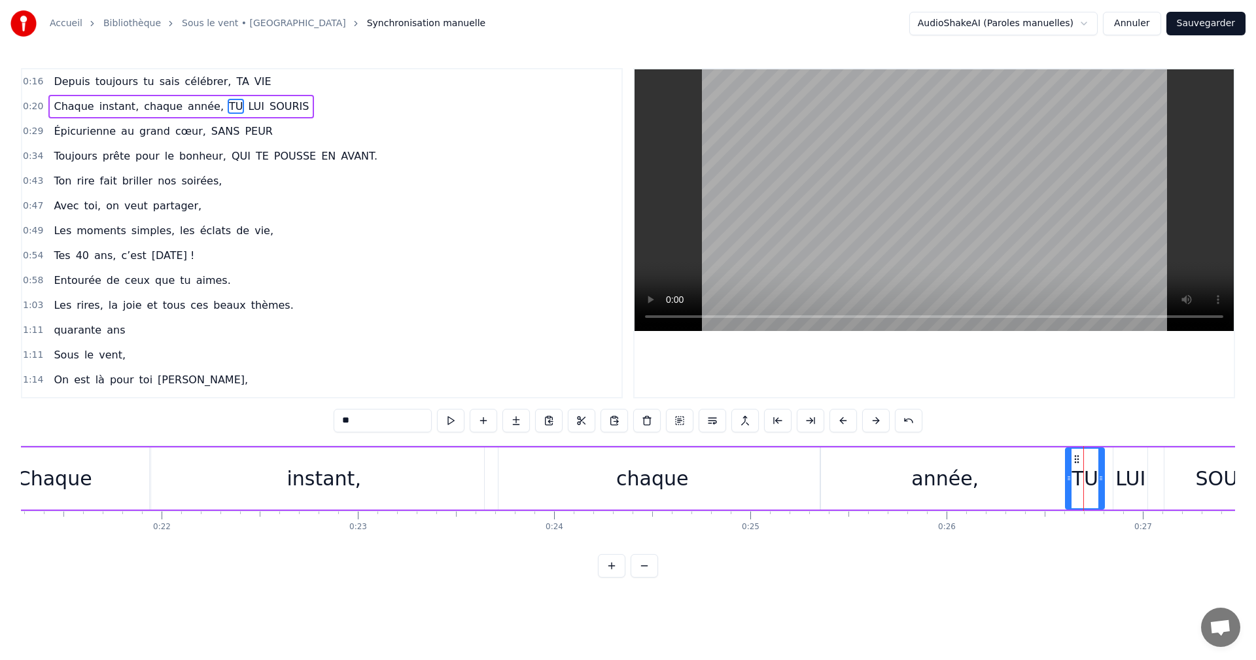
drag, startPoint x: 1081, startPoint y: 468, endPoint x: 1069, endPoint y: 472, distance: 12.8
click at [1069, 472] on div at bounding box center [1068, 479] width 5 height 60
click at [150, 446] on div "Chaque instant, chaque année, TU LUI SOURIS" at bounding box center [629, 478] width 1346 height 65
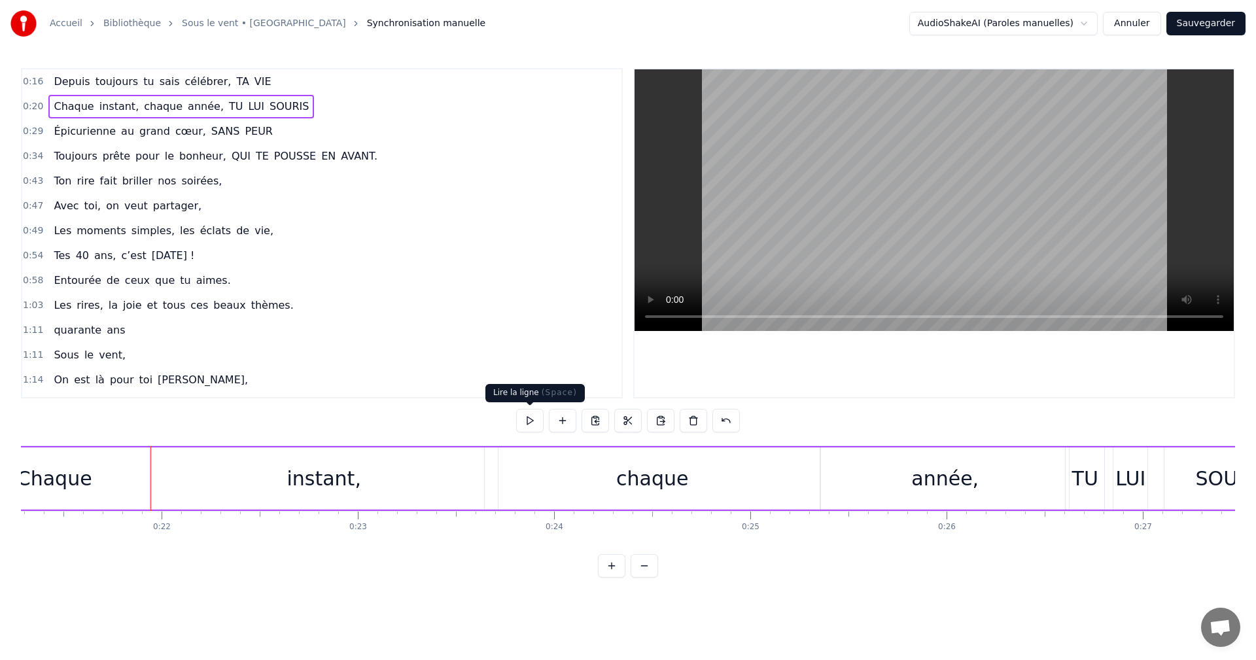
click at [528, 422] on button at bounding box center [529, 421] width 27 height 24
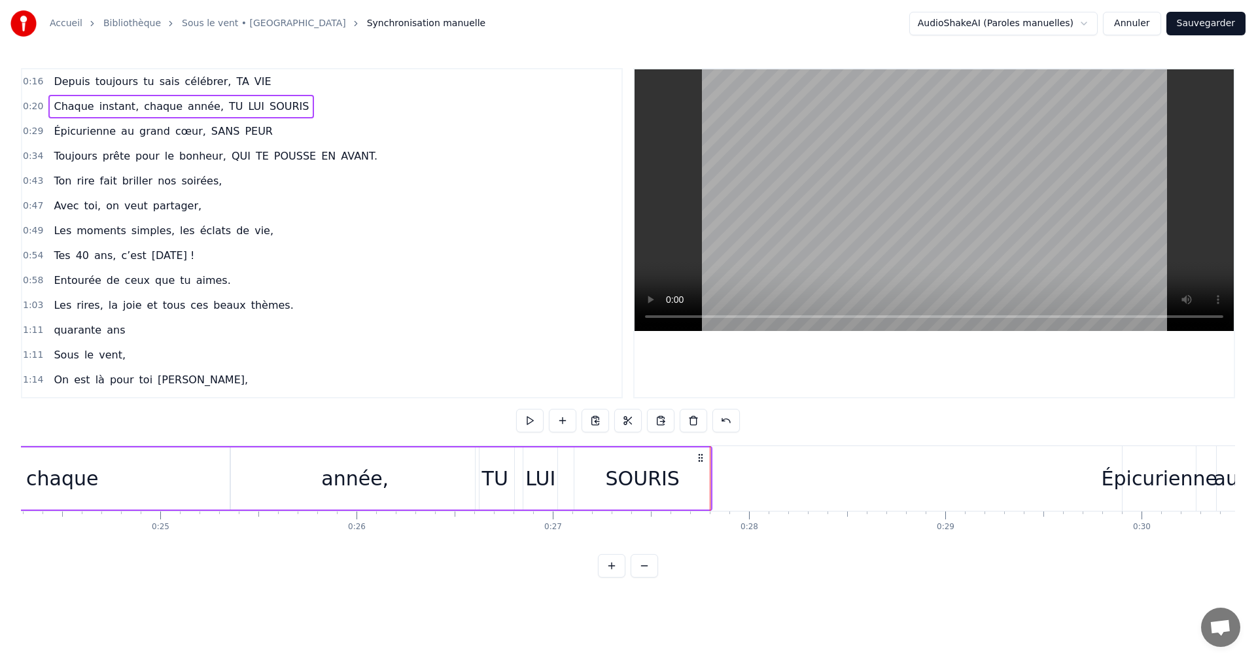
scroll to position [0, 4671]
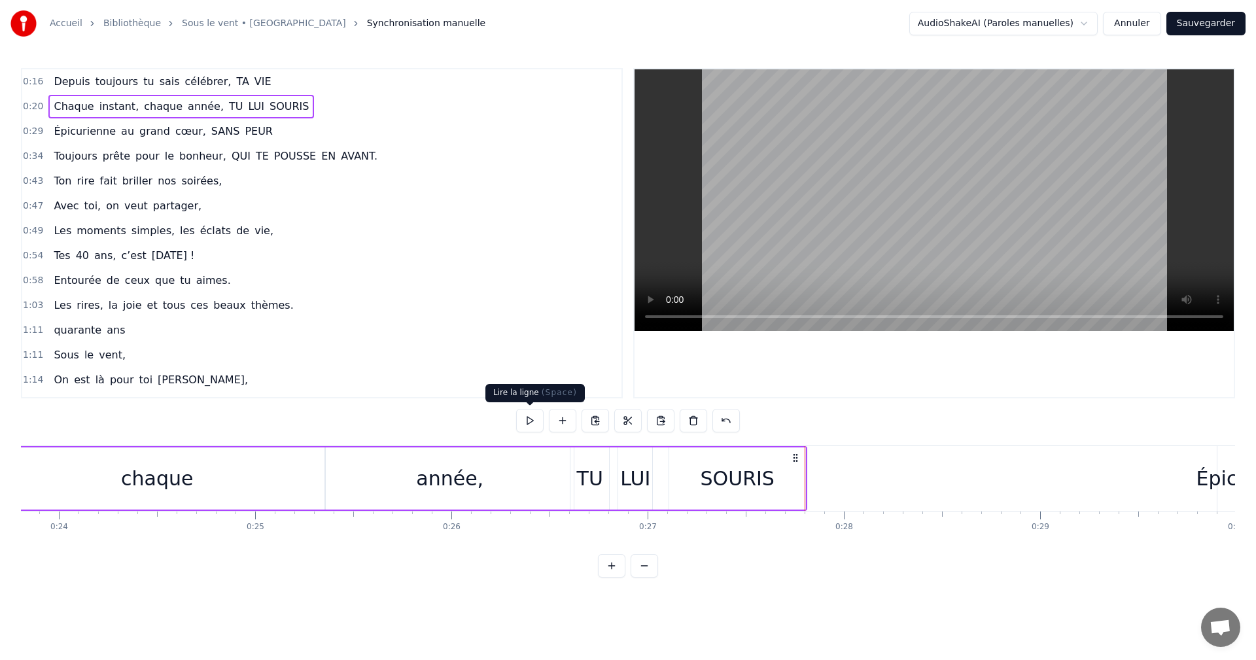
click at [534, 424] on button at bounding box center [529, 421] width 27 height 24
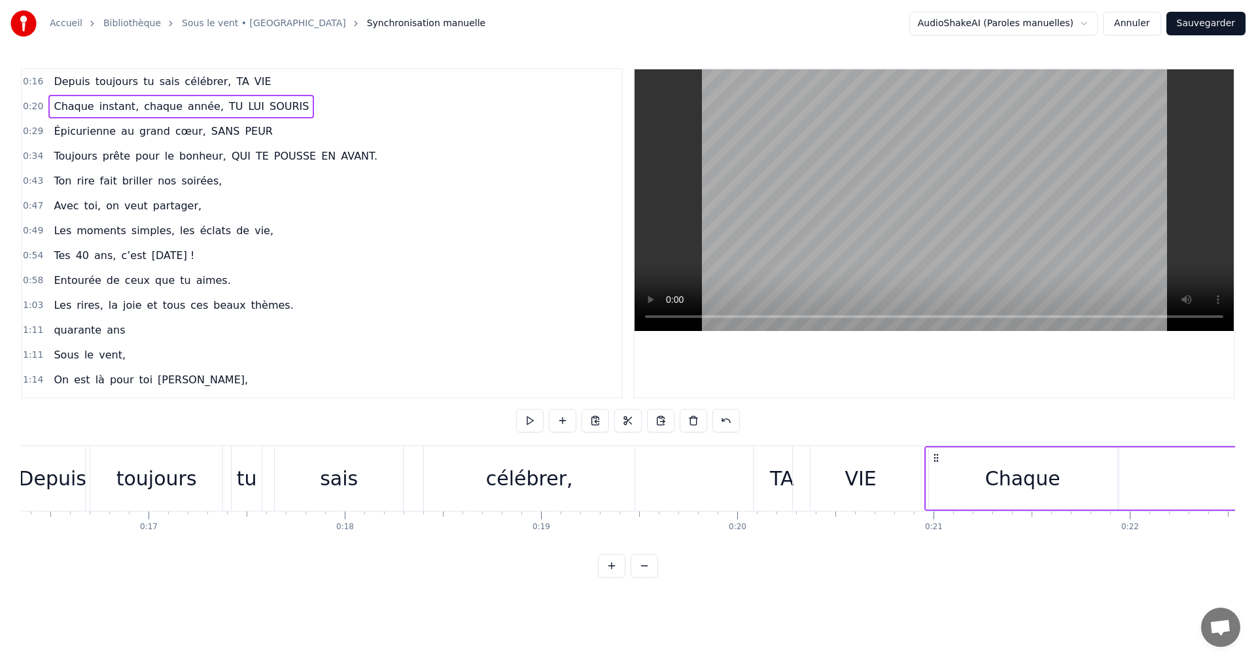
scroll to position [0, 3256]
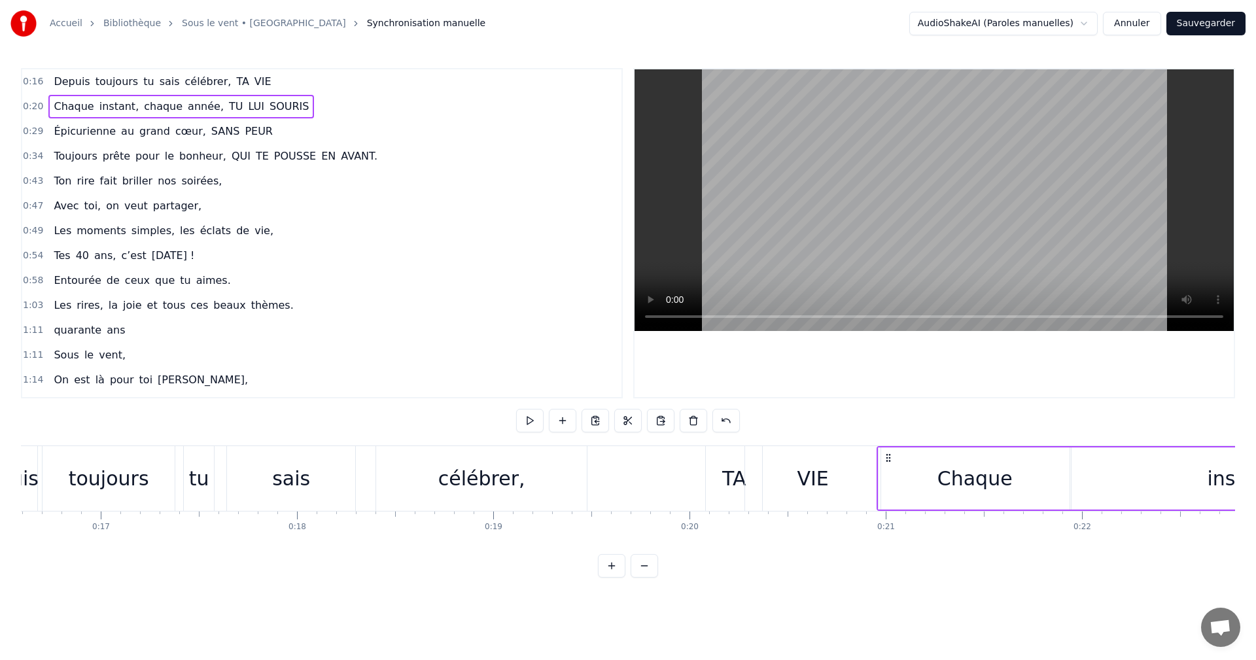
click at [59, 77] on span "Depuis" at bounding box center [71, 81] width 39 height 15
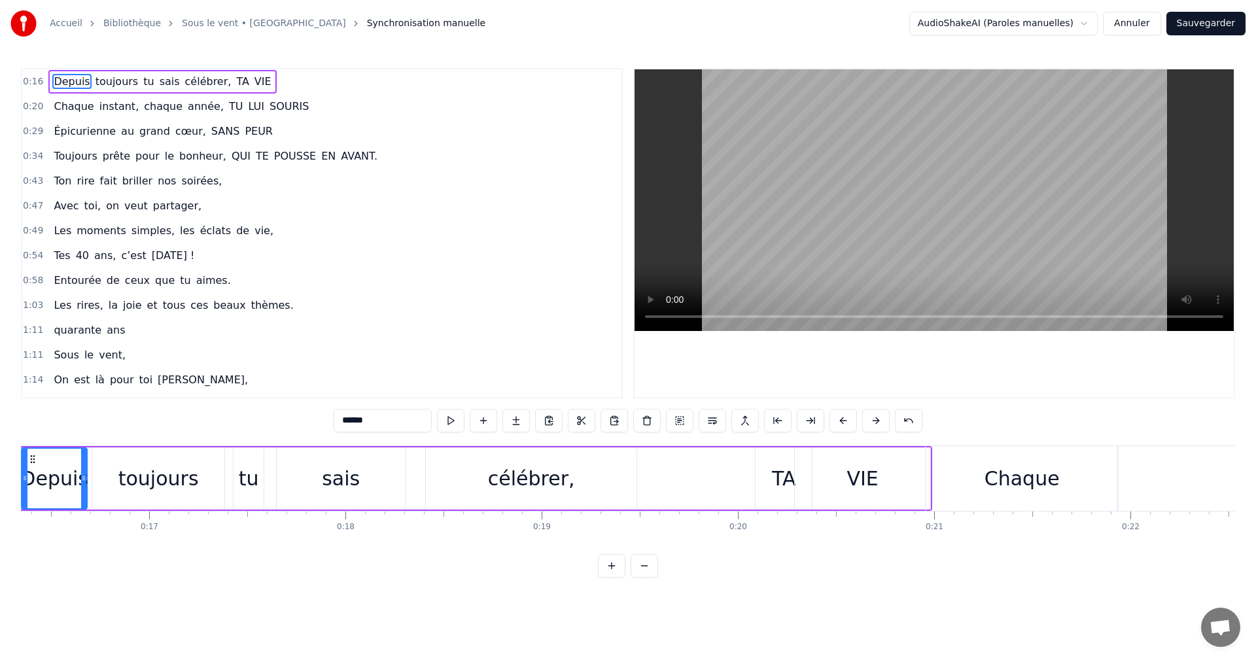
scroll to position [0, 3141]
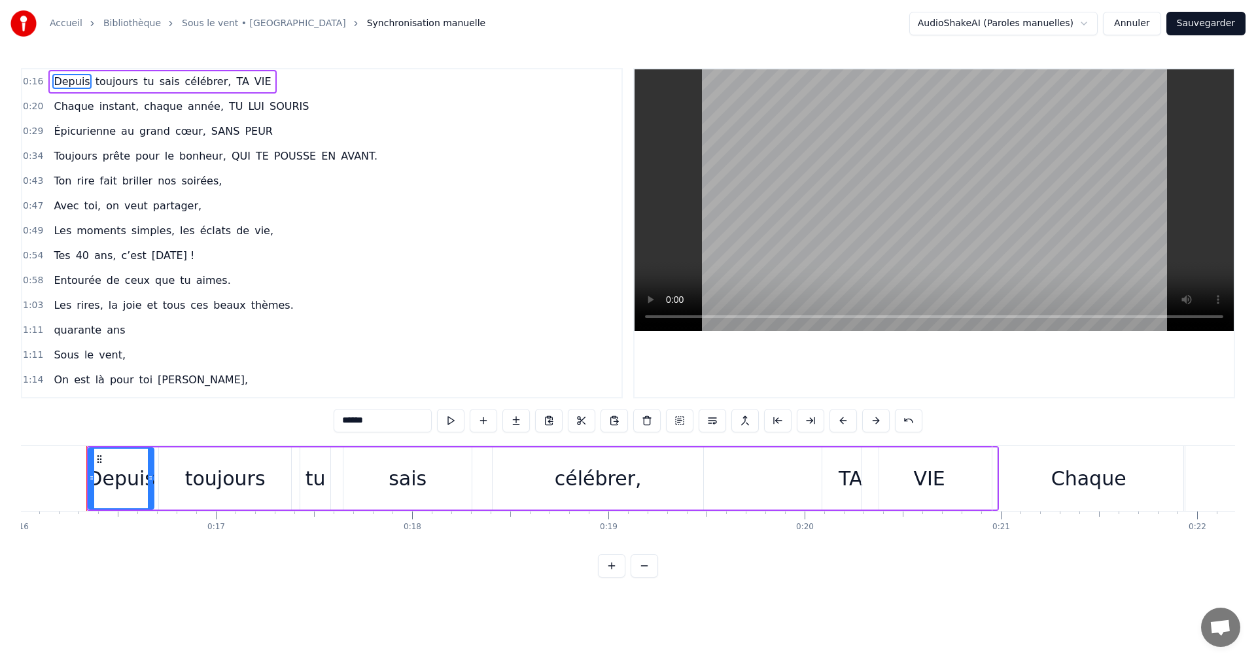
click at [99, 72] on div "Depuis toujours tu sais célébrer, TA VIE" at bounding box center [162, 82] width 228 height 24
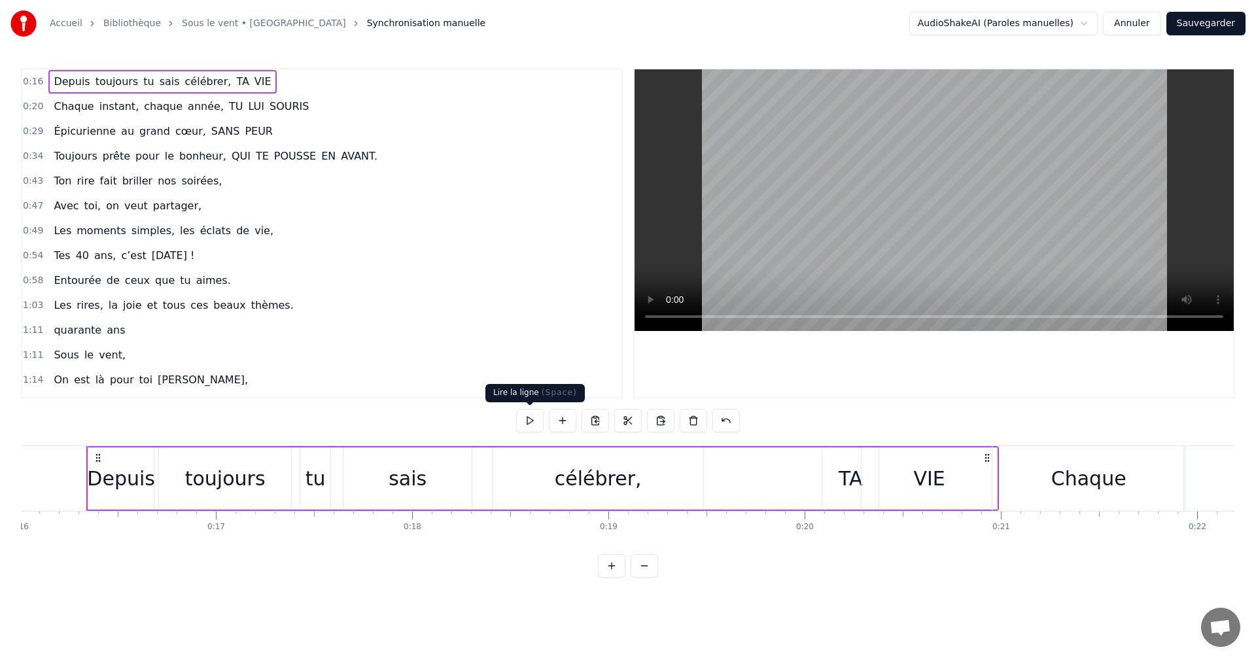
click at [531, 422] on button at bounding box center [529, 421] width 27 height 24
click at [1016, 496] on div "Chaque" at bounding box center [1088, 478] width 192 height 65
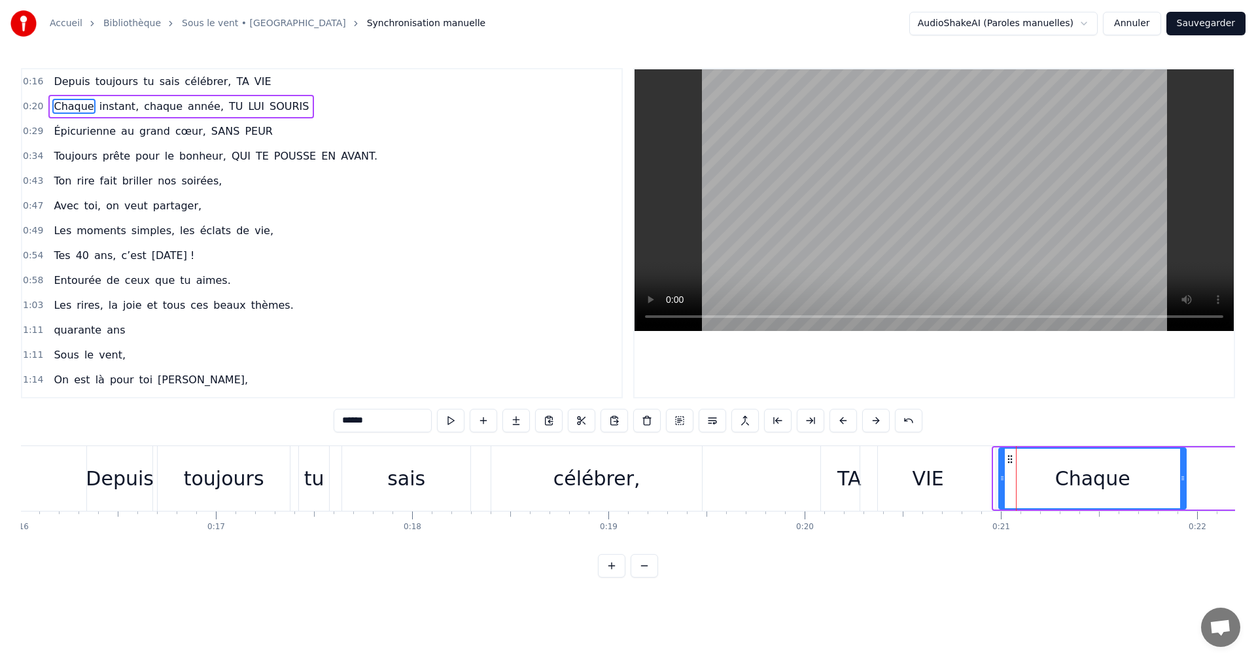
click at [1000, 490] on div at bounding box center [1001, 479] width 5 height 60
click at [135, 97] on div "Chaque instant, chaque année, TU LUI SOURIS" at bounding box center [181, 107] width 266 height 24
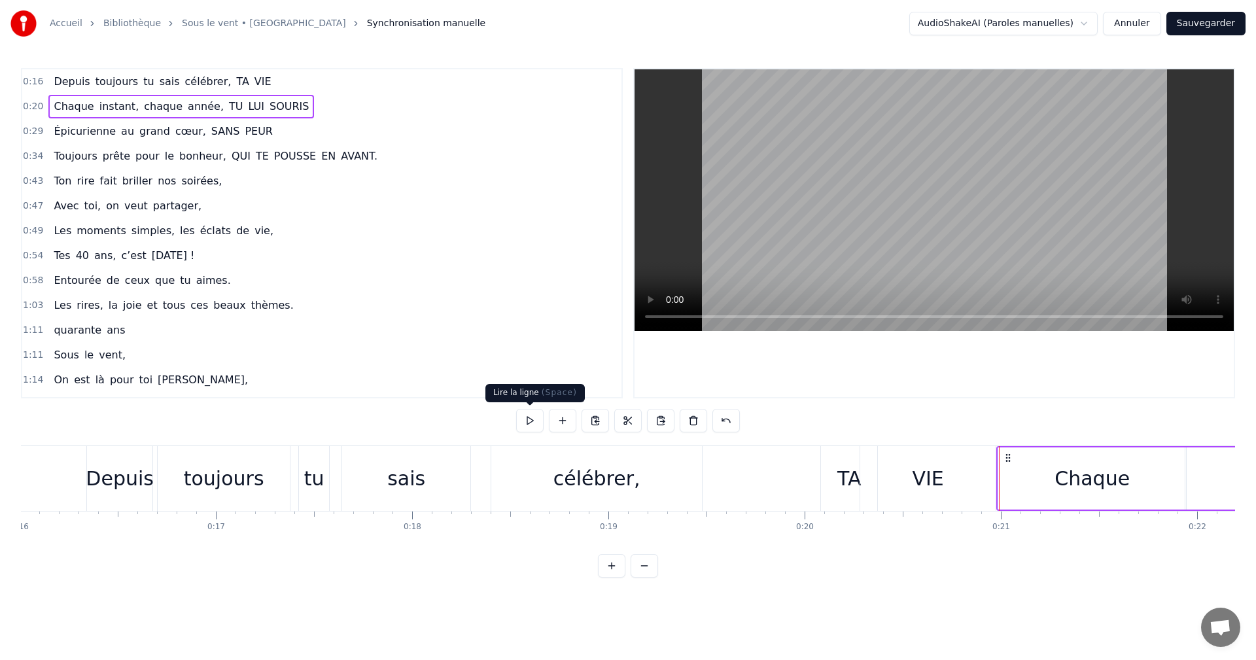
click at [534, 421] on button at bounding box center [529, 421] width 27 height 24
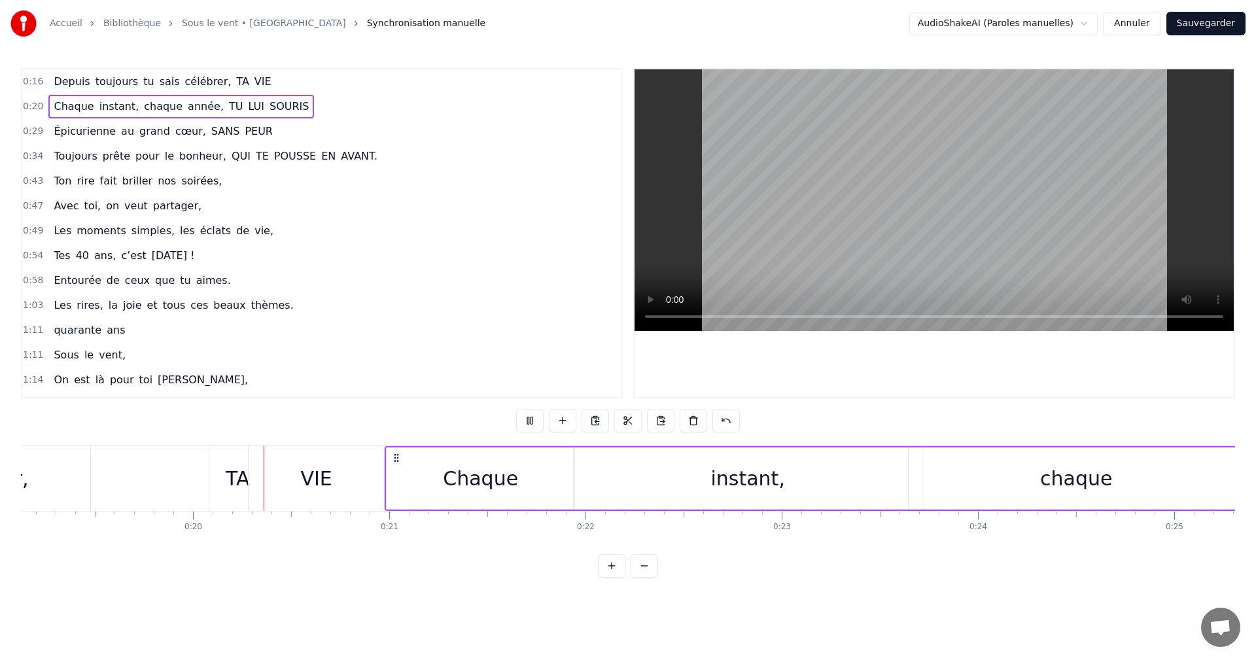
scroll to position [0, 3782]
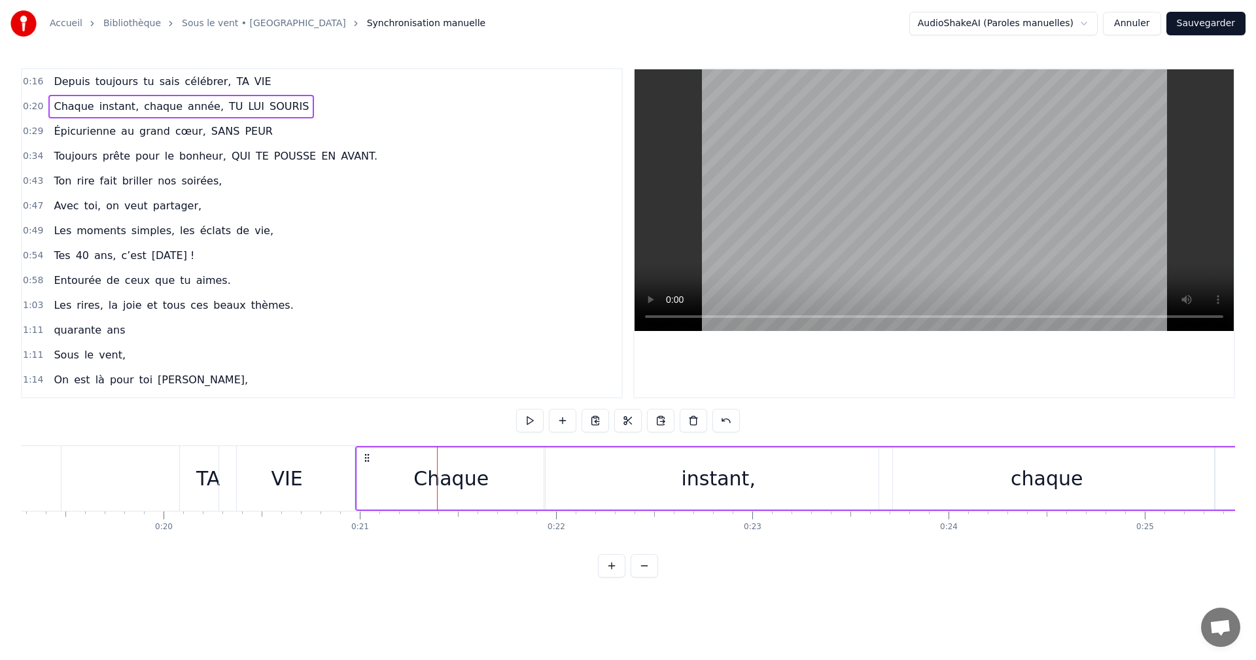
click at [371, 491] on div "Chaque" at bounding box center [451, 478] width 188 height 62
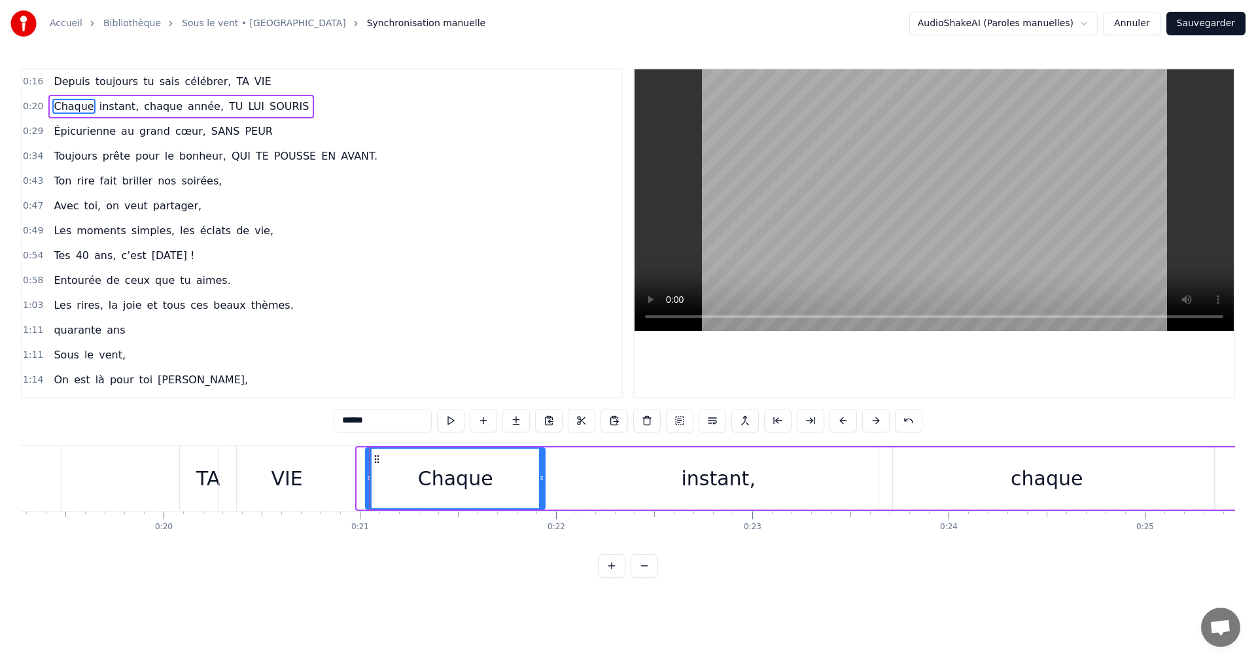
drag, startPoint x: 360, startPoint y: 477, endPoint x: 369, endPoint y: 478, distance: 8.5
click at [369, 478] on icon at bounding box center [368, 478] width 5 height 10
click at [339, 482] on div "VIE" at bounding box center [286, 478] width 135 height 65
type input "***"
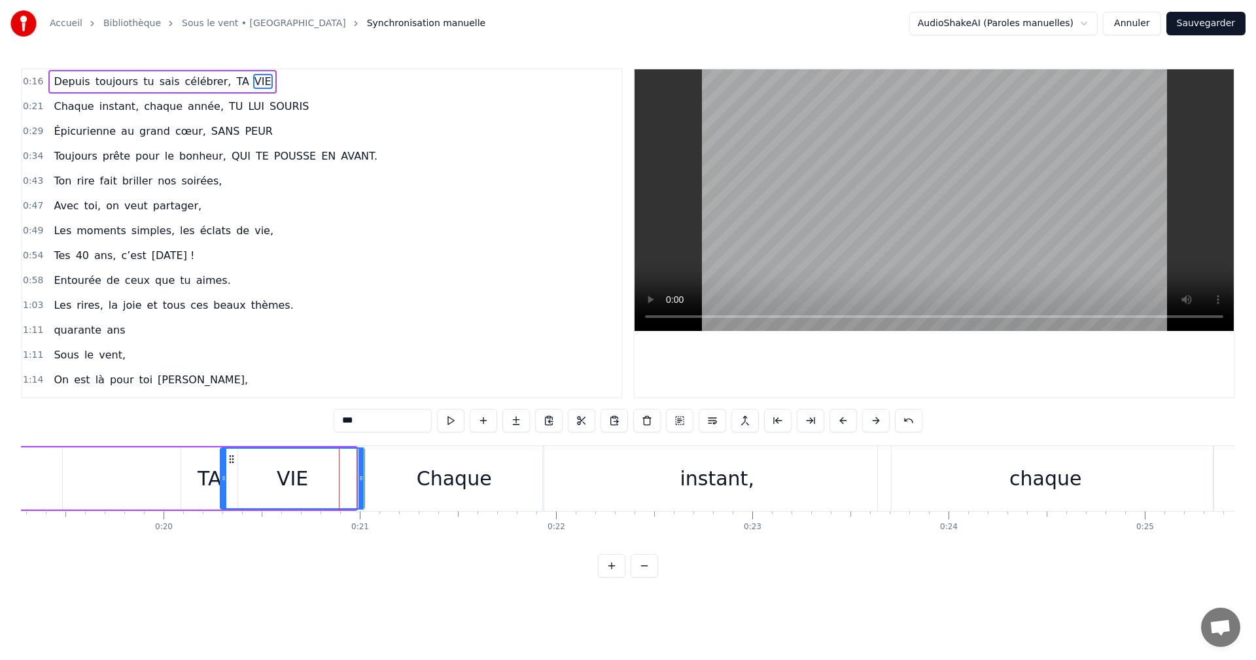
drag, startPoint x: 355, startPoint y: 479, endPoint x: 364, endPoint y: 479, distance: 8.5
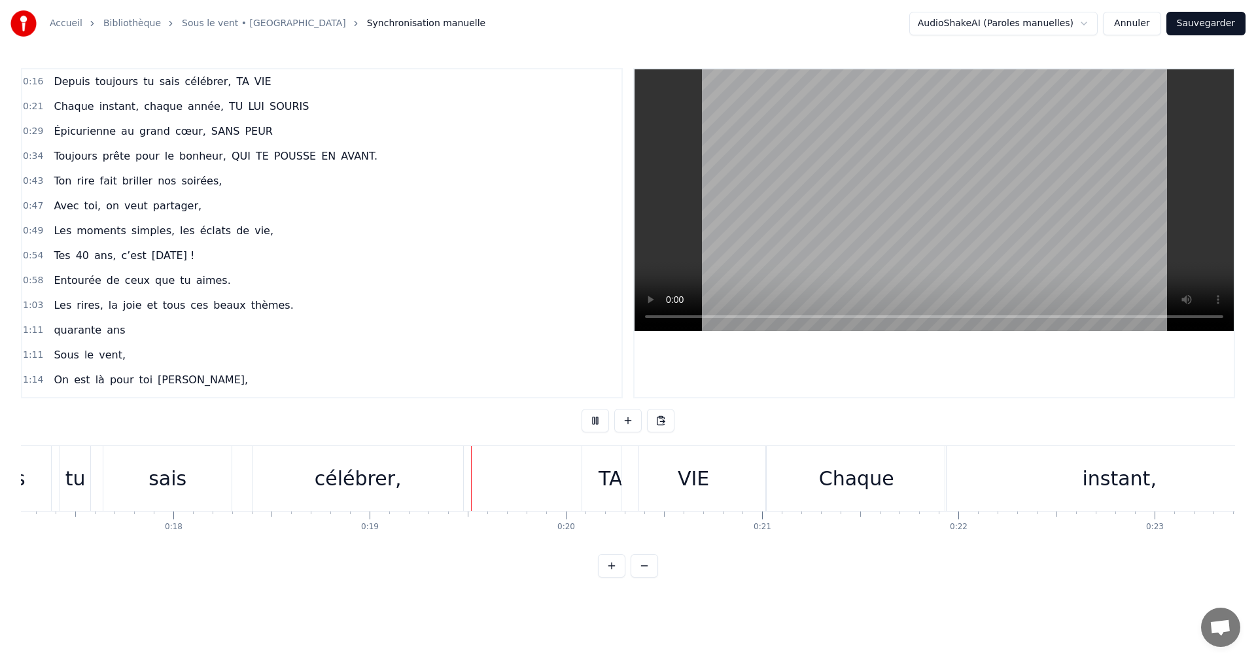
scroll to position [0, 3646]
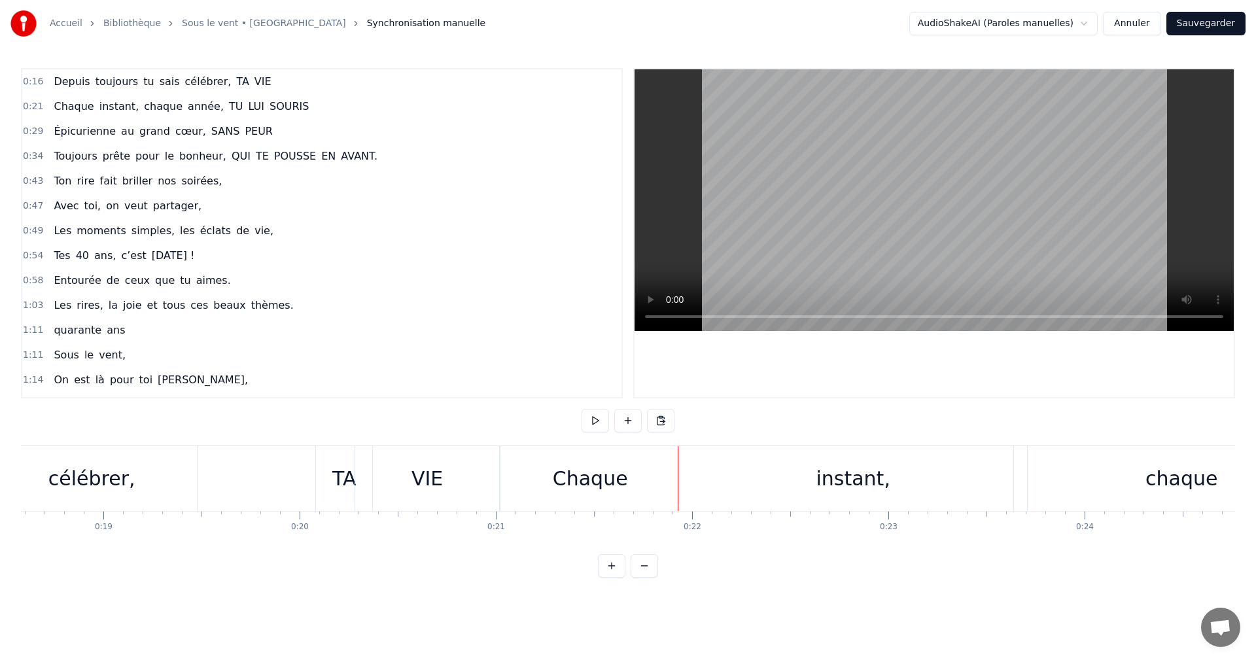
click at [514, 481] on div "Chaque" at bounding box center [589, 478] width 179 height 65
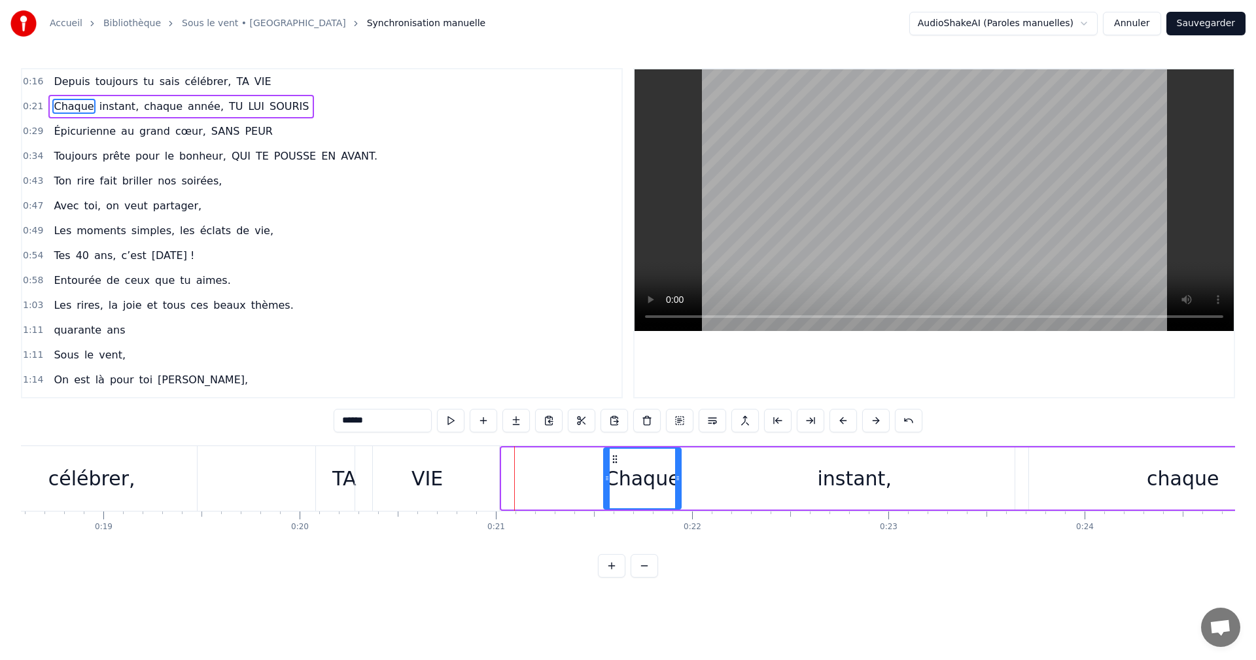
drag, startPoint x: 503, startPoint y: 477, endPoint x: 631, endPoint y: 482, distance: 128.3
click at [606, 485] on div at bounding box center [606, 479] width 5 height 60
drag, startPoint x: 680, startPoint y: 478, endPoint x: 748, endPoint y: 479, distance: 68.7
click at [748, 479] on icon at bounding box center [746, 478] width 5 height 10
click at [680, 458] on div "Chaque" at bounding box center [677, 479] width 144 height 60
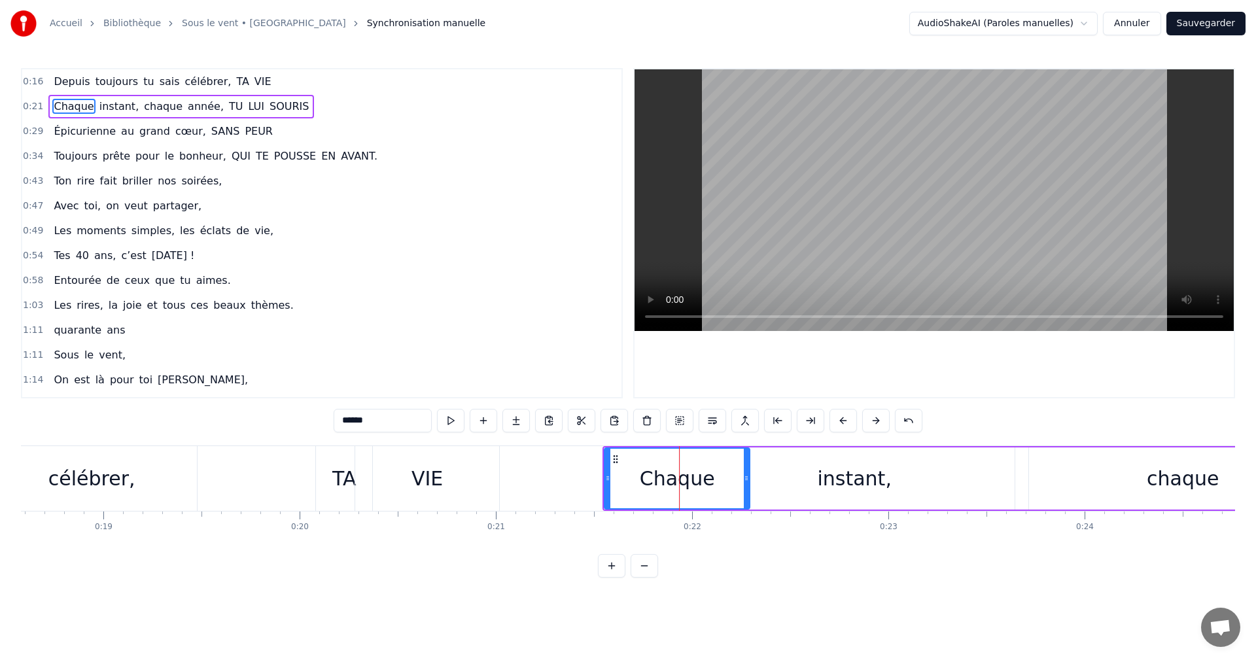
drag, startPoint x: 676, startPoint y: 499, endPoint x: 687, endPoint y: 499, distance: 11.1
click at [687, 499] on div "Chaque" at bounding box center [677, 479] width 144 height 60
drag, startPoint x: 685, startPoint y: 496, endPoint x: 720, endPoint y: 492, distance: 34.8
click at [720, 492] on div "Chaque" at bounding box center [677, 479] width 144 height 60
click at [679, 458] on div "Chaque" at bounding box center [677, 479] width 144 height 60
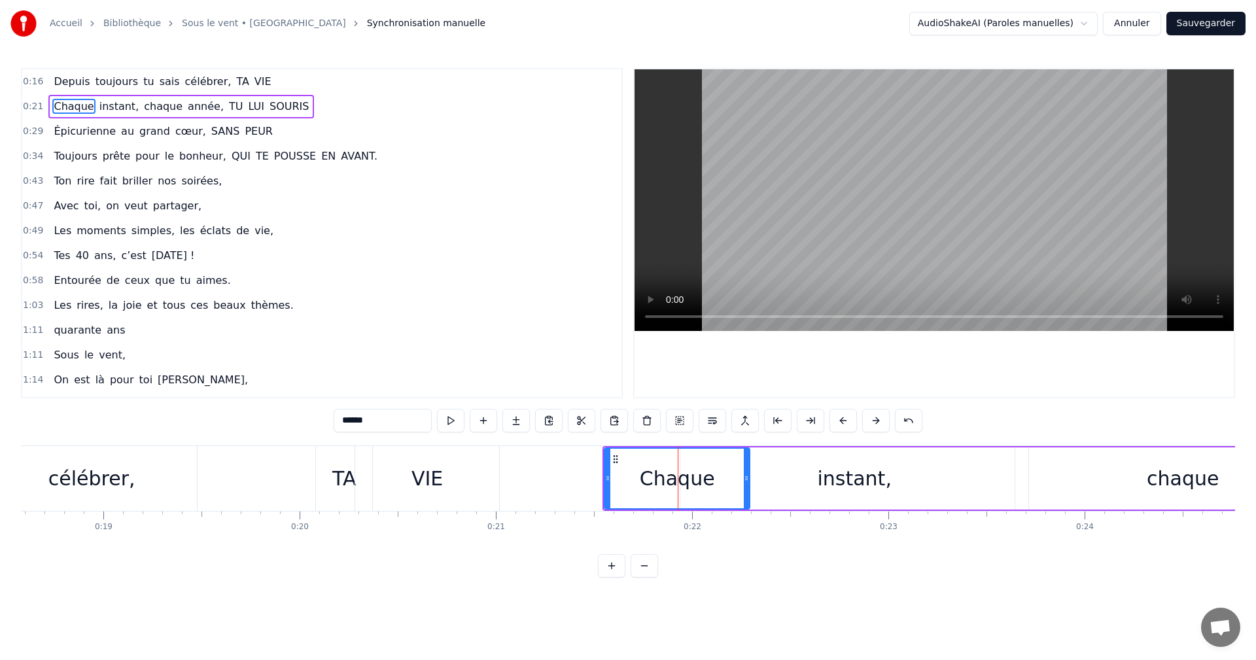
drag, startPoint x: 677, startPoint y: 459, endPoint x: 748, endPoint y: 460, distance: 71.3
click at [748, 460] on div "Chaque" at bounding box center [677, 479] width 144 height 60
click at [500, 484] on div "VIE" at bounding box center [426, 478] width 145 height 65
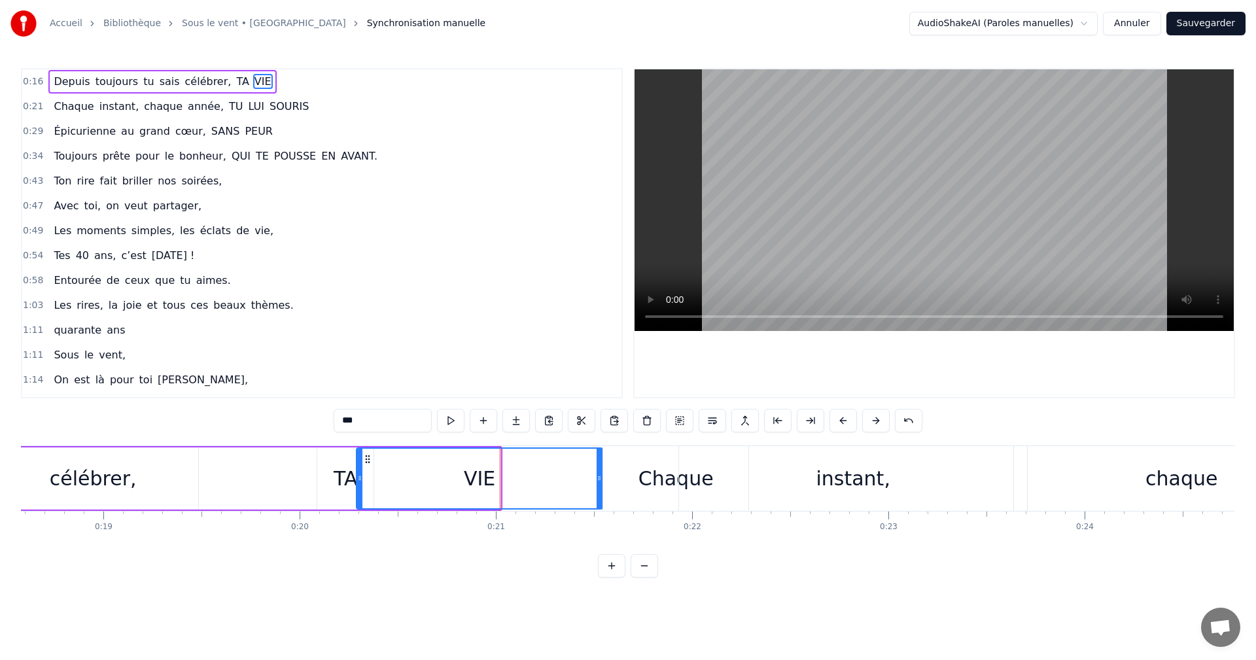
drag, startPoint x: 499, startPoint y: 478, endPoint x: 601, endPoint y: 471, distance: 102.3
click at [601, 471] on div at bounding box center [598, 479] width 5 height 60
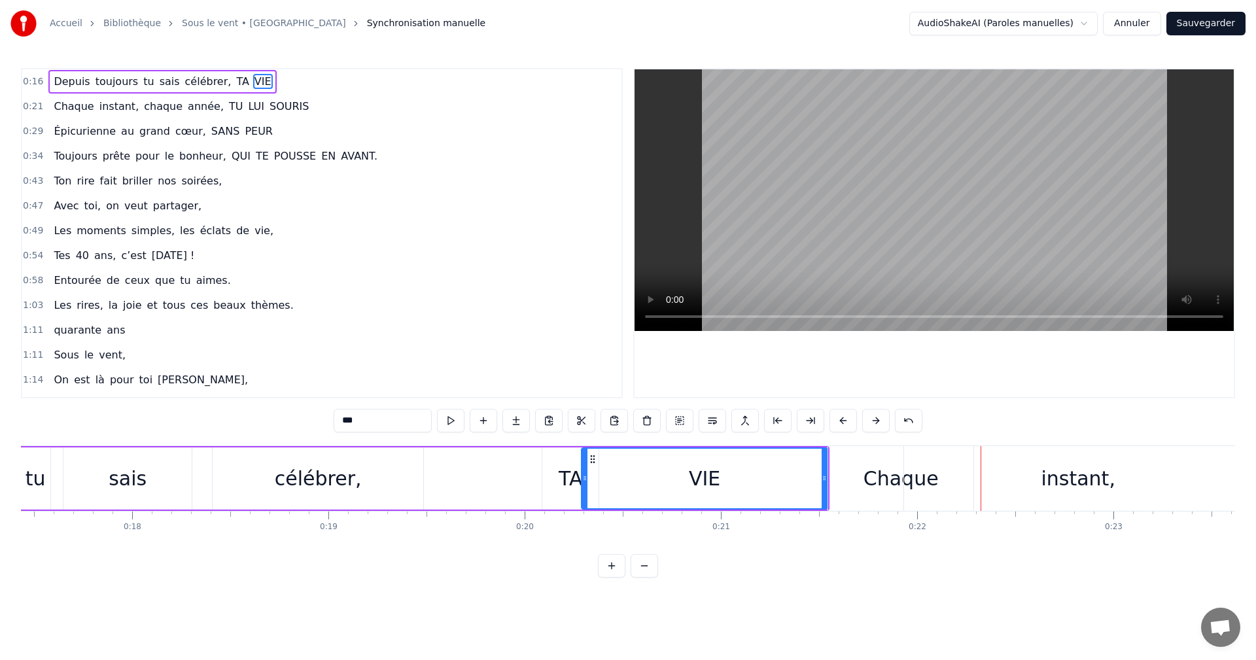
scroll to position [0, 3491]
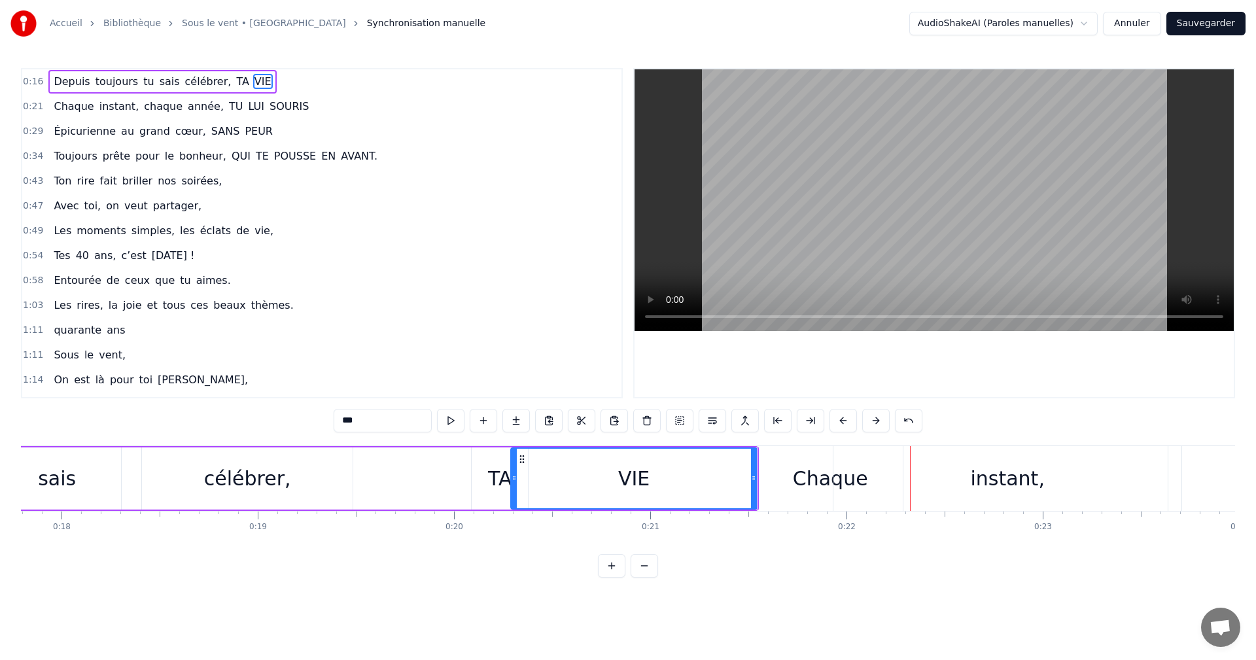
click at [801, 461] on div "Chaque" at bounding box center [829, 478] width 145 height 65
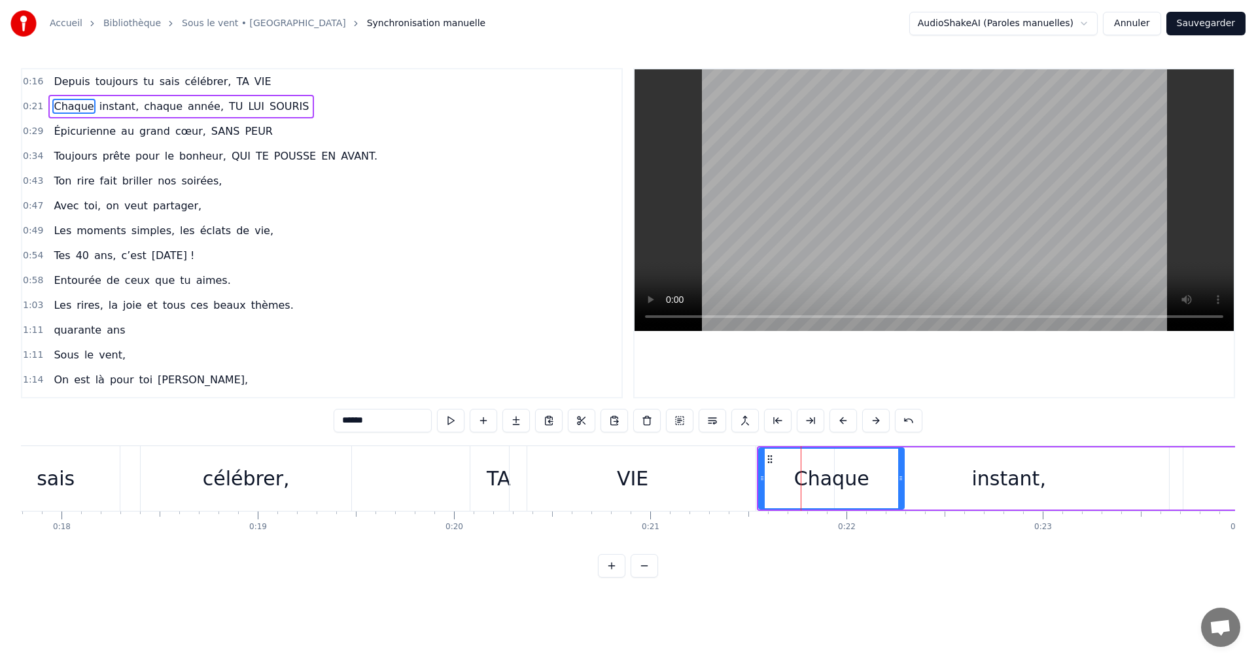
drag, startPoint x: 825, startPoint y: 461, endPoint x: 892, endPoint y: 462, distance: 66.7
click at [892, 462] on div "Chaque" at bounding box center [831, 479] width 144 height 60
drag, startPoint x: 761, startPoint y: 477, endPoint x: 846, endPoint y: 492, distance: 86.2
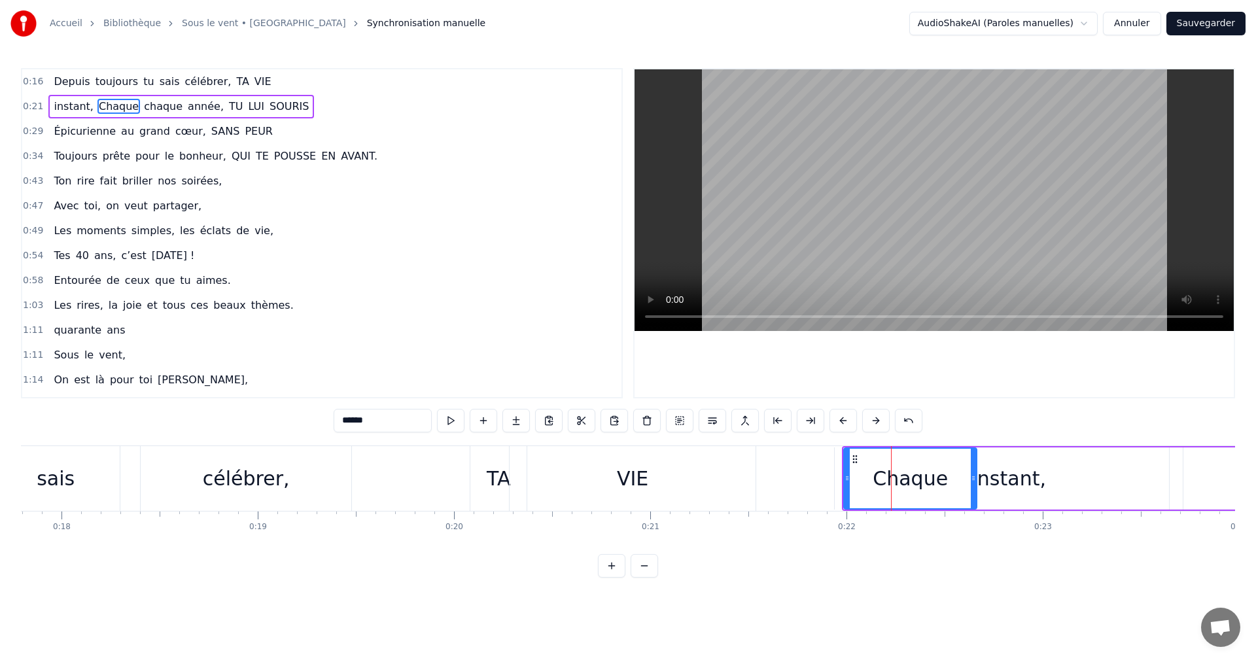
drag, startPoint x: 903, startPoint y: 470, endPoint x: 975, endPoint y: 467, distance: 72.6
click at [975, 467] on div at bounding box center [973, 479] width 5 height 60
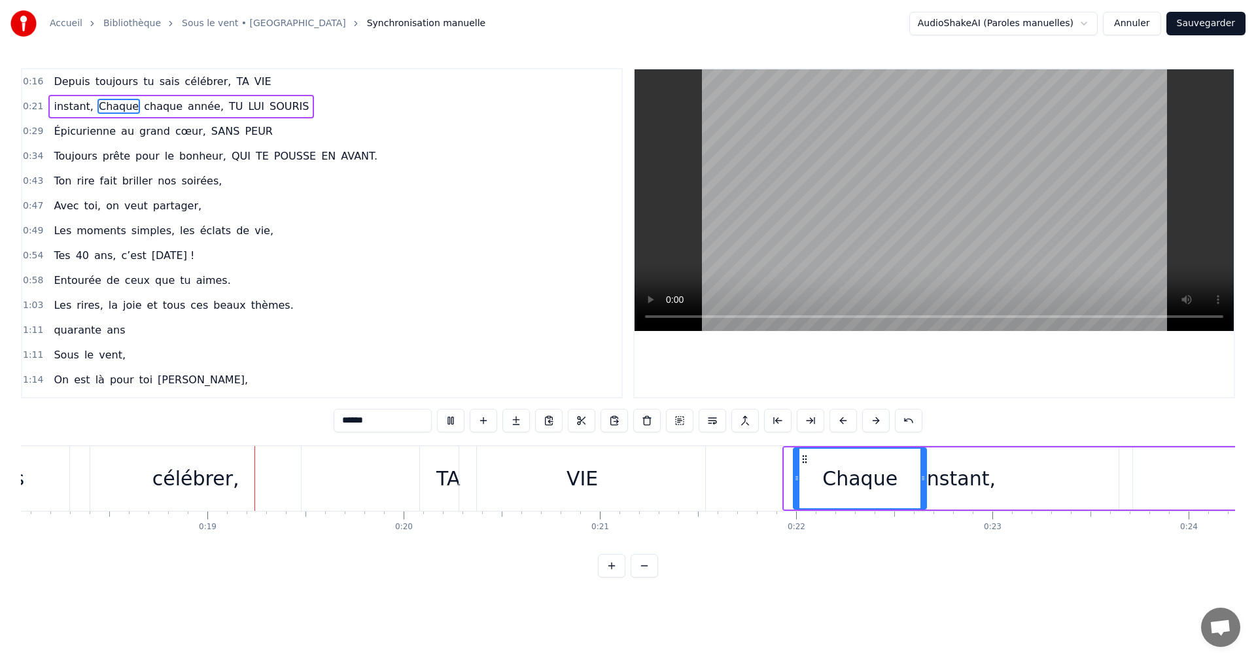
scroll to position [0, 3585]
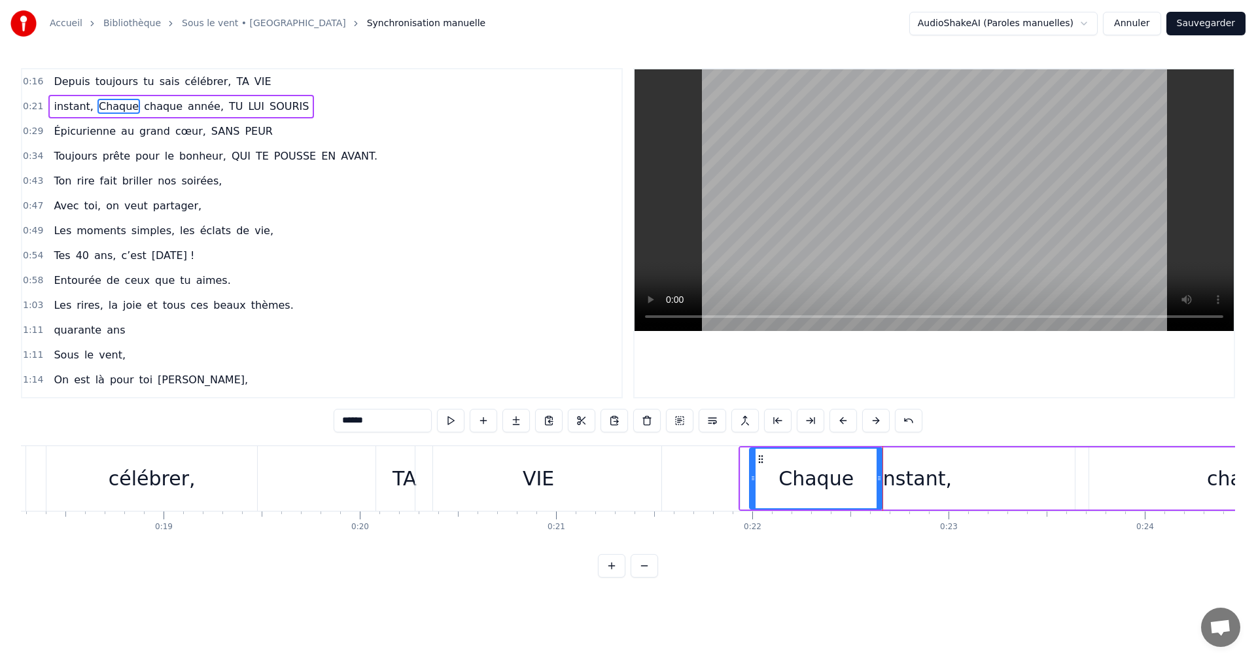
click at [743, 479] on div "instant," at bounding box center [914, 478] width 348 height 62
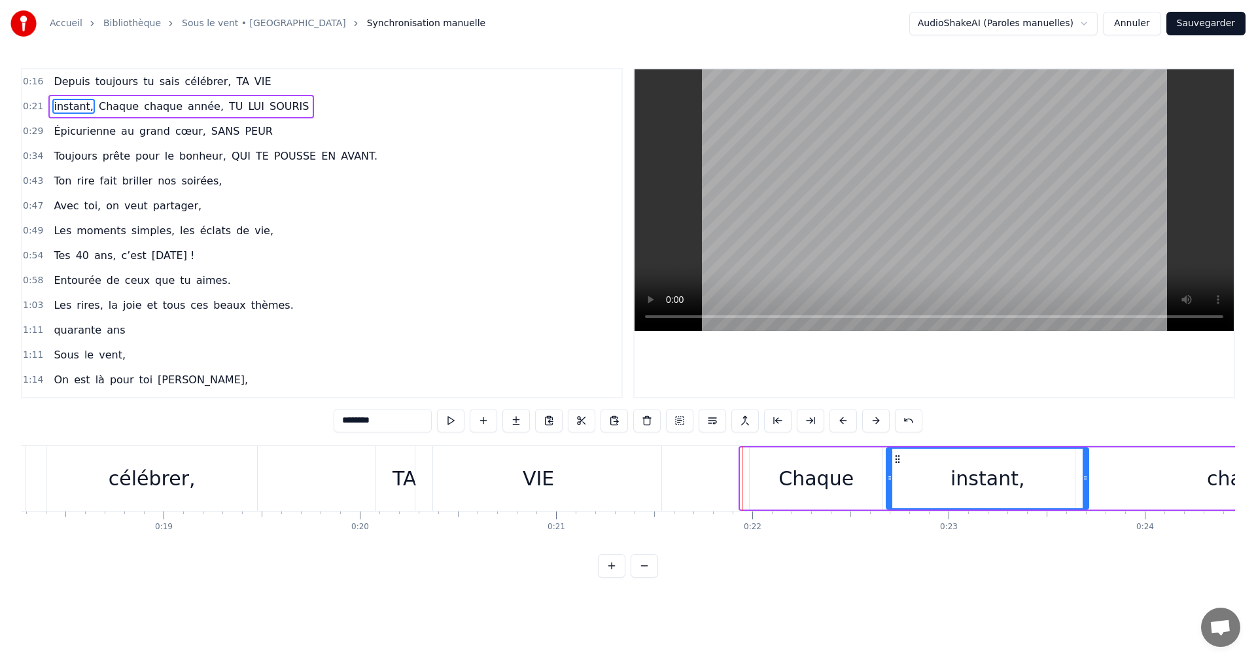
drag, startPoint x: 744, startPoint y: 483, endPoint x: 890, endPoint y: 476, distance: 146.0
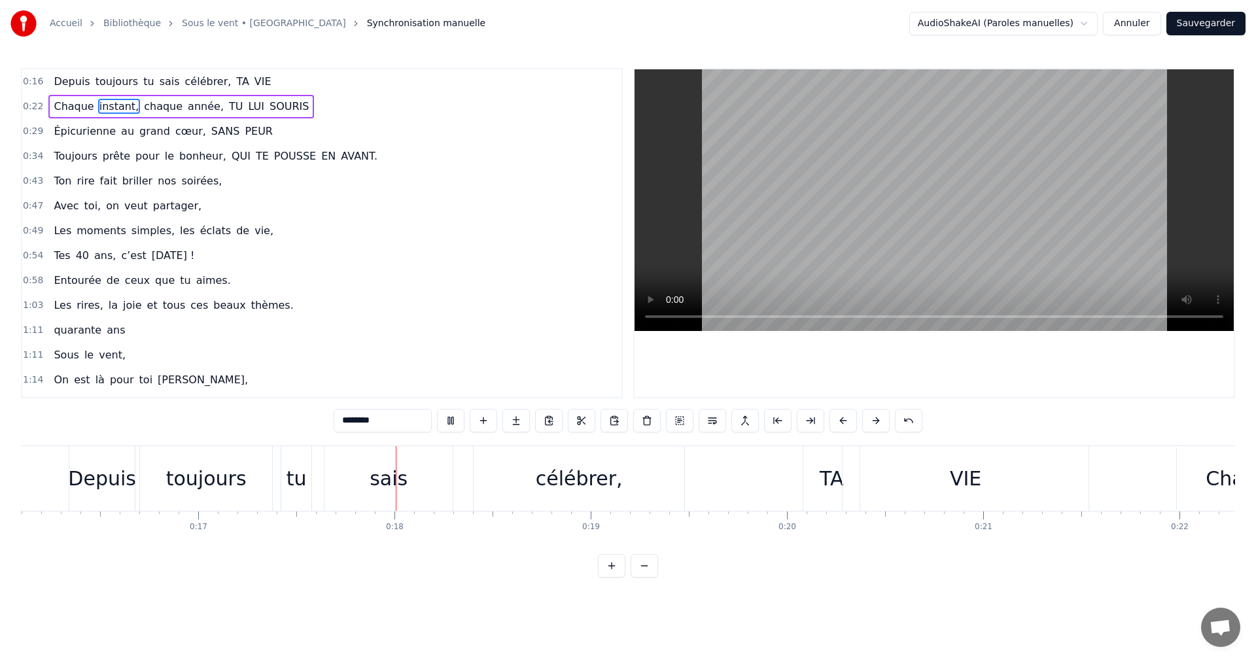
scroll to position [0, 3354]
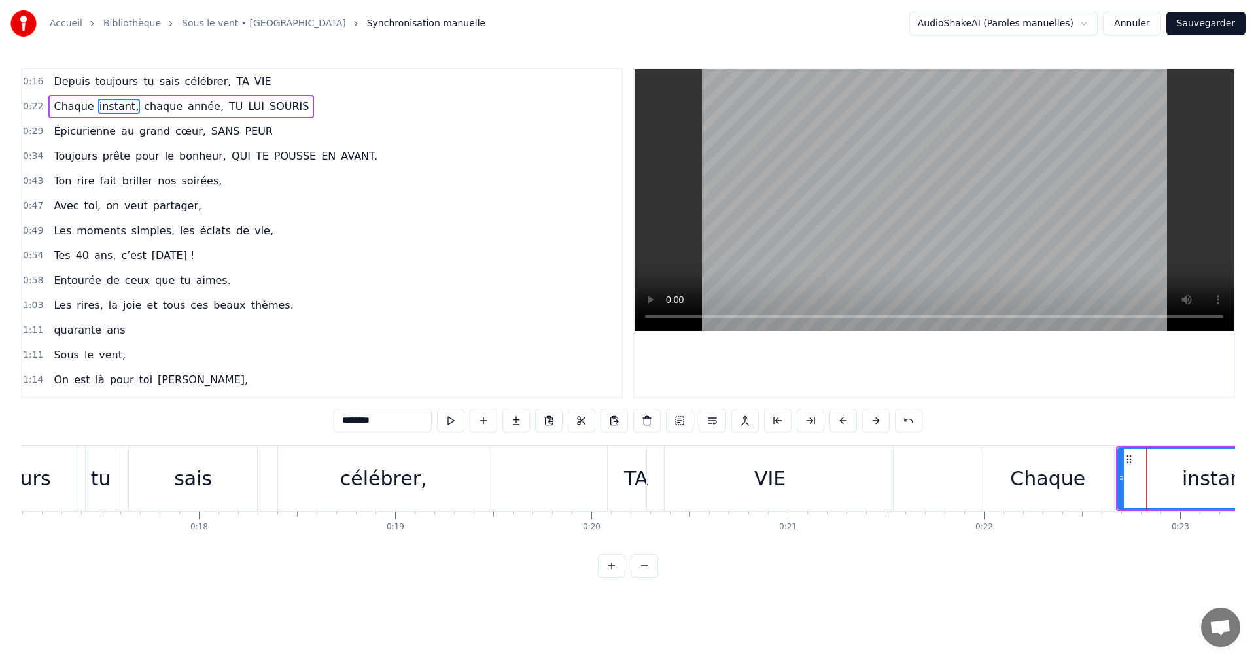
click at [988, 481] on div "Chaque" at bounding box center [1047, 478] width 133 height 62
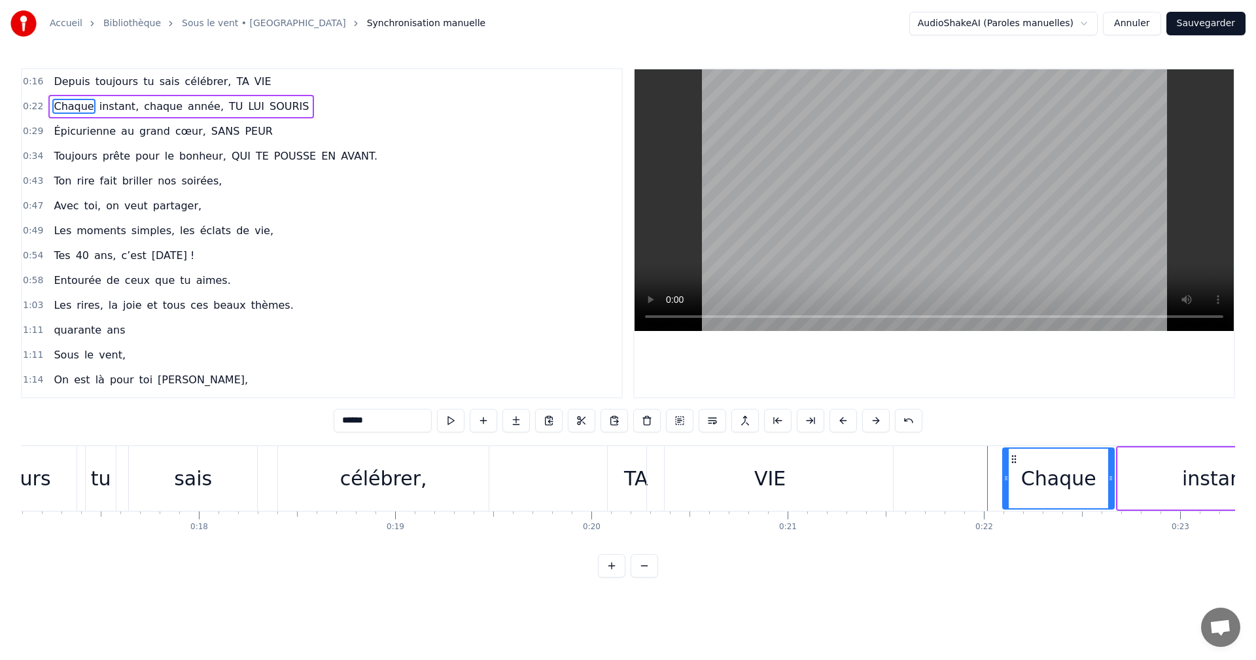
drag, startPoint x: 985, startPoint y: 478, endPoint x: 1007, endPoint y: 482, distance: 21.9
click at [1007, 482] on icon at bounding box center [1005, 478] width 5 height 10
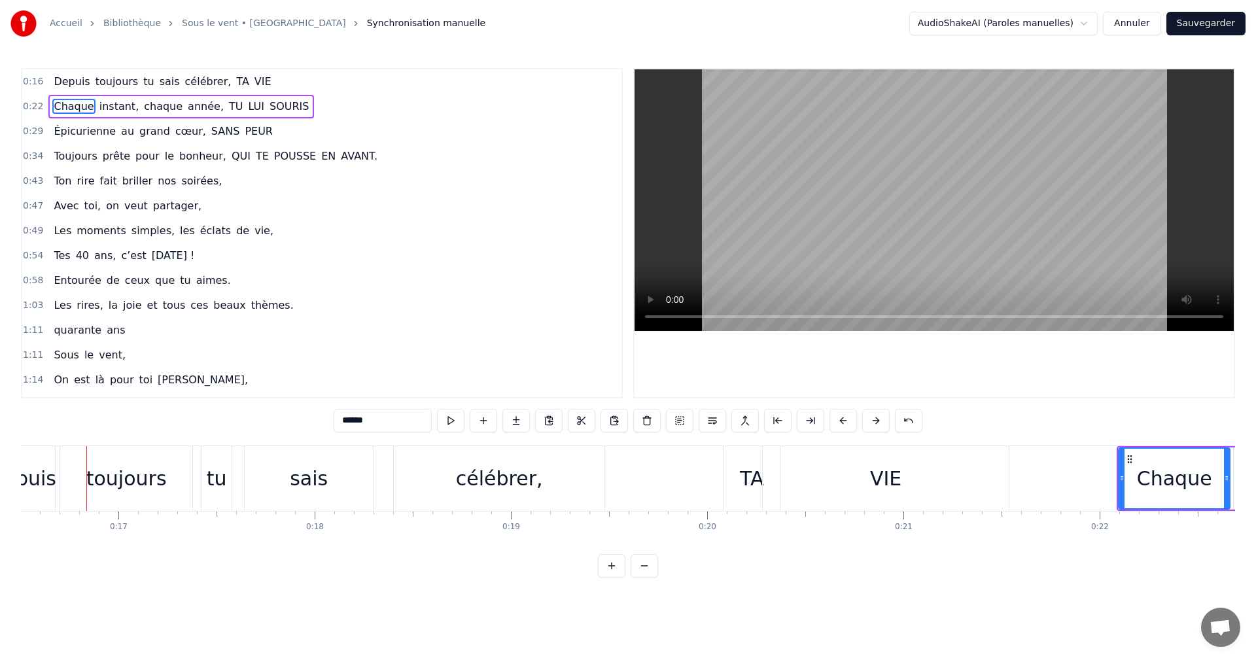
scroll to position [0, 3237]
click at [984, 475] on div "VIE" at bounding box center [886, 478] width 246 height 65
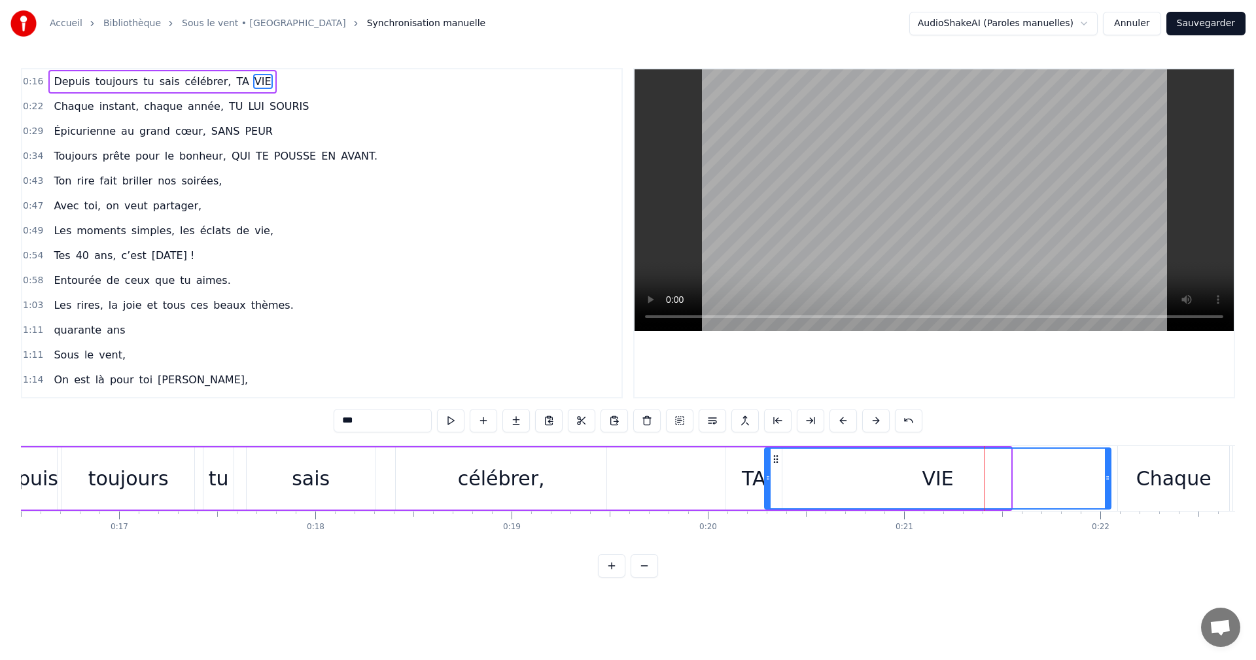
drag, startPoint x: 1009, startPoint y: 481, endPoint x: 1109, endPoint y: 478, distance: 99.4
click at [1109, 478] on icon at bounding box center [1107, 478] width 5 height 10
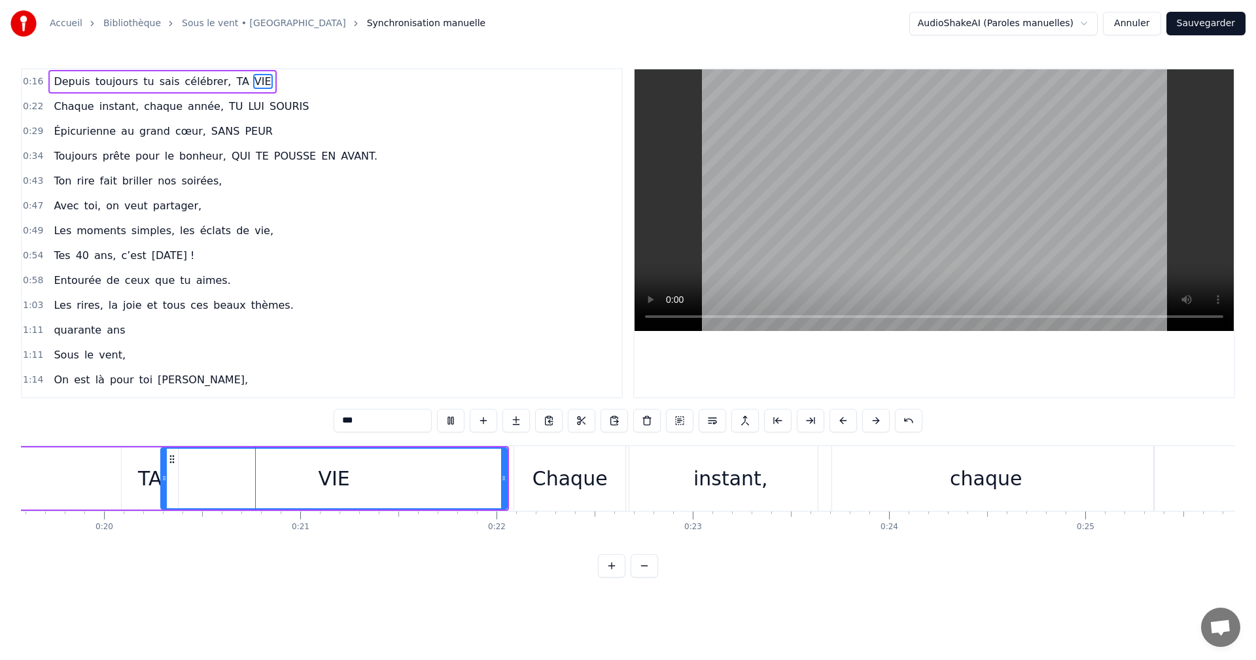
scroll to position [0, 3887]
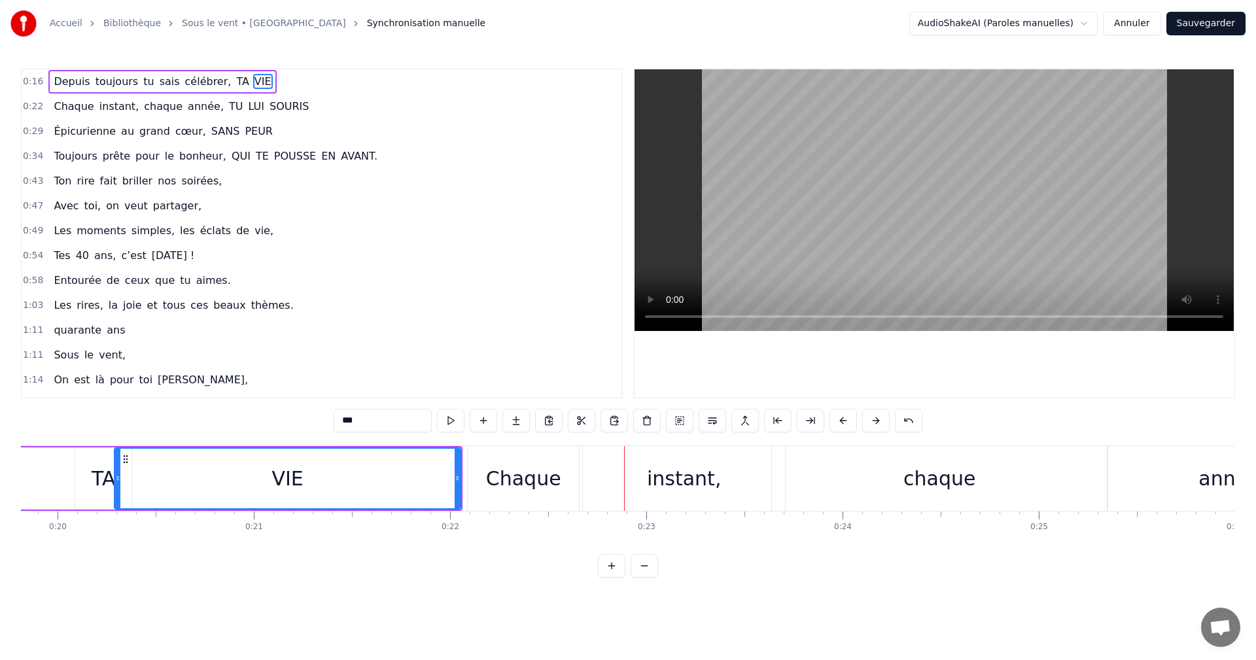
click at [484, 492] on div "Chaque" at bounding box center [523, 478] width 111 height 65
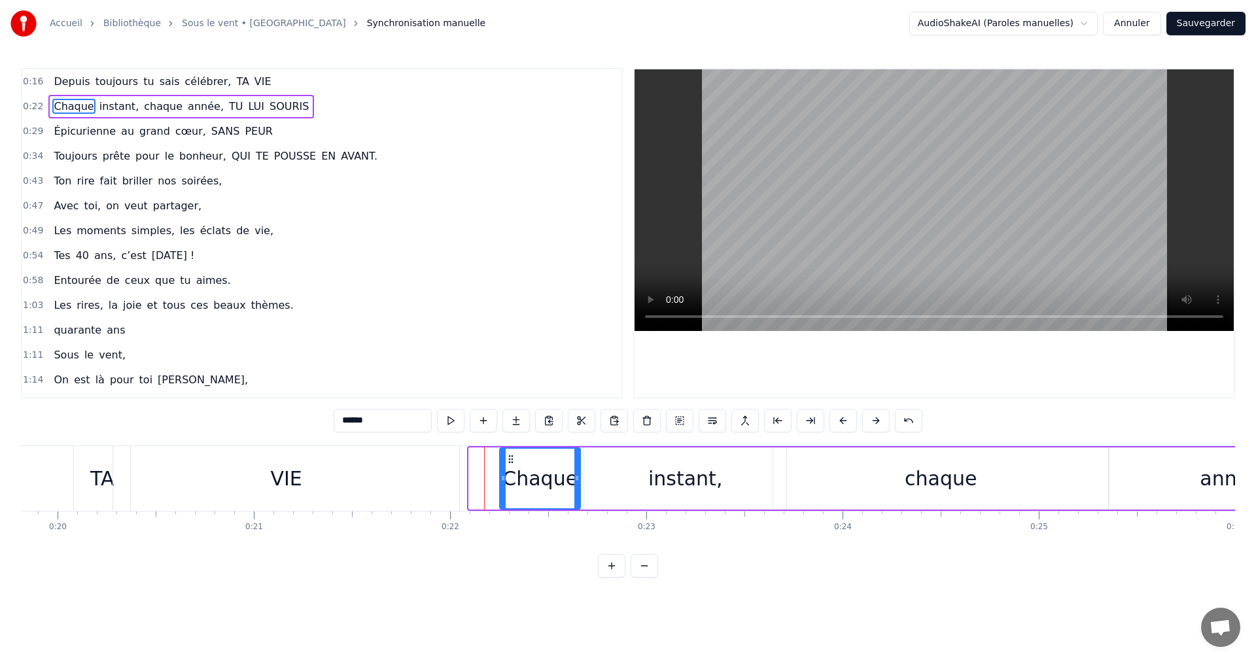
drag, startPoint x: 472, startPoint y: 479, endPoint x: 502, endPoint y: 487, distance: 31.7
click at [502, 487] on div at bounding box center [502, 479] width 5 height 60
drag, startPoint x: 577, startPoint y: 477, endPoint x: 612, endPoint y: 477, distance: 34.7
click at [612, 477] on icon at bounding box center [611, 478] width 5 height 10
click at [445, 474] on div "VIE" at bounding box center [286, 478] width 346 height 65
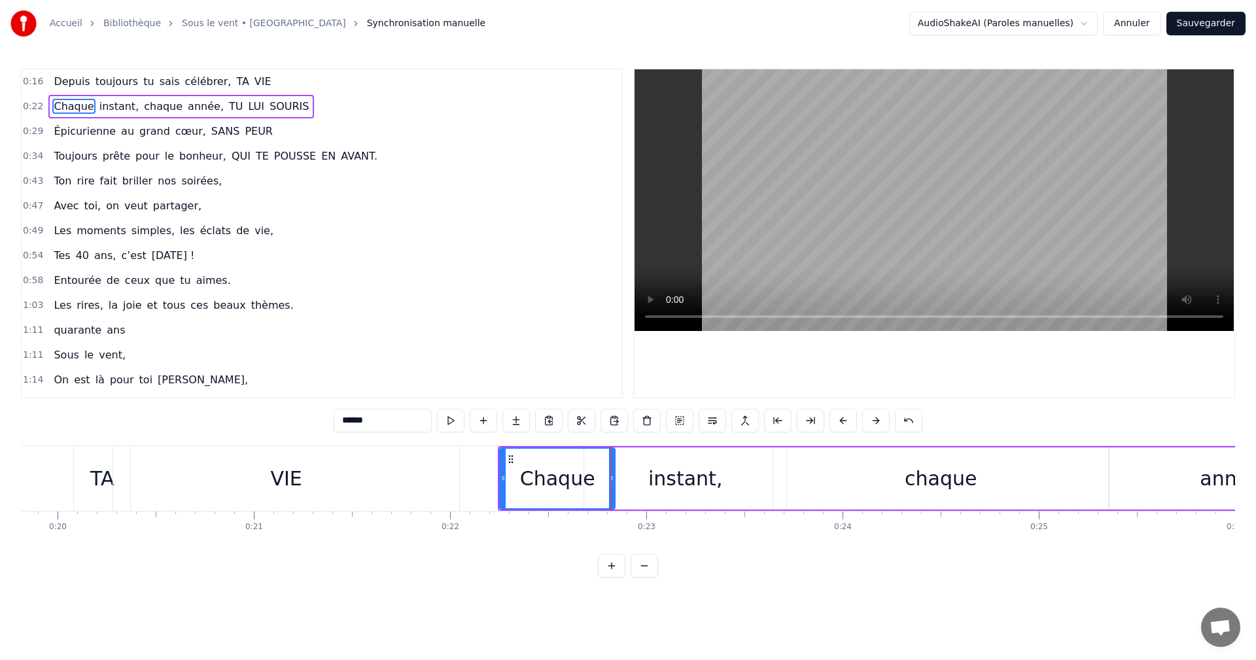
type input "***"
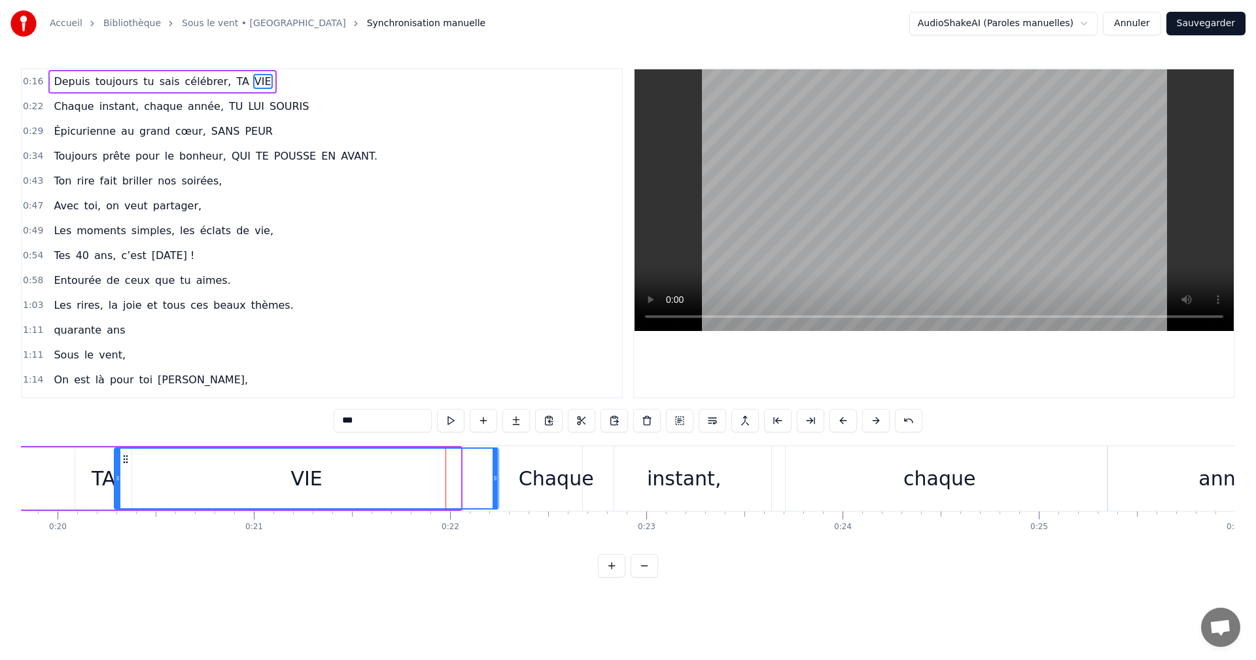
drag, startPoint x: 459, startPoint y: 481, endPoint x: 497, endPoint y: 481, distance: 37.9
click at [497, 481] on icon at bounding box center [494, 478] width 5 height 10
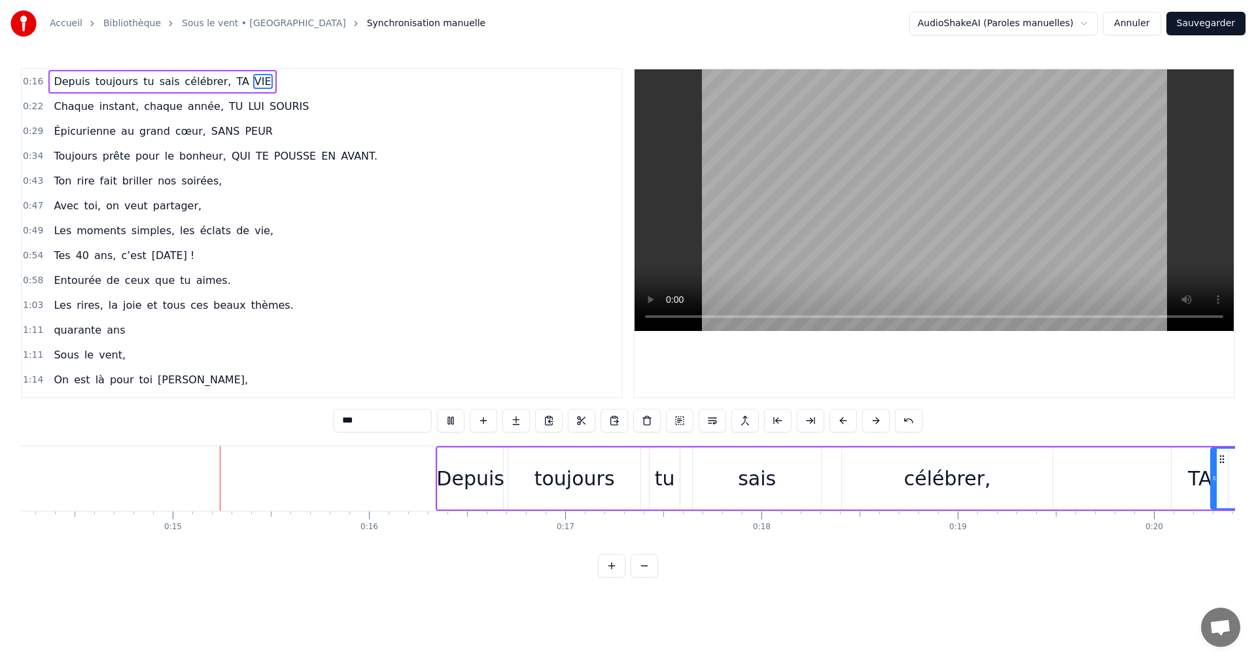
scroll to position [0, 2795]
click at [433, 477] on div "Depuis toujours tu sais célébrer, TA VIE" at bounding box center [1012, 478] width 1161 height 65
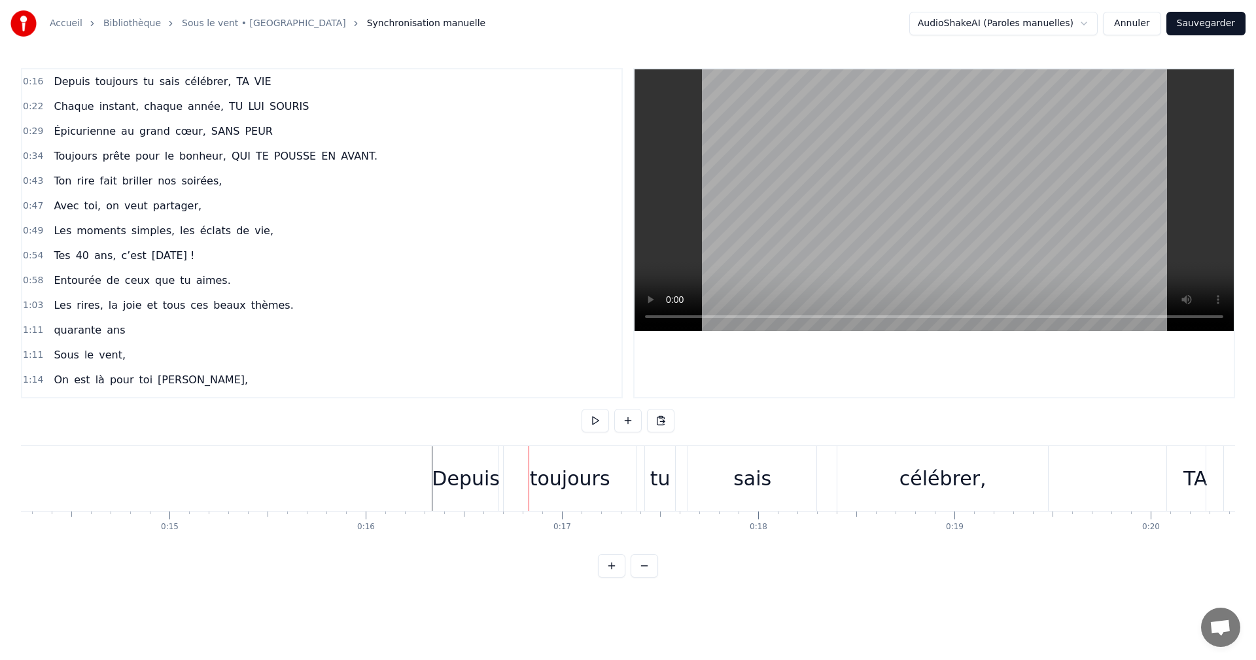
click at [510, 466] on div "toujours" at bounding box center [570, 478] width 132 height 65
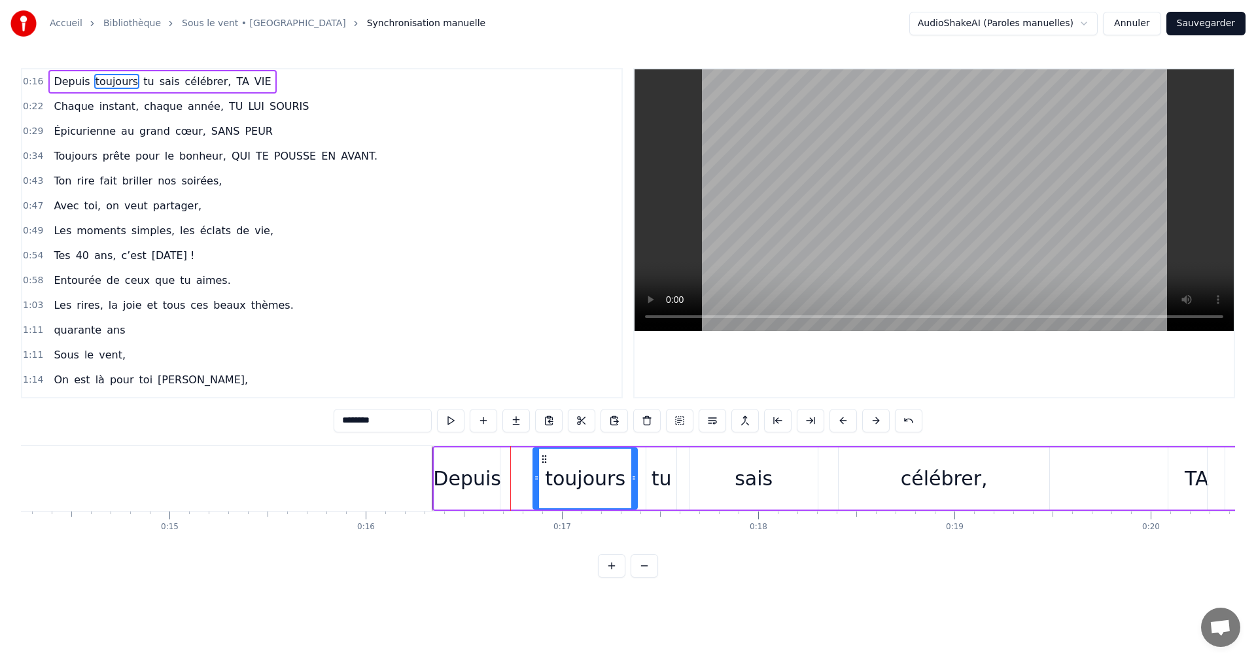
drag, startPoint x: 506, startPoint y: 475, endPoint x: 531, endPoint y: 474, distance: 24.9
click at [534, 474] on icon at bounding box center [536, 478] width 5 height 10
click at [491, 465] on div "Depuis" at bounding box center [467, 478] width 68 height 29
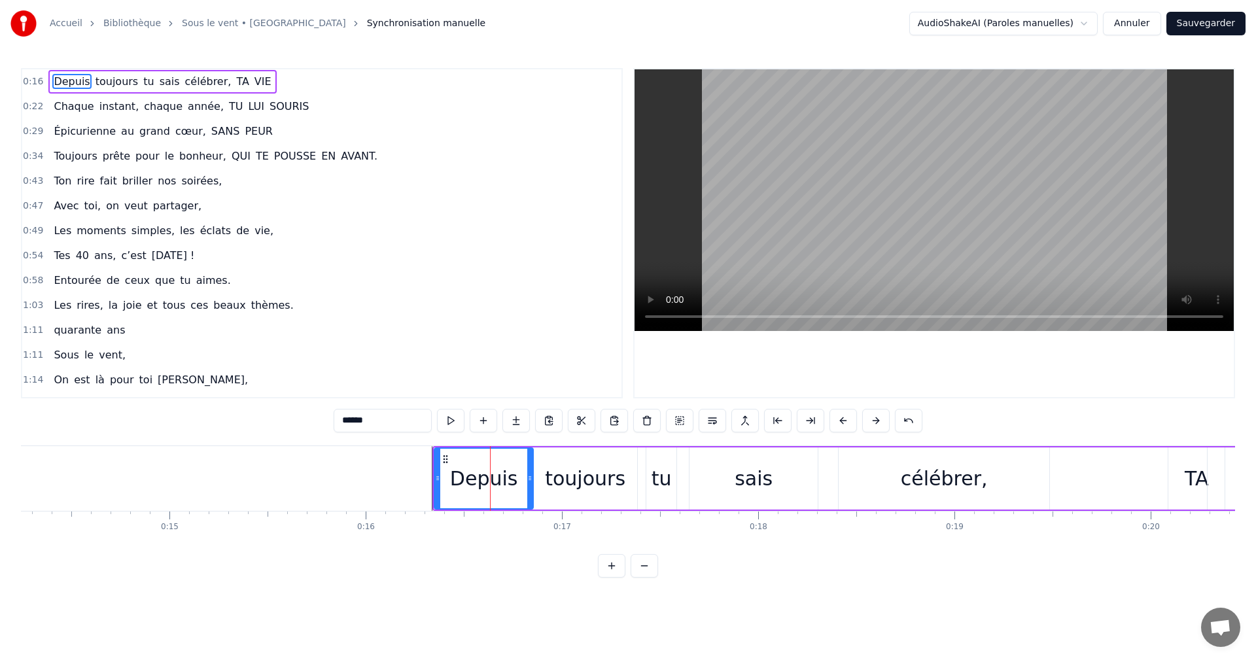
drag, startPoint x: 497, startPoint y: 468, endPoint x: 527, endPoint y: 467, distance: 30.1
click at [528, 467] on div at bounding box center [529, 479] width 5 height 60
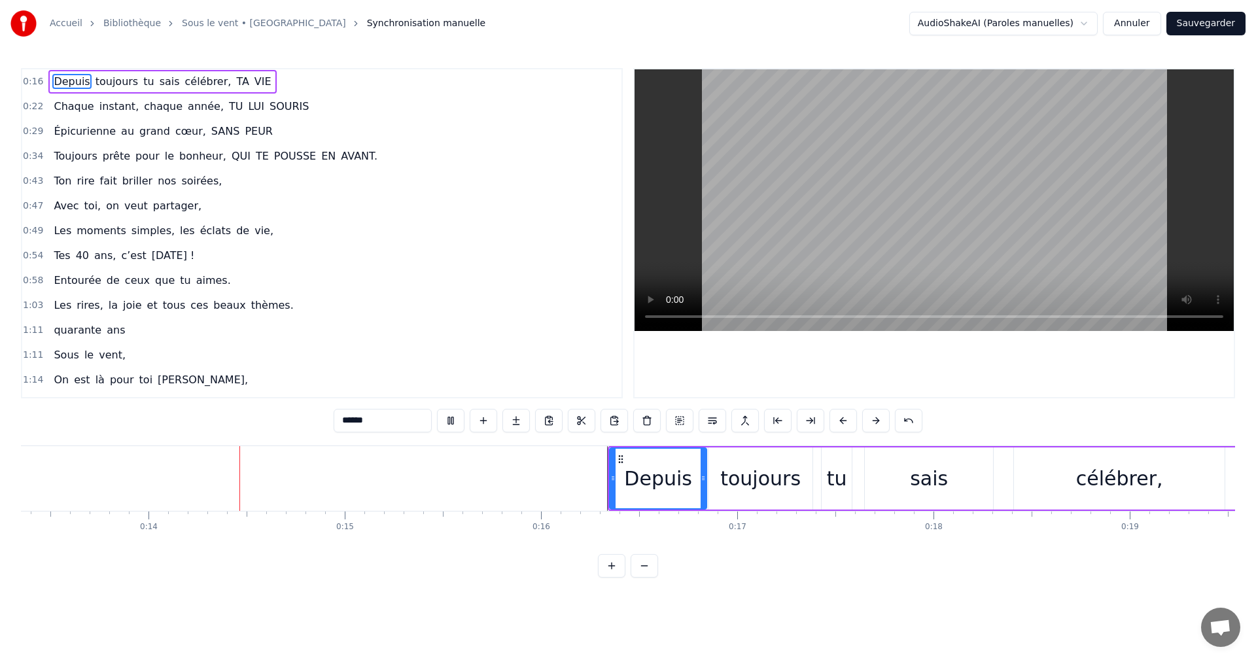
scroll to position [0, 2649]
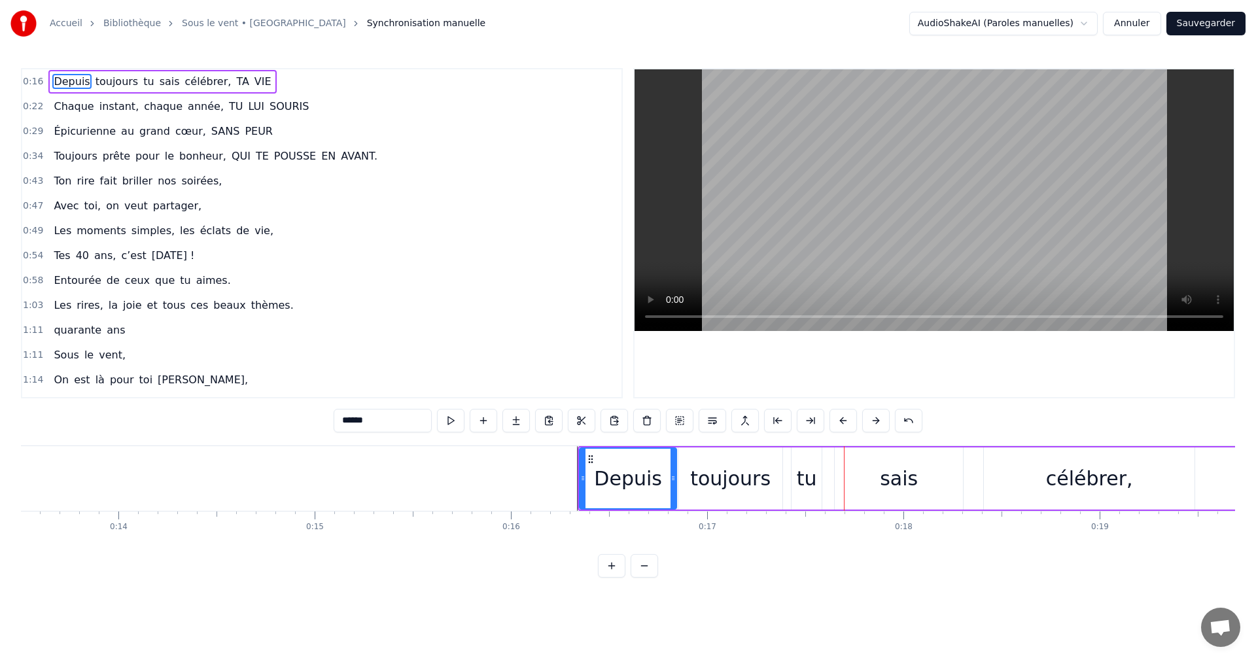
click at [865, 487] on div "sais" at bounding box center [899, 478] width 128 height 62
type input "****"
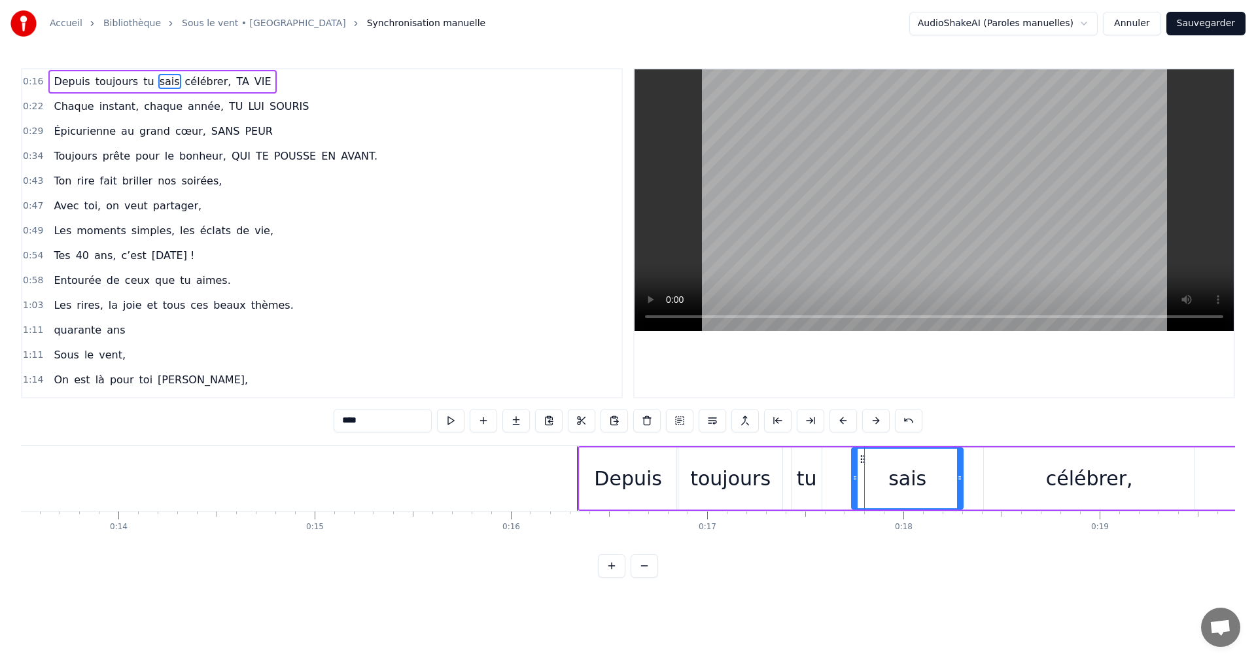
drag, startPoint x: 839, startPoint y: 478, endPoint x: 856, endPoint y: 479, distance: 17.0
click at [856, 479] on icon at bounding box center [854, 478] width 5 height 10
click at [979, 472] on div "Depuis toujours tu sais célébrer, TA VIE" at bounding box center [1157, 478] width 1161 height 65
click at [1004, 471] on div "célébrer," at bounding box center [1089, 478] width 211 height 62
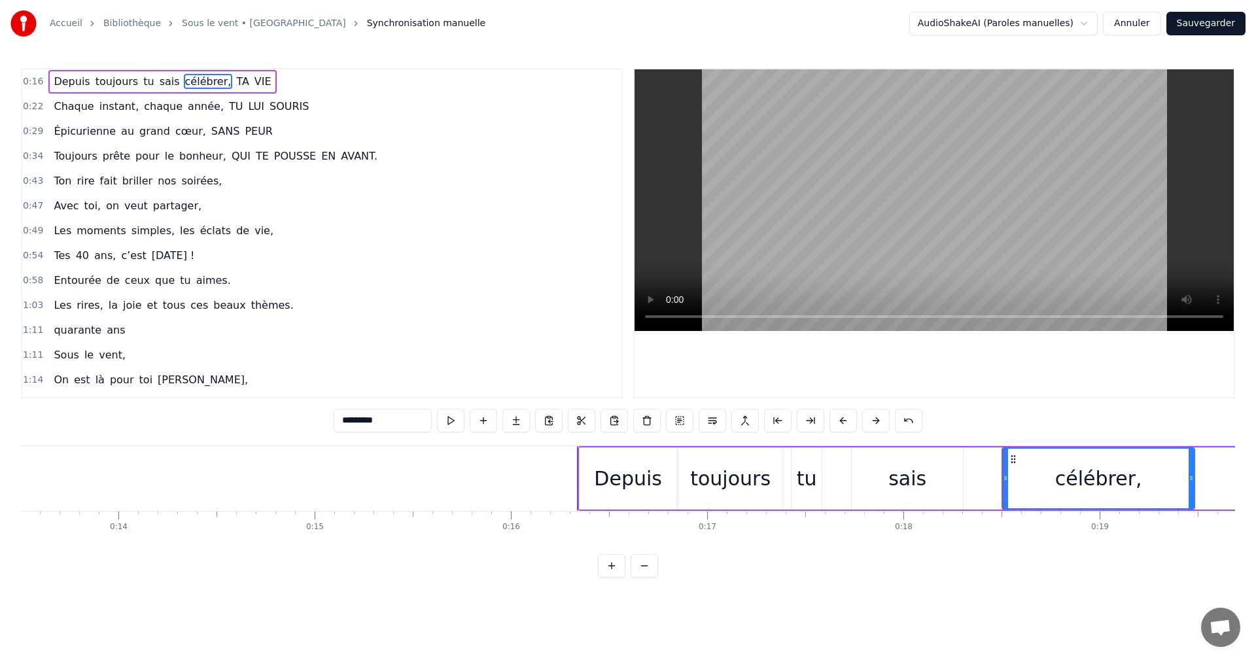
drag, startPoint x: 989, startPoint y: 477, endPoint x: 1007, endPoint y: 479, distance: 17.8
click at [1007, 479] on icon at bounding box center [1005, 478] width 5 height 10
click at [698, 313] on video at bounding box center [933, 200] width 599 height 262
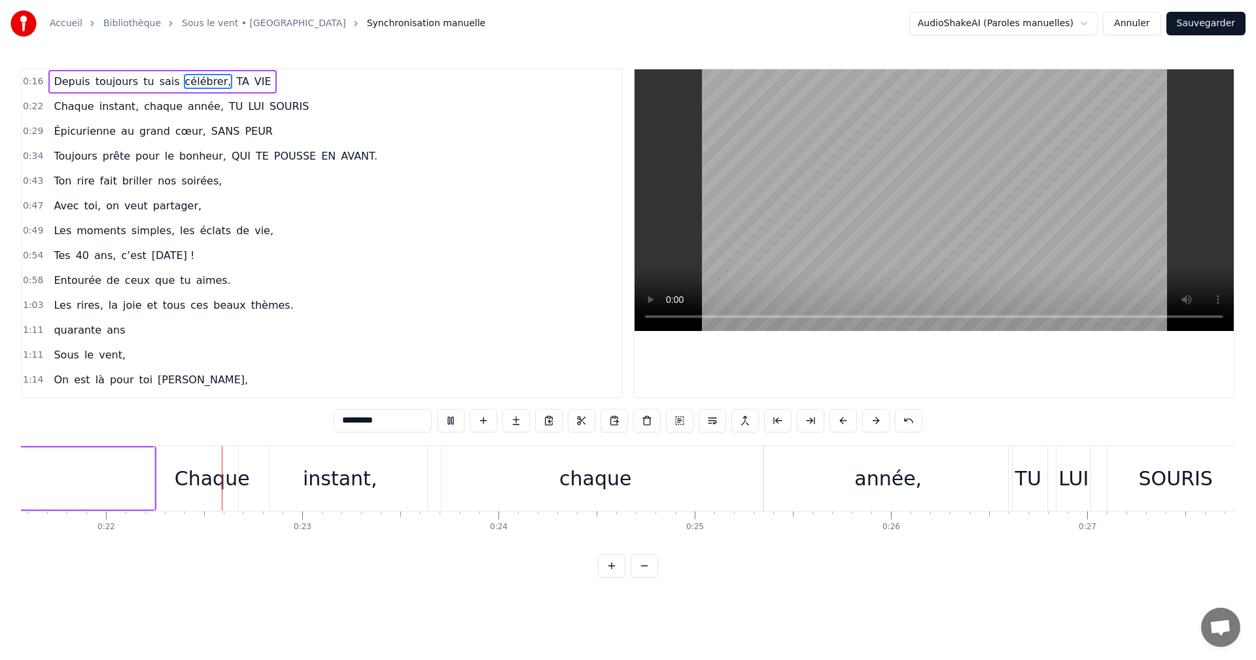
scroll to position [0, 4233]
click at [332, 494] on div "instant," at bounding box center [338, 478] width 202 height 65
type input "********"
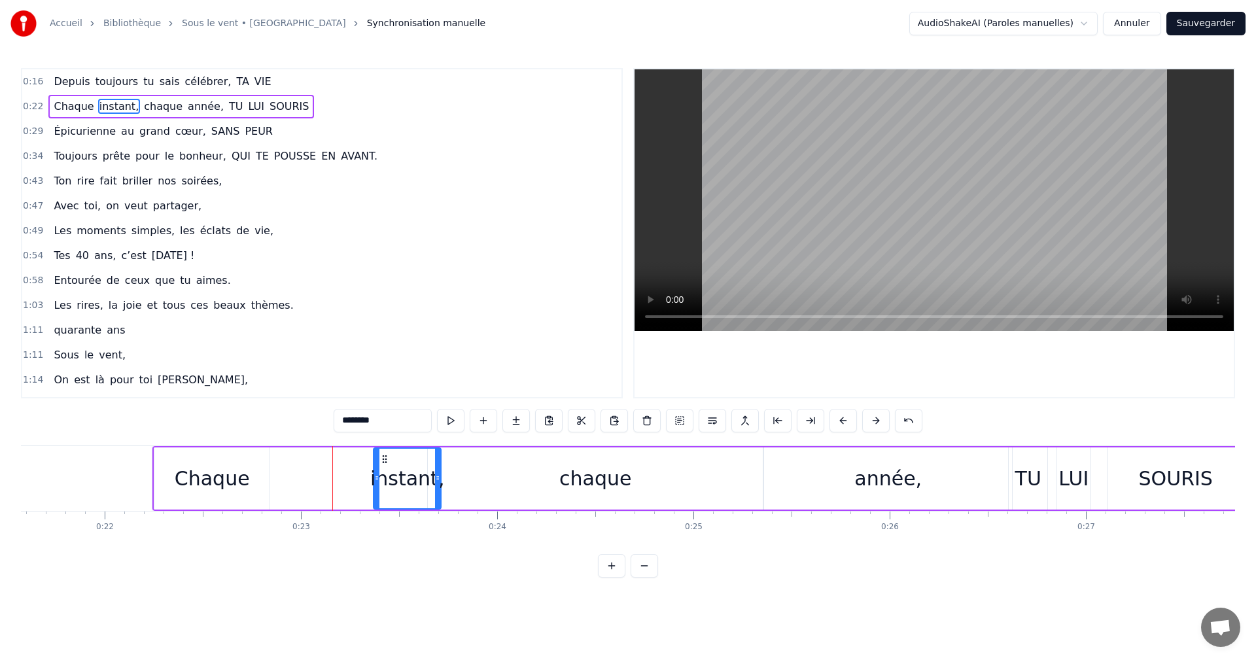
drag, startPoint x: 246, startPoint y: 483, endPoint x: 343, endPoint y: 498, distance: 98.1
click at [374, 504] on div at bounding box center [376, 479] width 5 height 60
click at [290, 491] on div "Chaque instant, chaque année, TU LUI SOURIS" at bounding box center [698, 478] width 1093 height 65
click at [160, 484] on div "Chaque" at bounding box center [211, 478] width 115 height 62
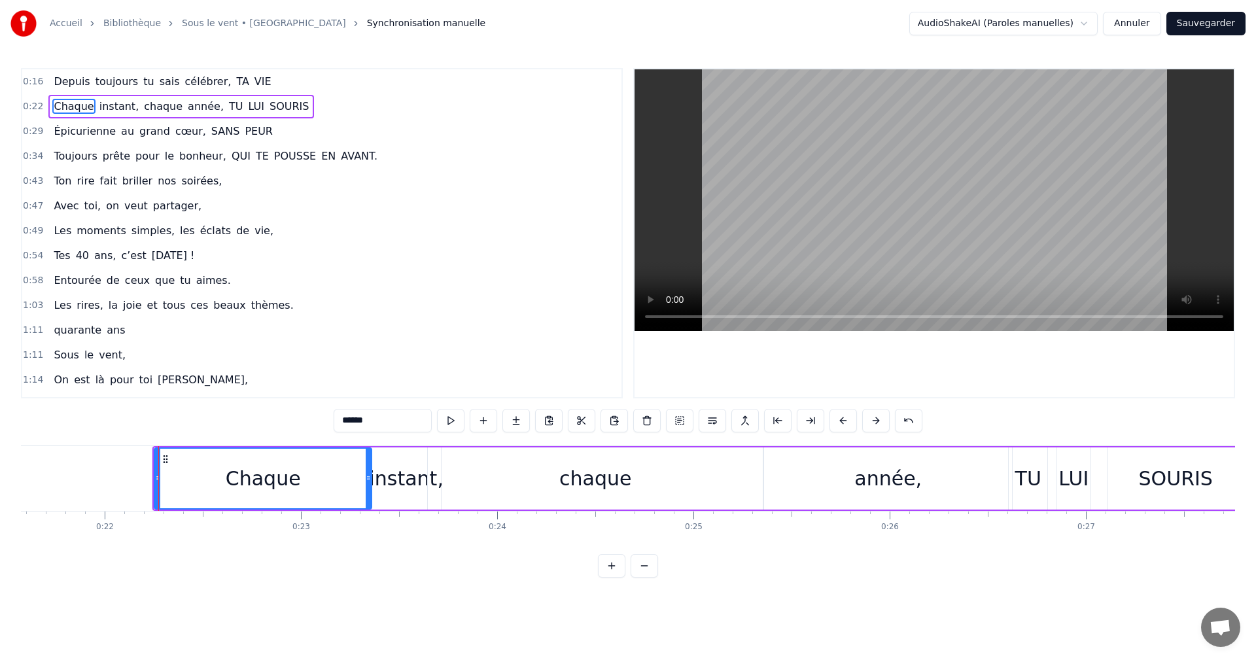
drag, startPoint x: 267, startPoint y: 480, endPoint x: 296, endPoint y: 481, distance: 28.8
click at [368, 483] on icon at bounding box center [368, 478] width 5 height 10
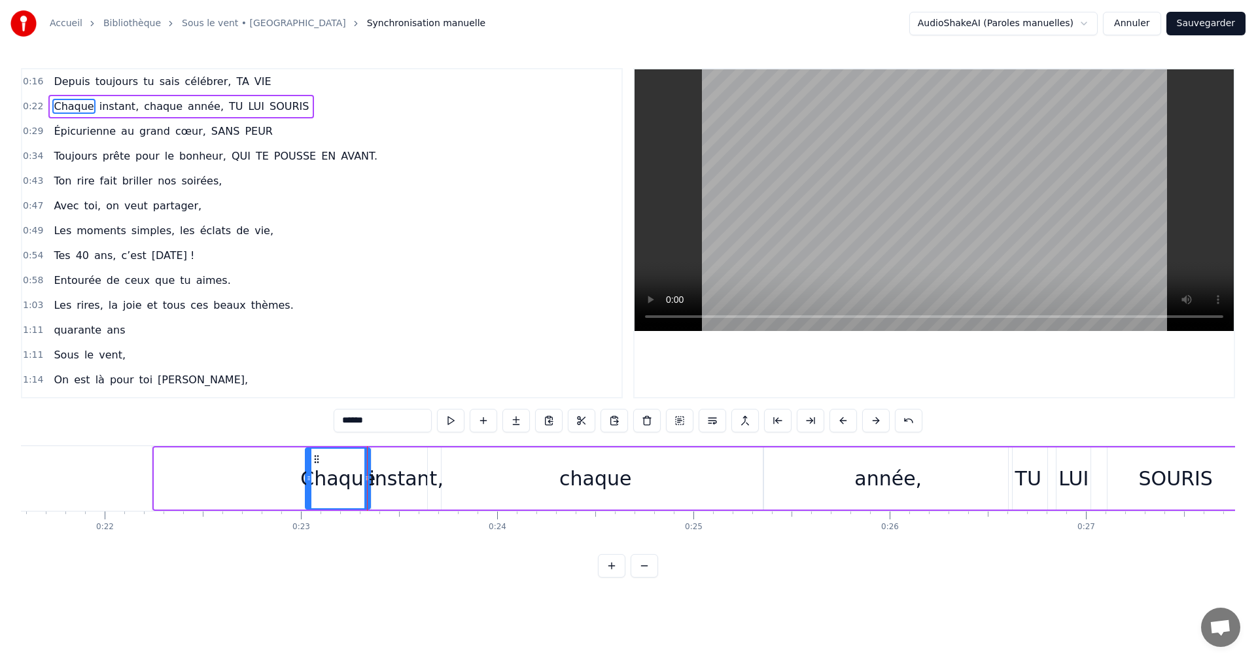
drag, startPoint x: 158, startPoint y: 479, endPoint x: 309, endPoint y: 489, distance: 151.4
click at [309, 489] on div at bounding box center [308, 479] width 5 height 60
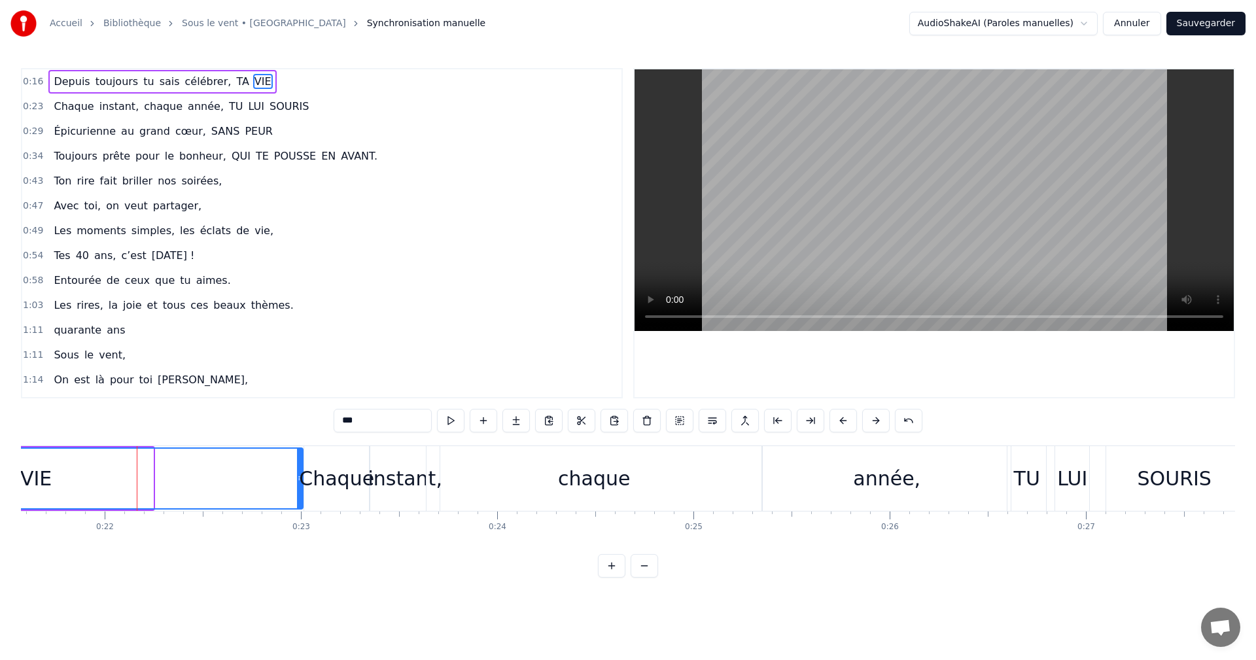
drag, startPoint x: 150, startPoint y: 475, endPoint x: 298, endPoint y: 478, distance: 147.8
click at [298, 478] on icon at bounding box center [299, 478] width 5 height 10
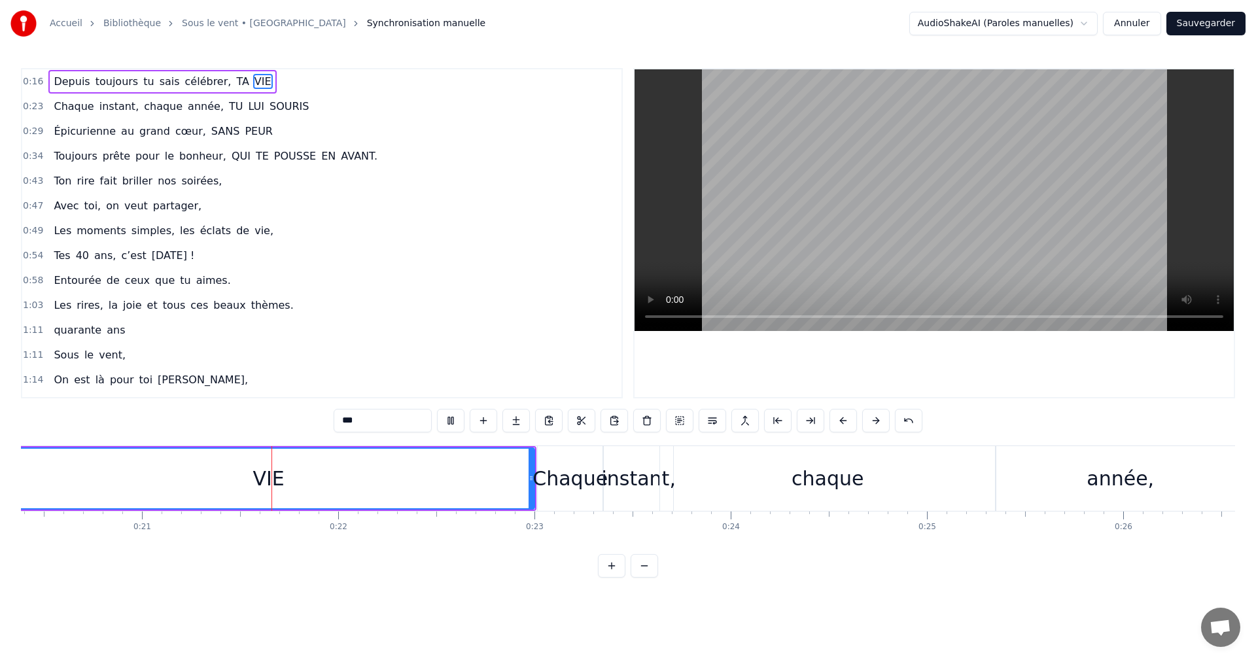
scroll to position [0, 4046]
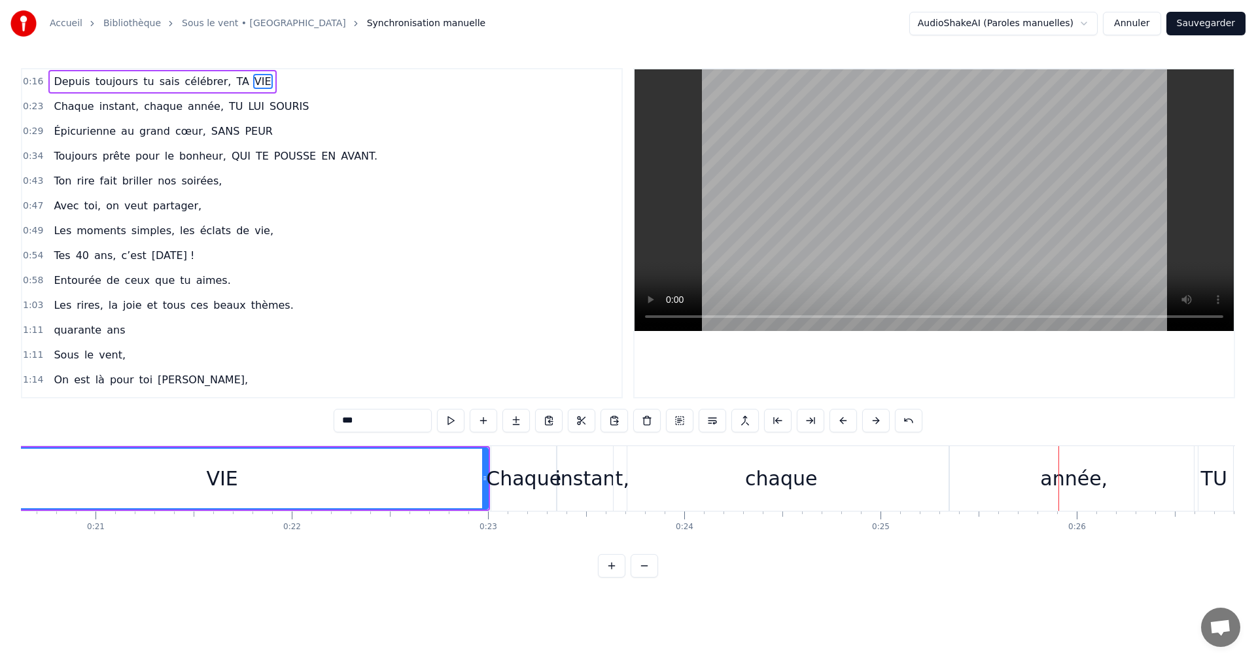
click at [534, 470] on div "Chaque" at bounding box center [523, 478] width 75 height 29
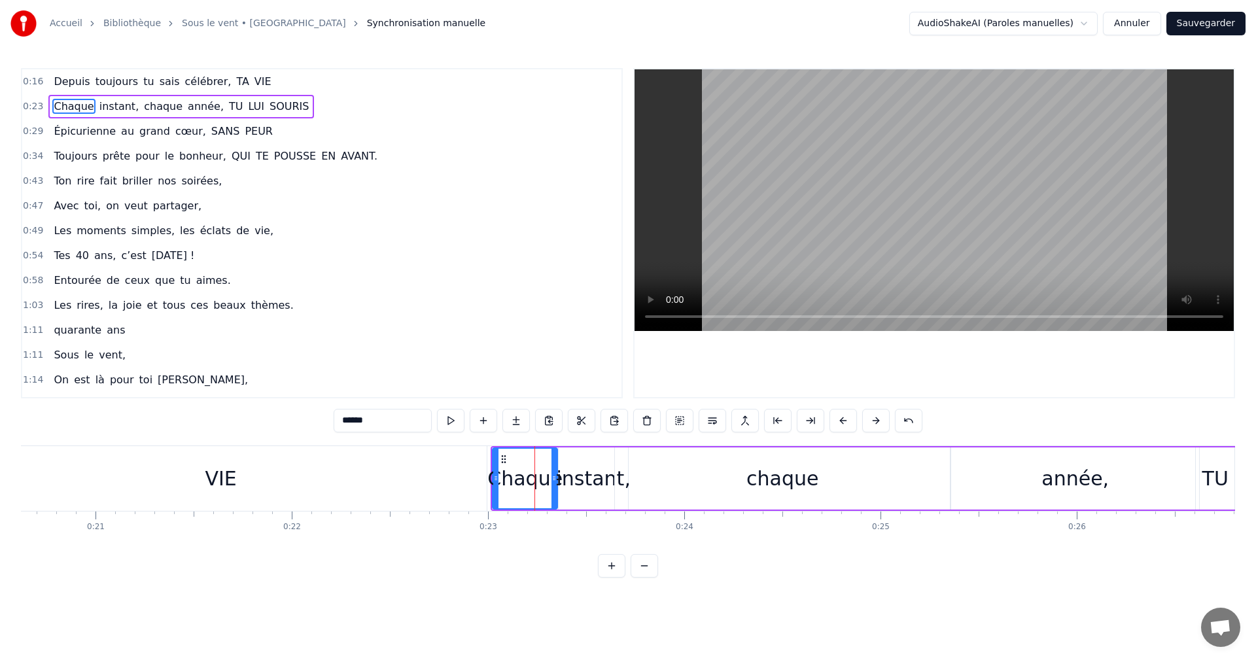
click at [589, 474] on div "instant," at bounding box center [593, 478] width 74 height 29
type input "********"
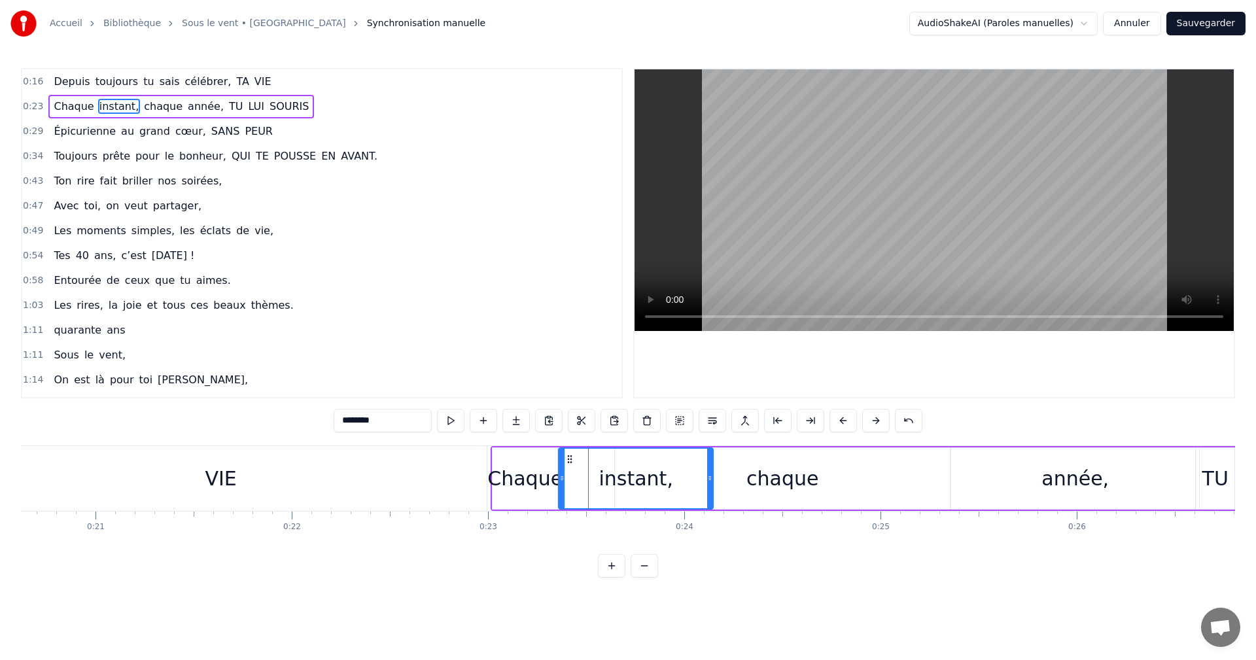
drag, startPoint x: 627, startPoint y: 472, endPoint x: 712, endPoint y: 473, distance: 85.0
click at [712, 473] on div at bounding box center [709, 479] width 5 height 60
drag, startPoint x: 561, startPoint y: 472, endPoint x: 604, endPoint y: 472, distance: 43.2
click at [604, 472] on div at bounding box center [604, 479] width 5 height 60
click at [577, 448] on div "Chaque instant, chaque année, TU LUI SOURIS" at bounding box center [962, 478] width 942 height 65
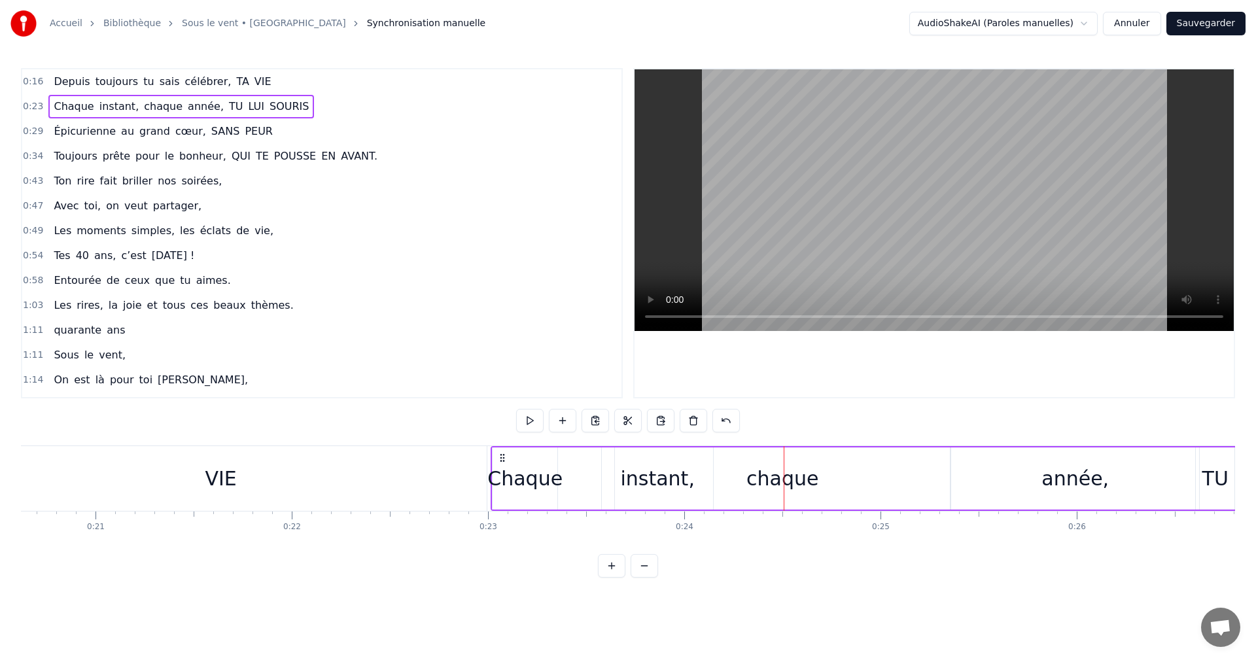
click at [537, 447] on div "Chaque" at bounding box center [525, 478] width 66 height 62
click at [636, 458] on div "chaque" at bounding box center [782, 478] width 335 height 62
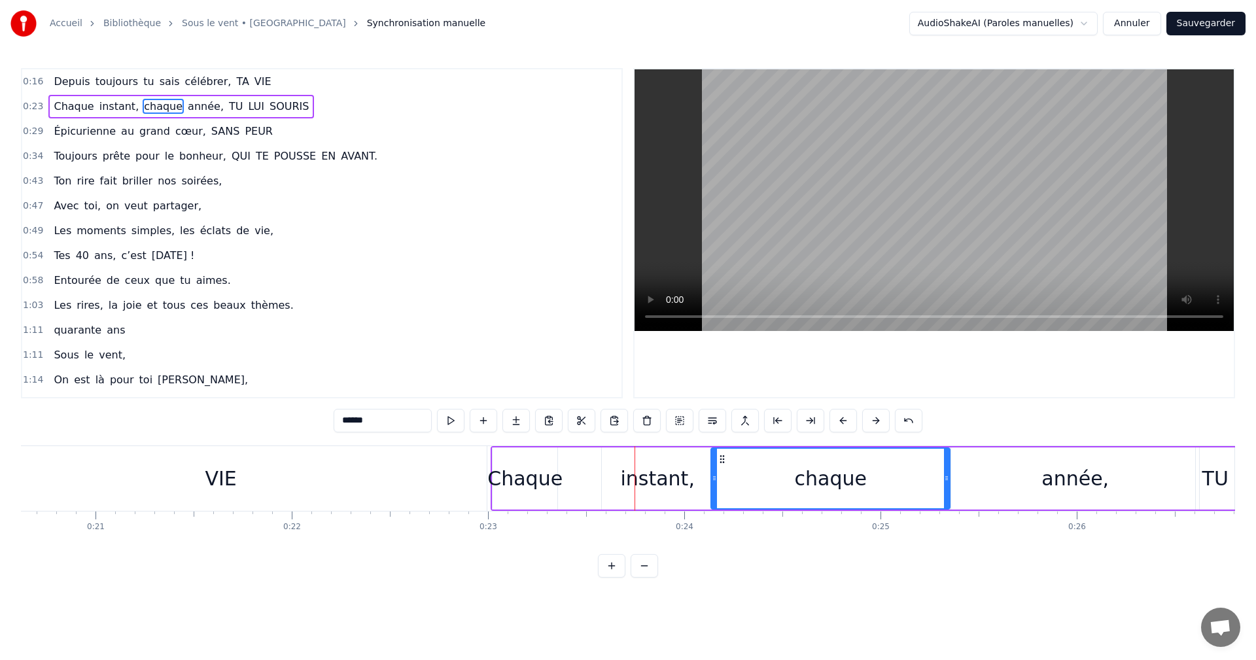
drag, startPoint x: 619, startPoint y: 481, endPoint x: 715, endPoint y: 481, distance: 96.1
click at [715, 481] on icon at bounding box center [714, 478] width 5 height 10
click at [665, 472] on div "instant," at bounding box center [657, 478] width 74 height 29
type input "********"
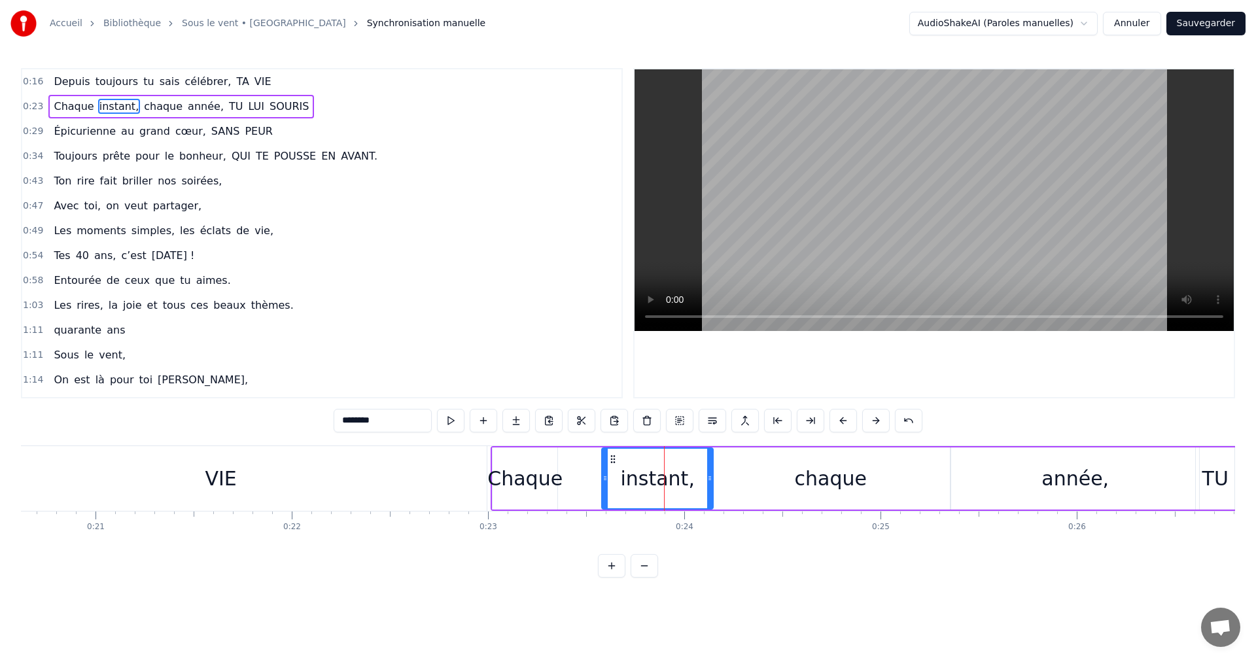
click at [585, 446] on div "Chaque instant, chaque année, TU LUI SOURIS" at bounding box center [962, 478] width 942 height 65
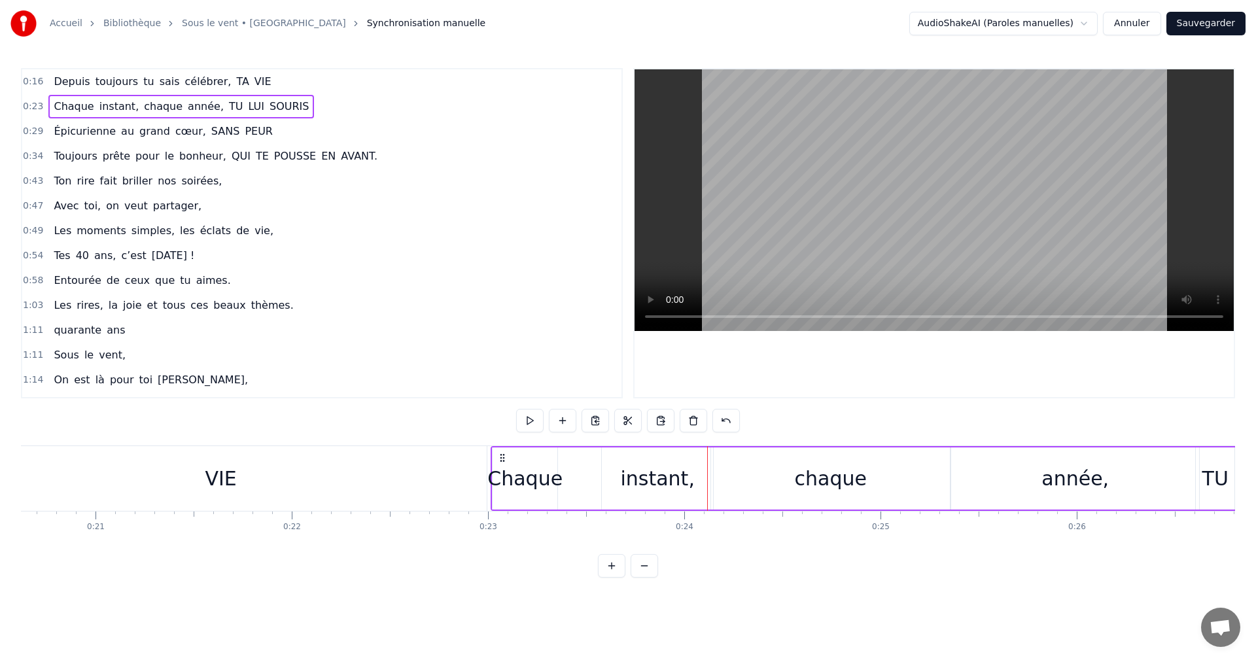
click at [97, 87] on span "toujours" at bounding box center [117, 81] width 46 height 15
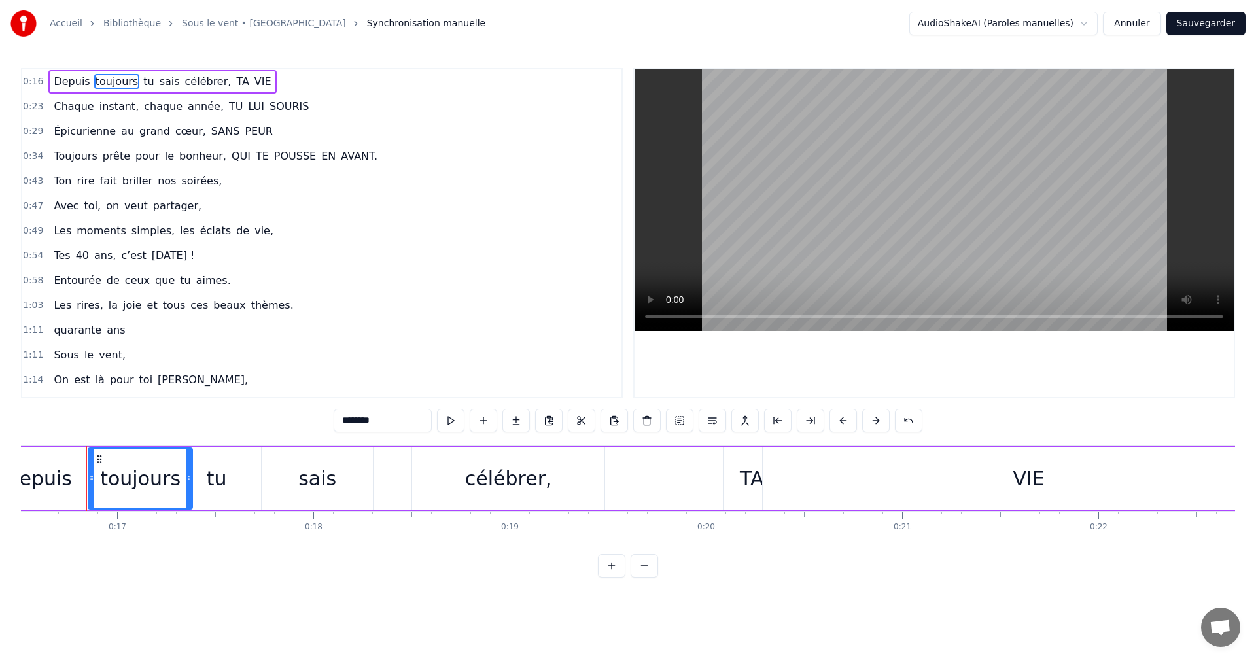
click at [67, 72] on div "Depuis toujours tu sais célébrer, TA VIE" at bounding box center [162, 82] width 228 height 24
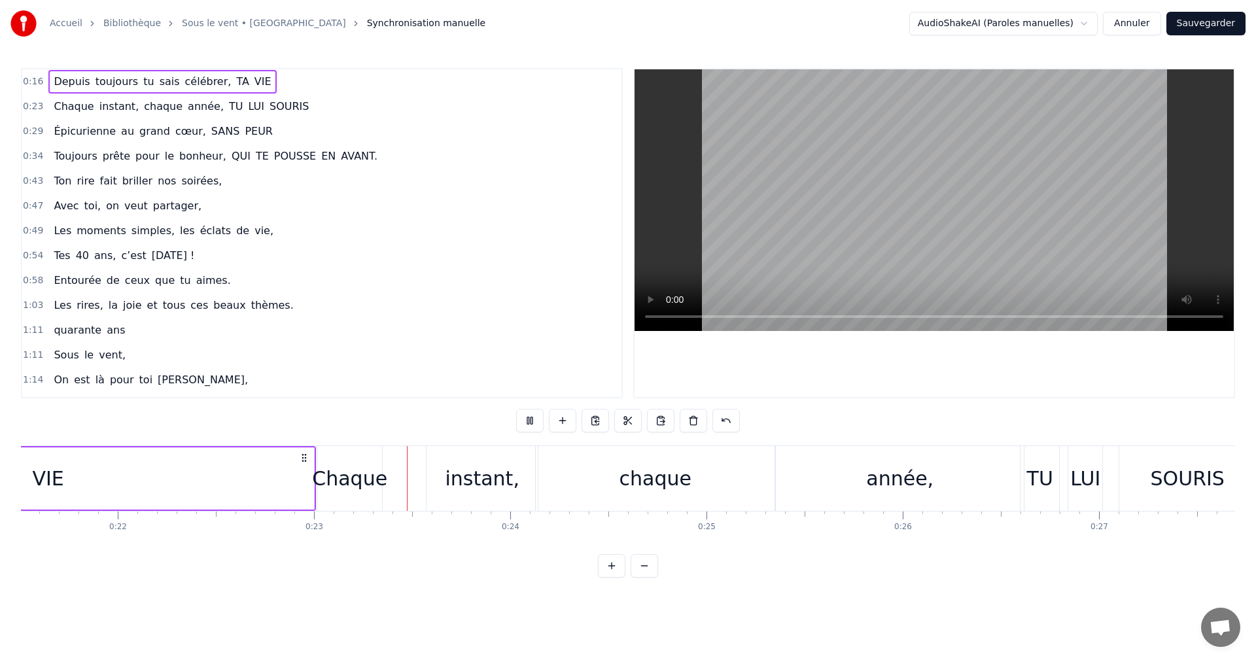
scroll to position [0, 4447]
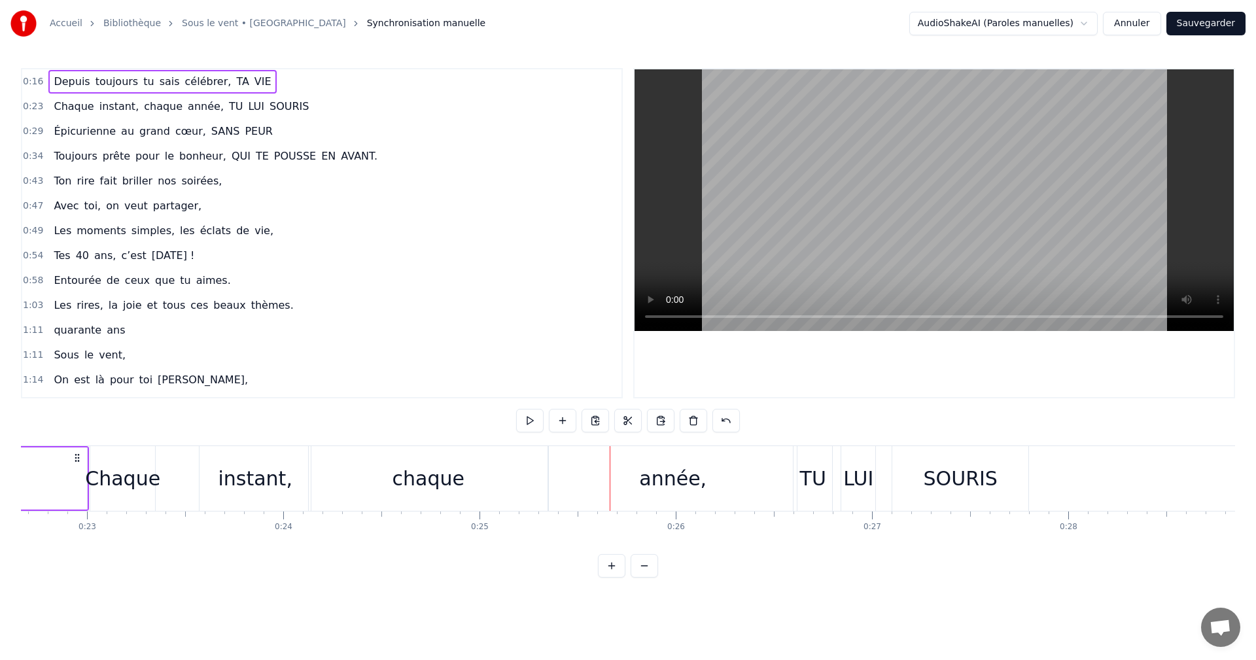
click at [625, 482] on div "année," at bounding box center [673, 478] width 248 height 65
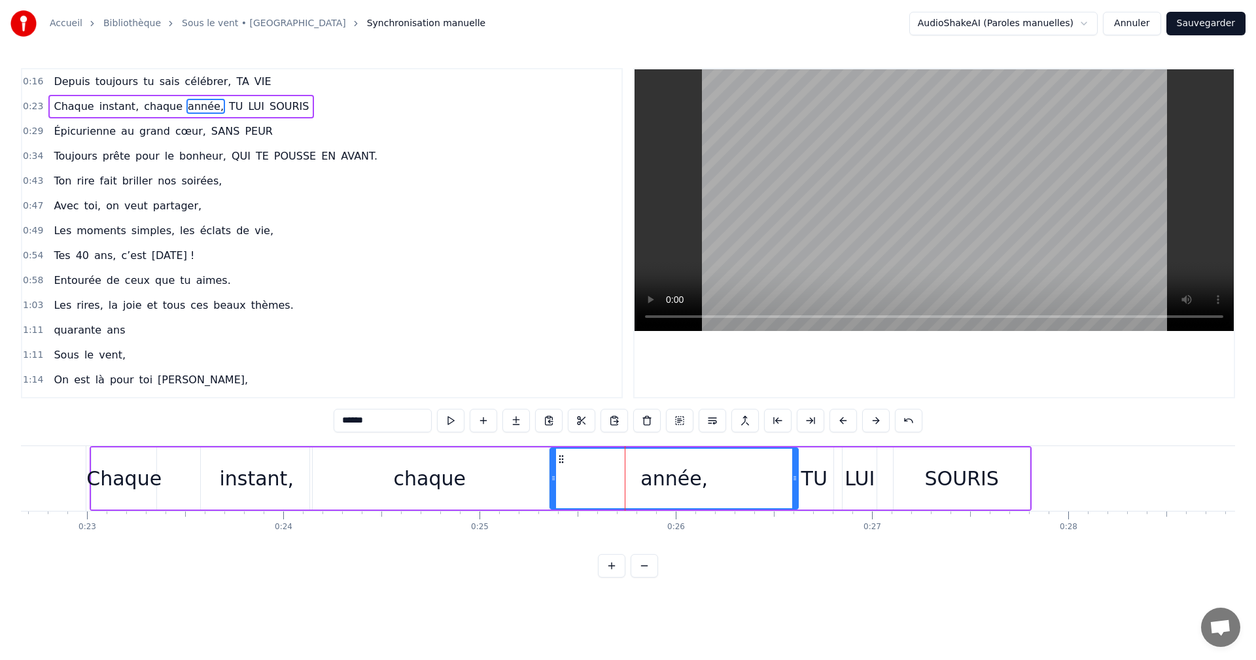
click at [535, 484] on div "chaque" at bounding box center [429, 478] width 239 height 62
type input "******"
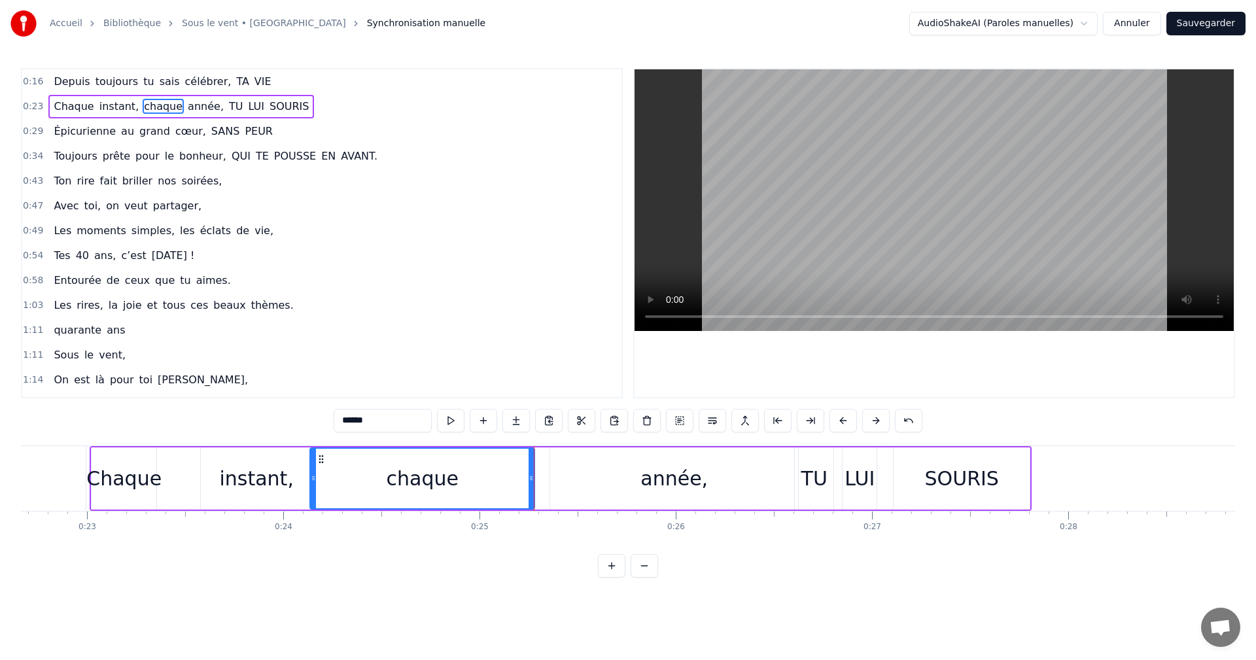
drag, startPoint x: 548, startPoint y: 478, endPoint x: 534, endPoint y: 478, distance: 14.4
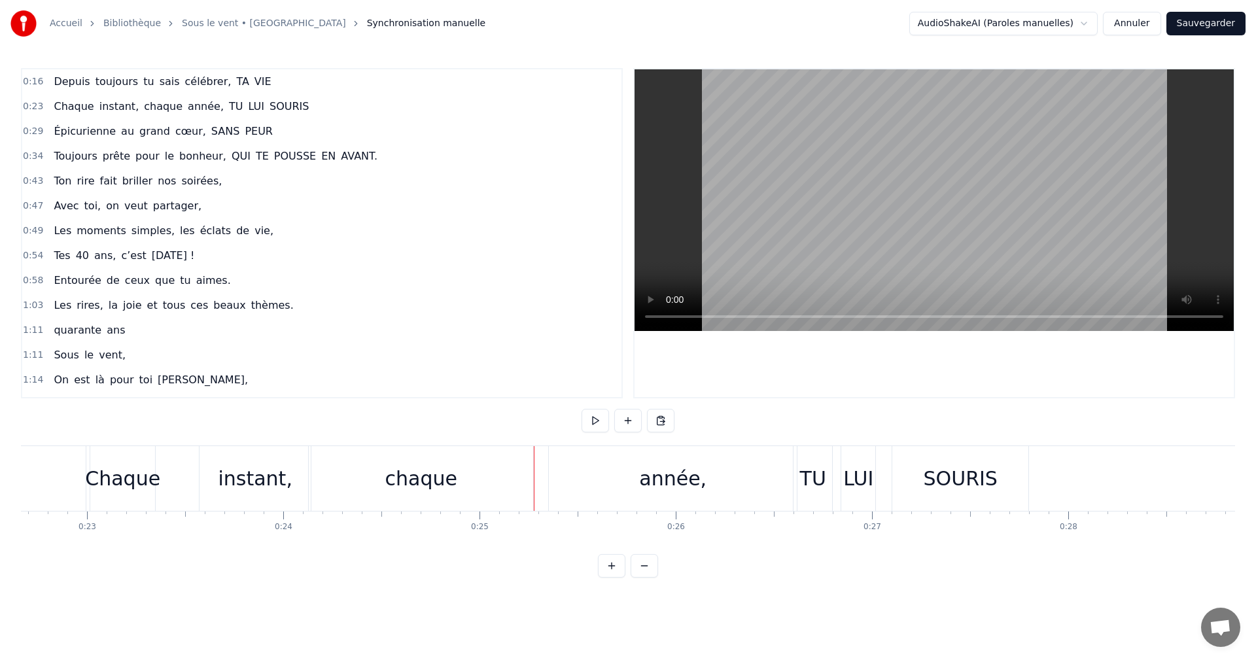
click at [562, 475] on div "année," at bounding box center [673, 478] width 248 height 65
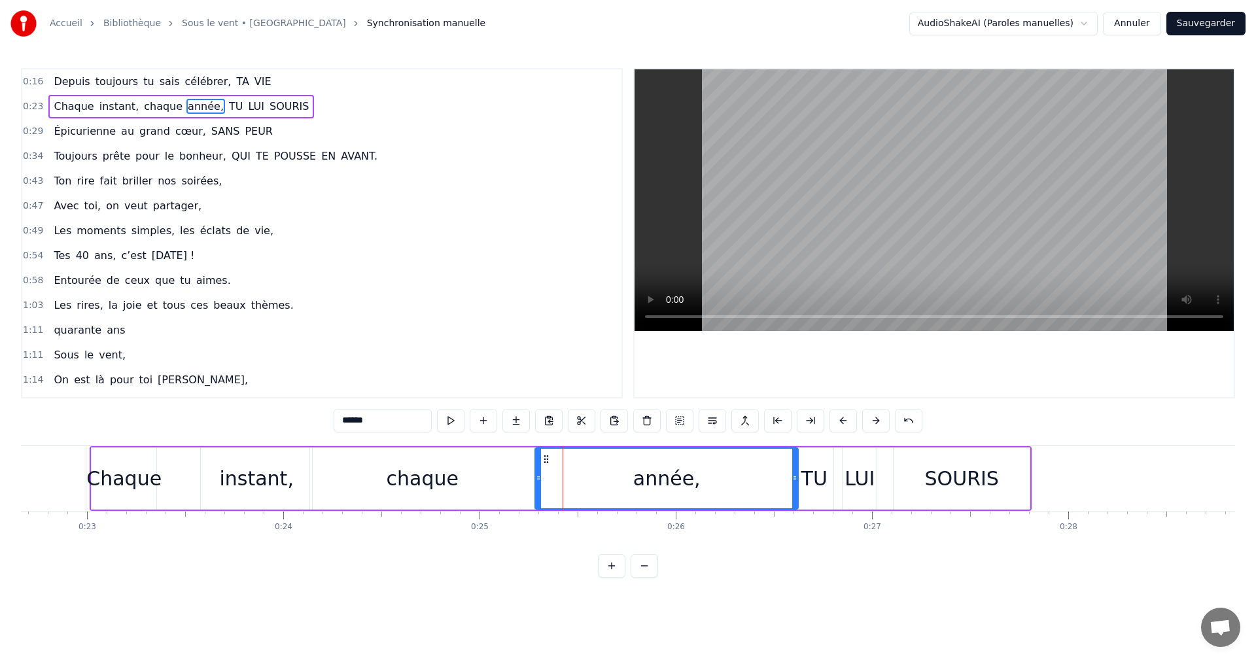
drag, startPoint x: 553, startPoint y: 477, endPoint x: 538, endPoint y: 480, distance: 15.3
click at [538, 480] on icon at bounding box center [538, 478] width 5 height 10
click at [506, 478] on div "chaque" at bounding box center [422, 478] width 224 height 62
type input "******"
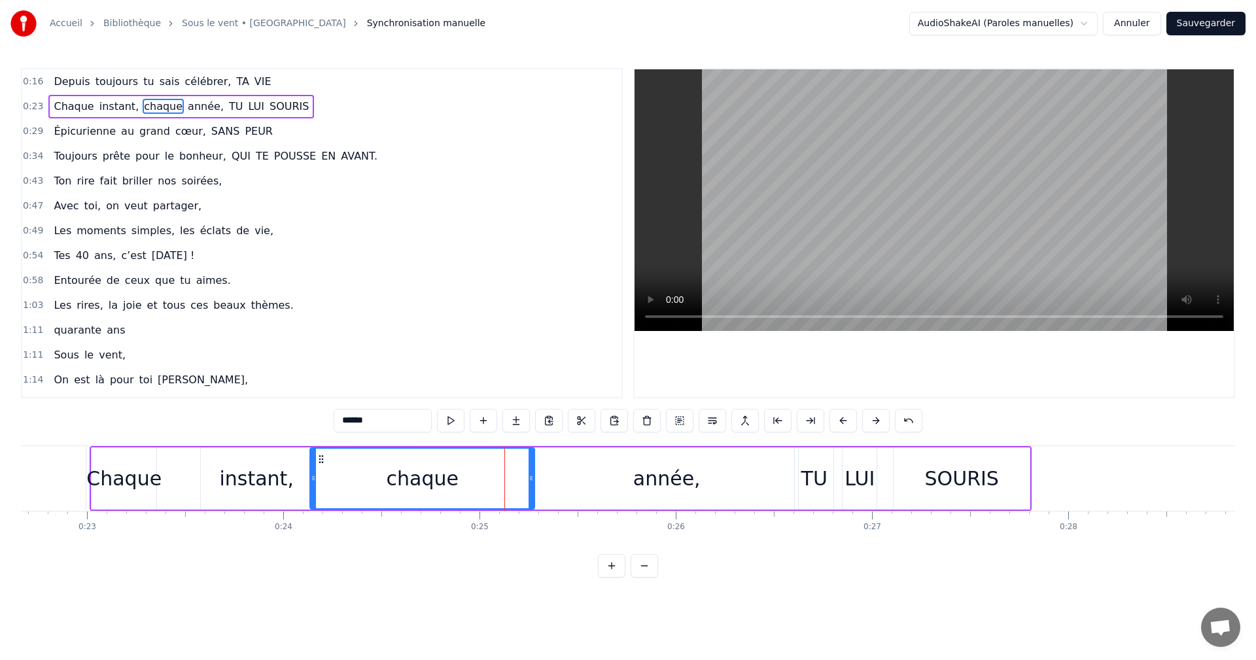
click at [86, 94] on div "0:23 Chaque instant, chaque année, TU LUI SOURIS" at bounding box center [321, 106] width 599 height 25
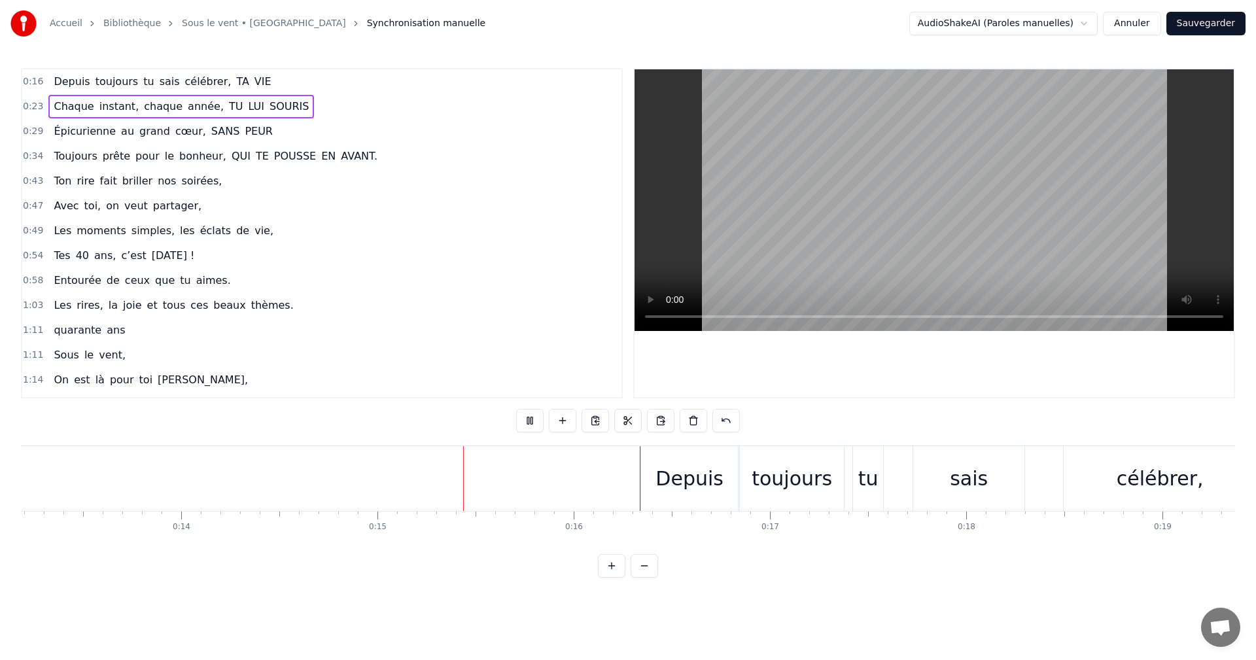
scroll to position [0, 2844]
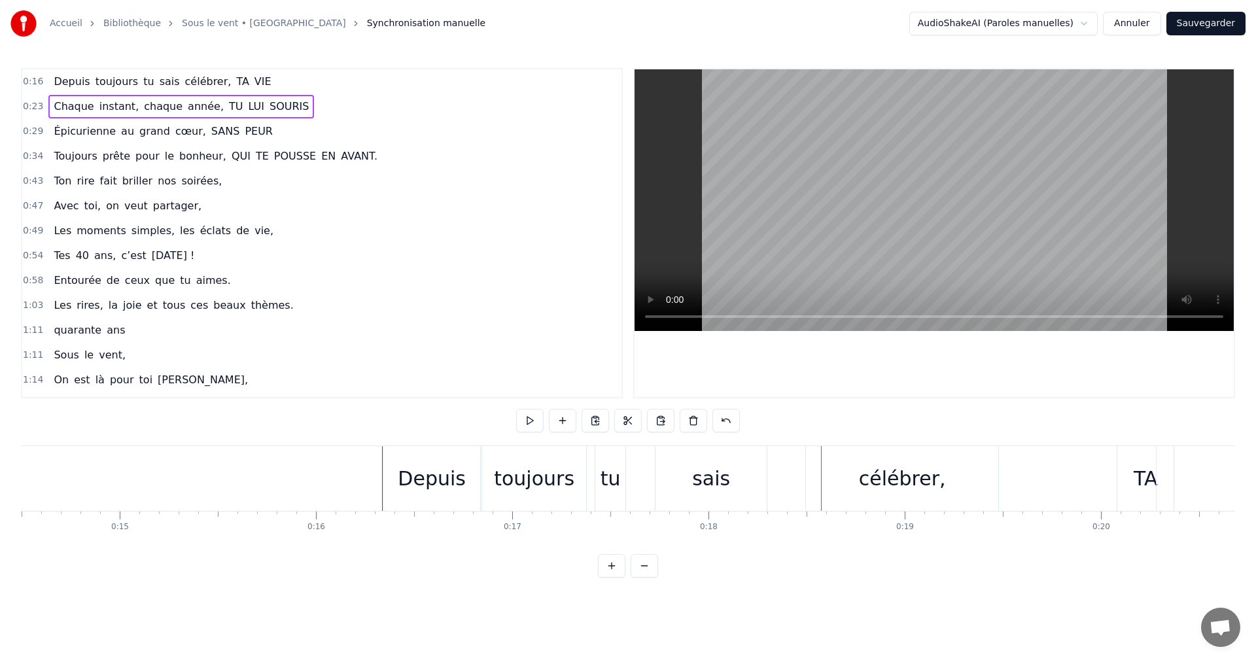
click at [825, 483] on div "célébrer," at bounding box center [902, 478] width 192 height 65
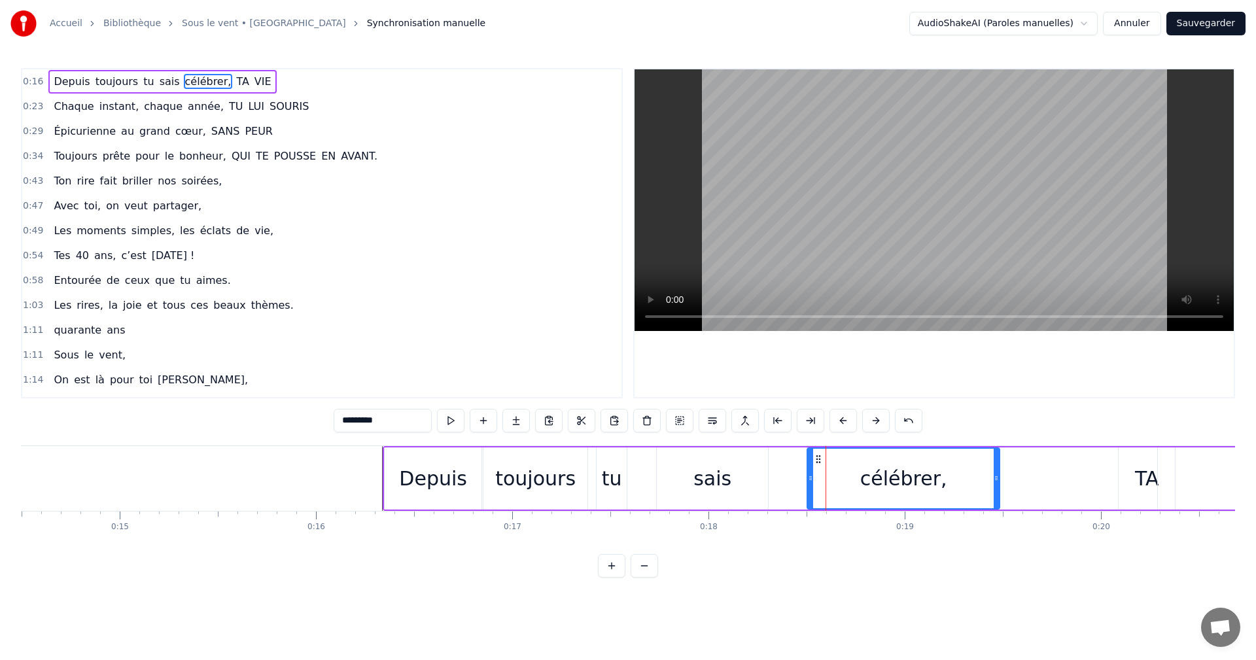
click at [794, 479] on div "Depuis toujours tu sais célébrer, TA VIE" at bounding box center [1037, 478] width 1309 height 65
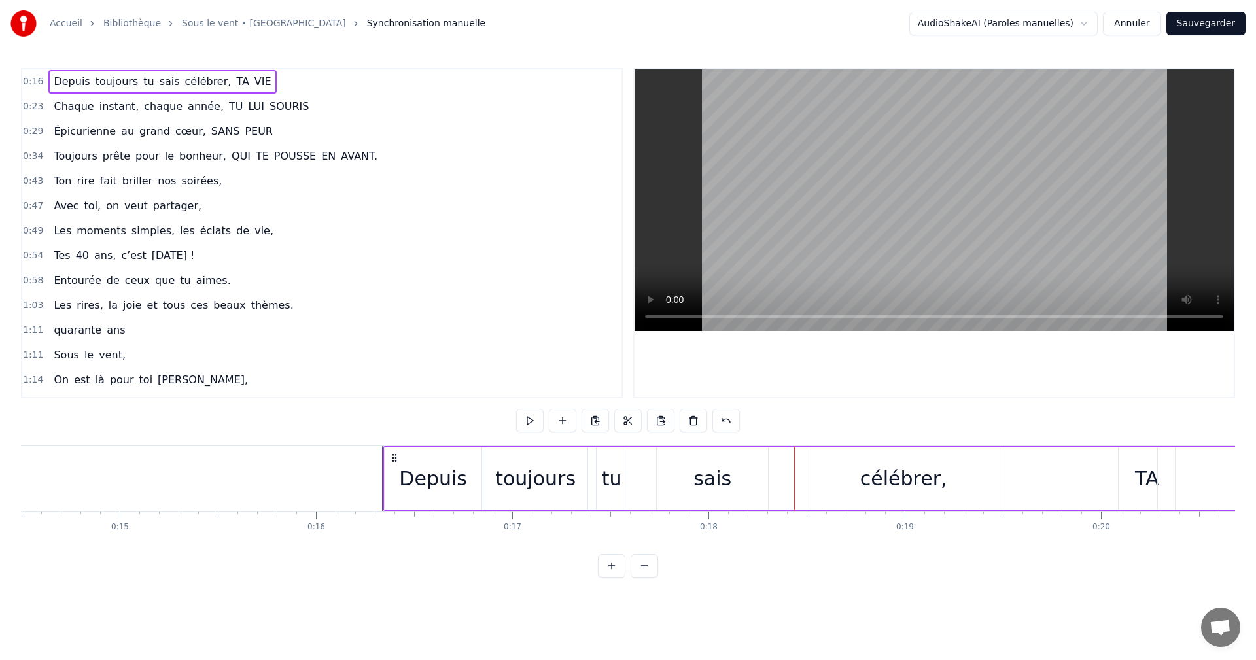
click at [768, 473] on div "sais" at bounding box center [712, 478] width 112 height 62
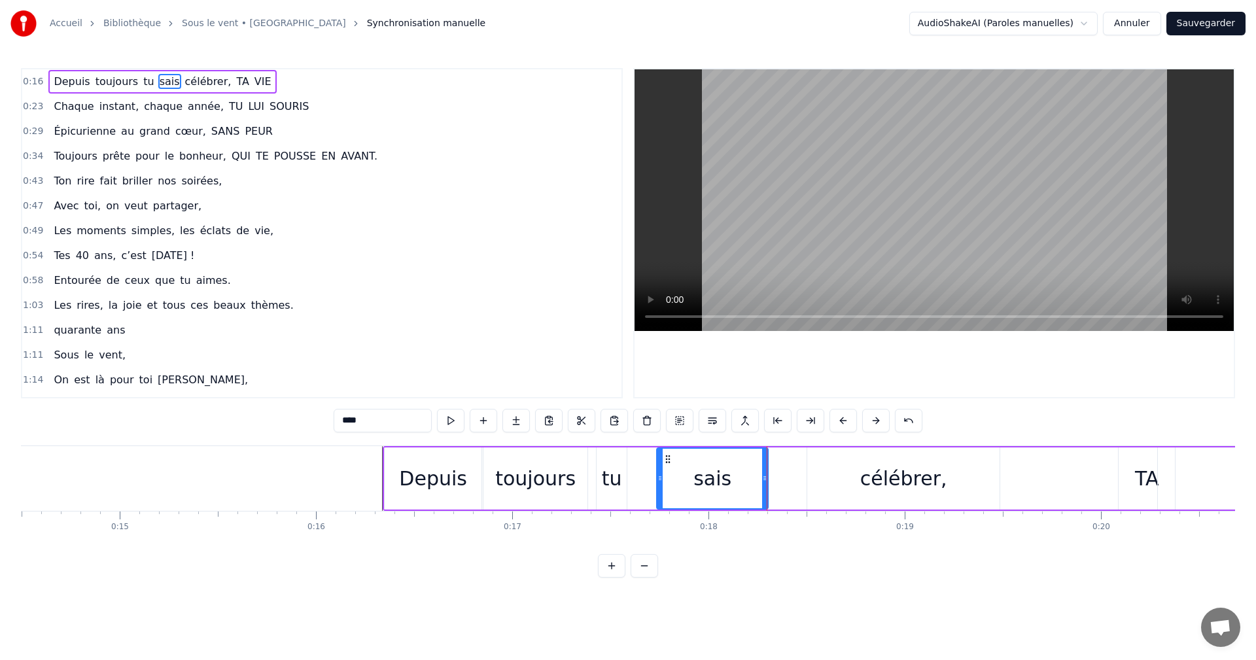
click at [821, 473] on div "célébrer," at bounding box center [903, 478] width 192 height 62
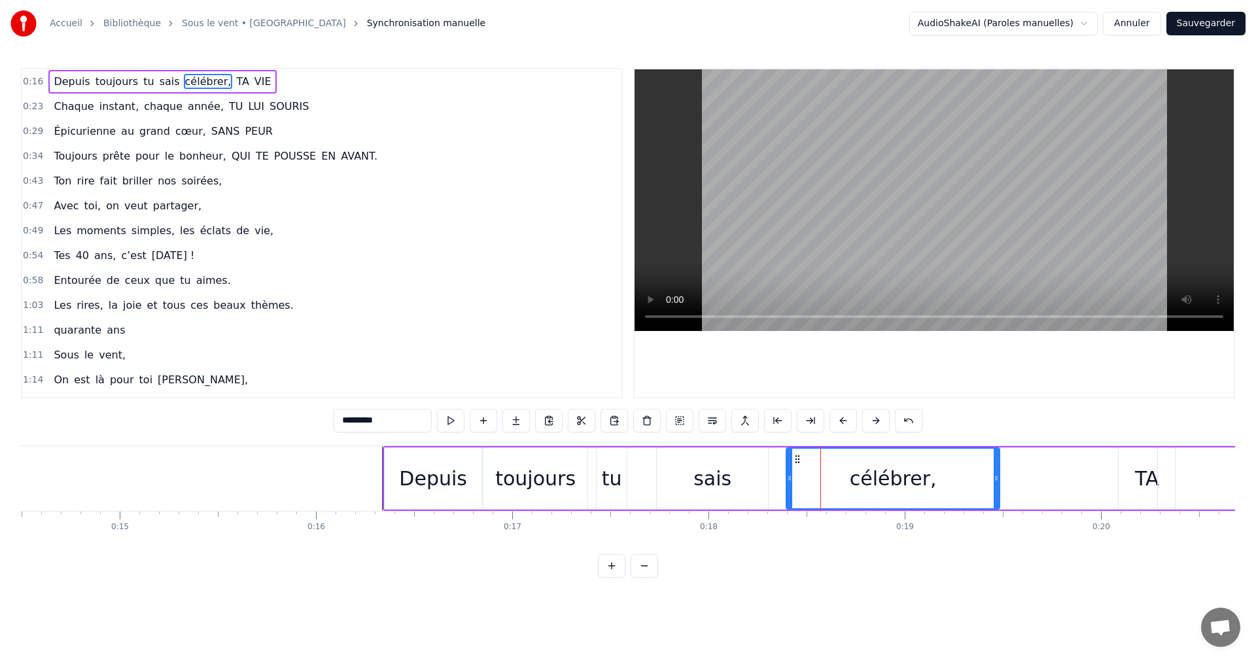
drag, startPoint x: 809, startPoint y: 479, endPoint x: 788, endPoint y: 482, distance: 21.2
click at [788, 482] on icon at bounding box center [789, 478] width 5 height 10
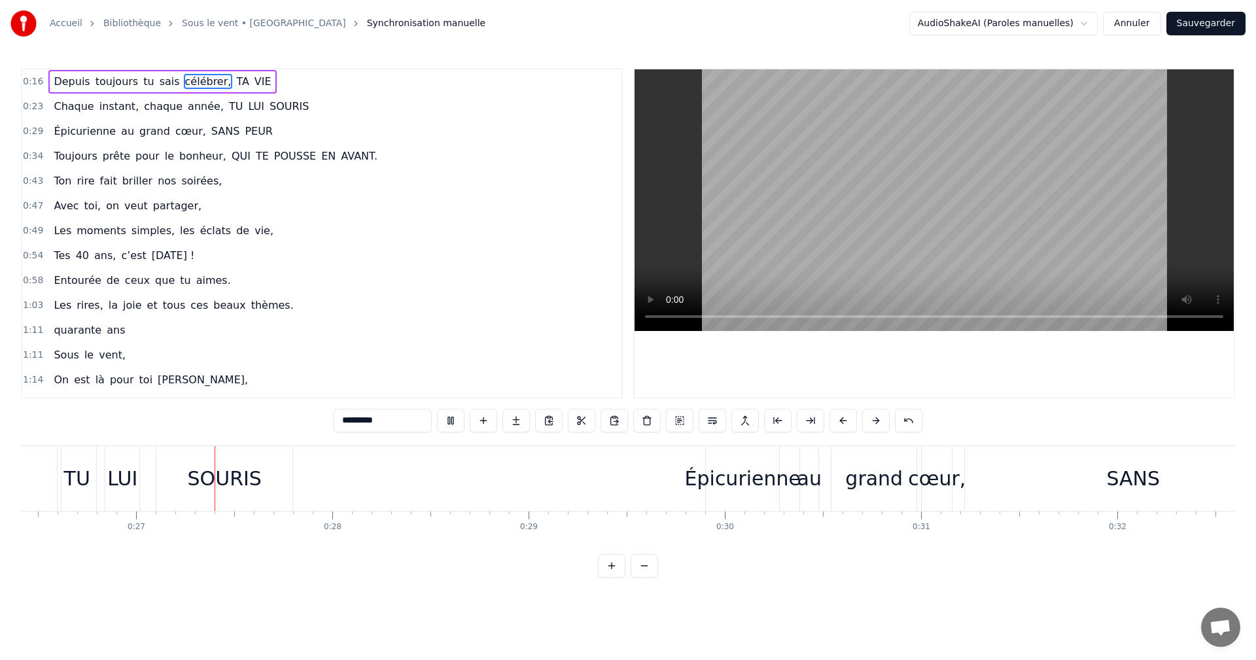
scroll to position [0, 5183]
click at [809, 458] on div "au" at bounding box center [808, 478] width 18 height 65
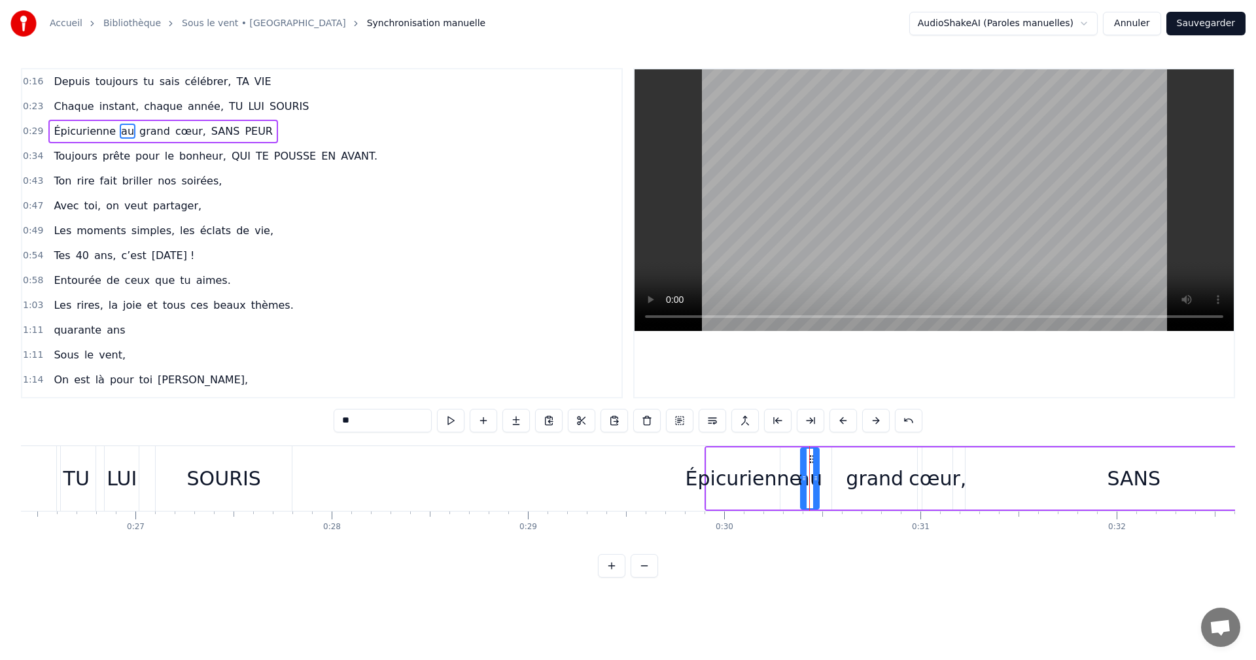
click at [937, 460] on div "cœur," at bounding box center [937, 478] width 30 height 62
click at [985, 457] on div "SANS" at bounding box center [1133, 478] width 336 height 62
drag, startPoint x: 967, startPoint y: 471, endPoint x: 1162, endPoint y: 462, distance: 195.7
click at [1162, 462] on div at bounding box center [1164, 479] width 5 height 60
click at [940, 466] on div "cœur," at bounding box center [937, 478] width 58 height 29
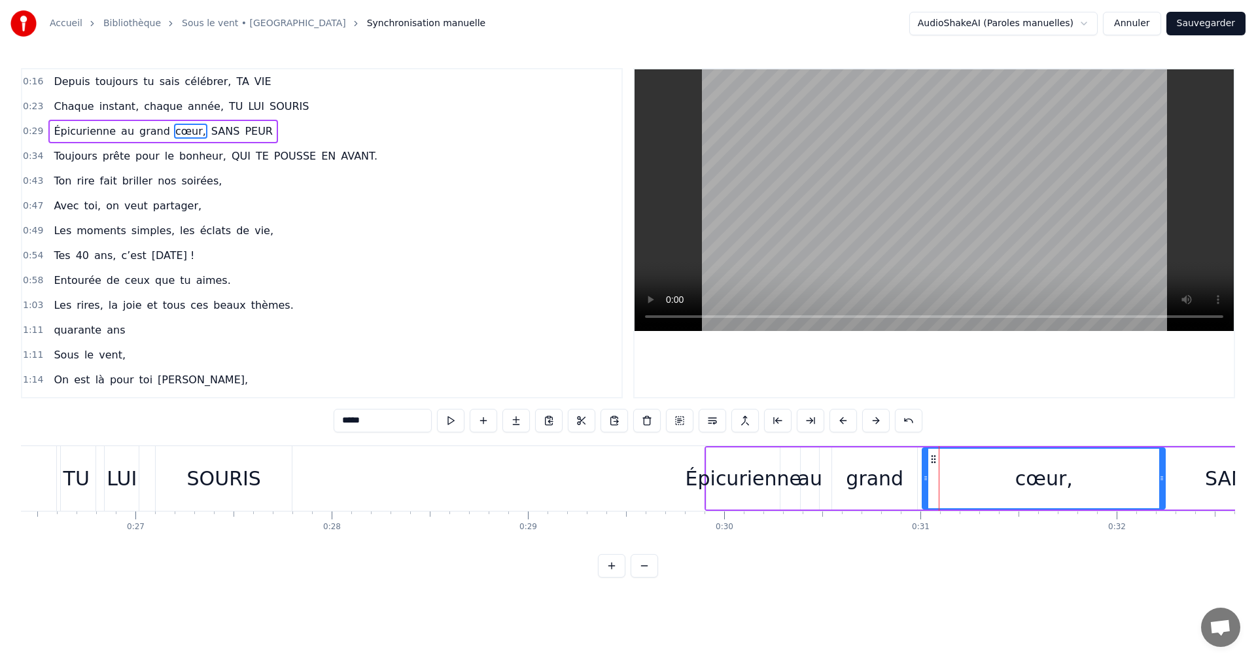
drag, startPoint x: 949, startPoint y: 469, endPoint x: 1162, endPoint y: 464, distance: 212.6
click at [1162, 464] on div at bounding box center [1161, 479] width 5 height 60
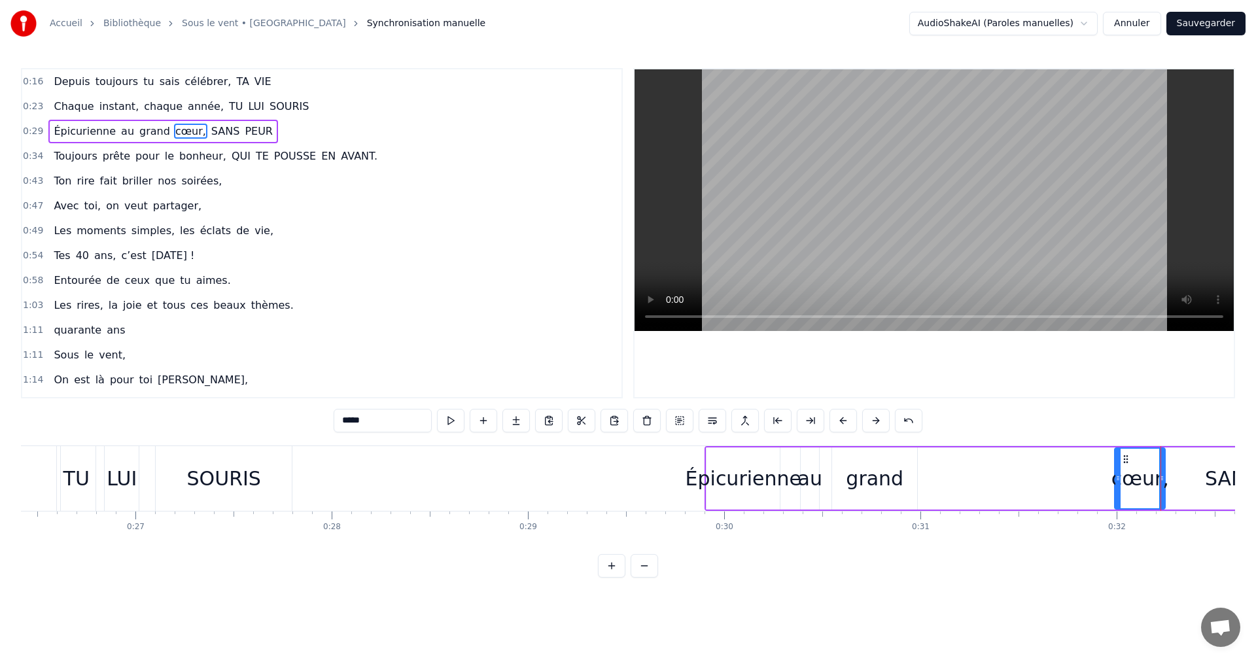
drag, startPoint x: 924, startPoint y: 471, endPoint x: 1117, endPoint y: 470, distance: 192.9
click at [1117, 470] on div at bounding box center [1117, 479] width 5 height 60
click at [888, 465] on div "grand" at bounding box center [875, 478] width 58 height 29
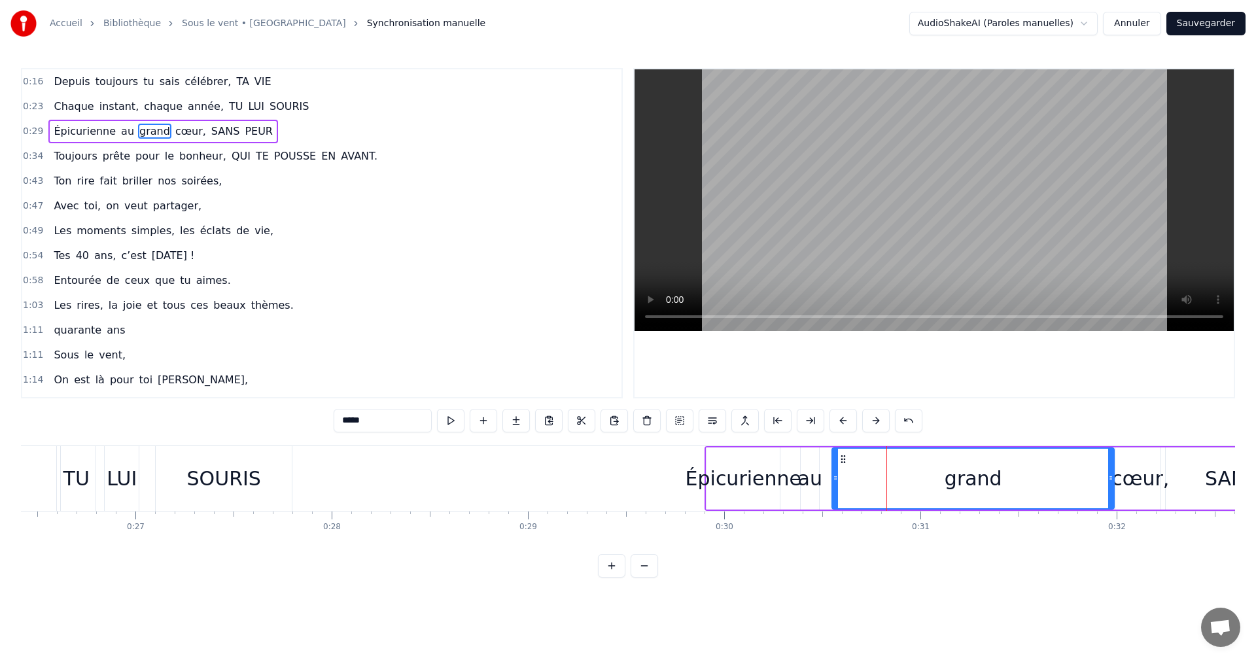
drag, startPoint x: 913, startPoint y: 467, endPoint x: 1110, endPoint y: 458, distance: 197.0
click at [1110, 458] on div at bounding box center [1110, 479] width 5 height 60
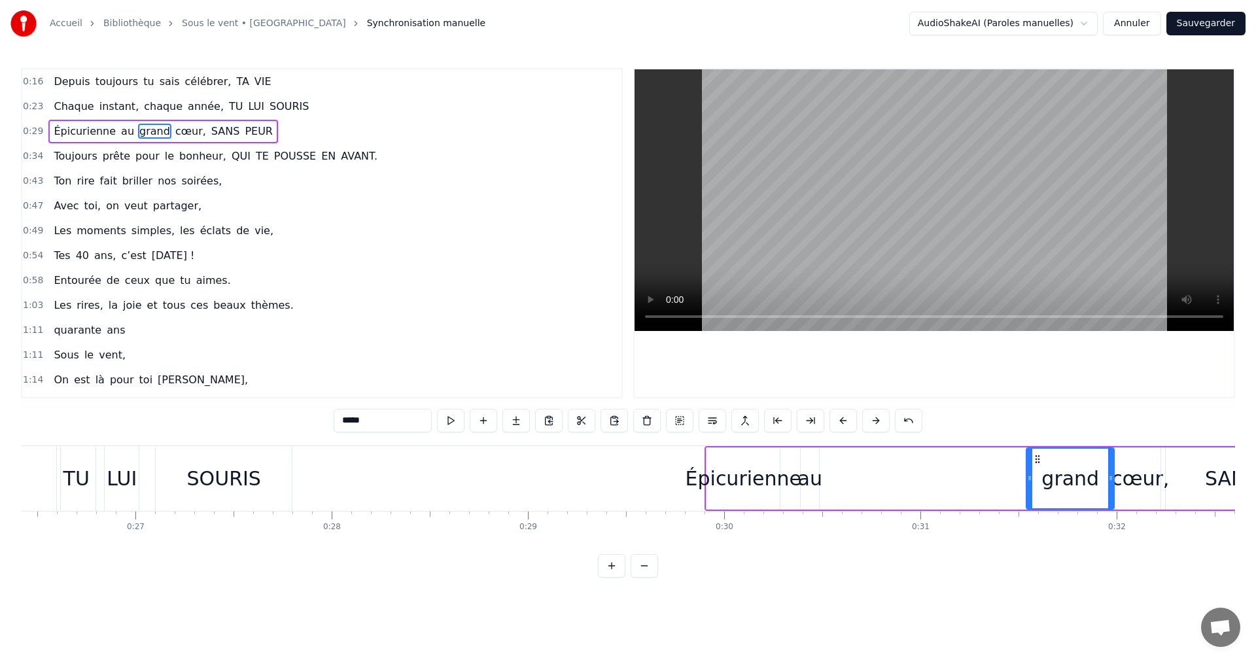
drag, startPoint x: 836, startPoint y: 466, endPoint x: 1030, endPoint y: 464, distance: 194.2
click at [1030, 464] on div at bounding box center [1029, 479] width 5 height 60
click at [809, 461] on div "au" at bounding box center [810, 478] width 18 height 62
type input "**"
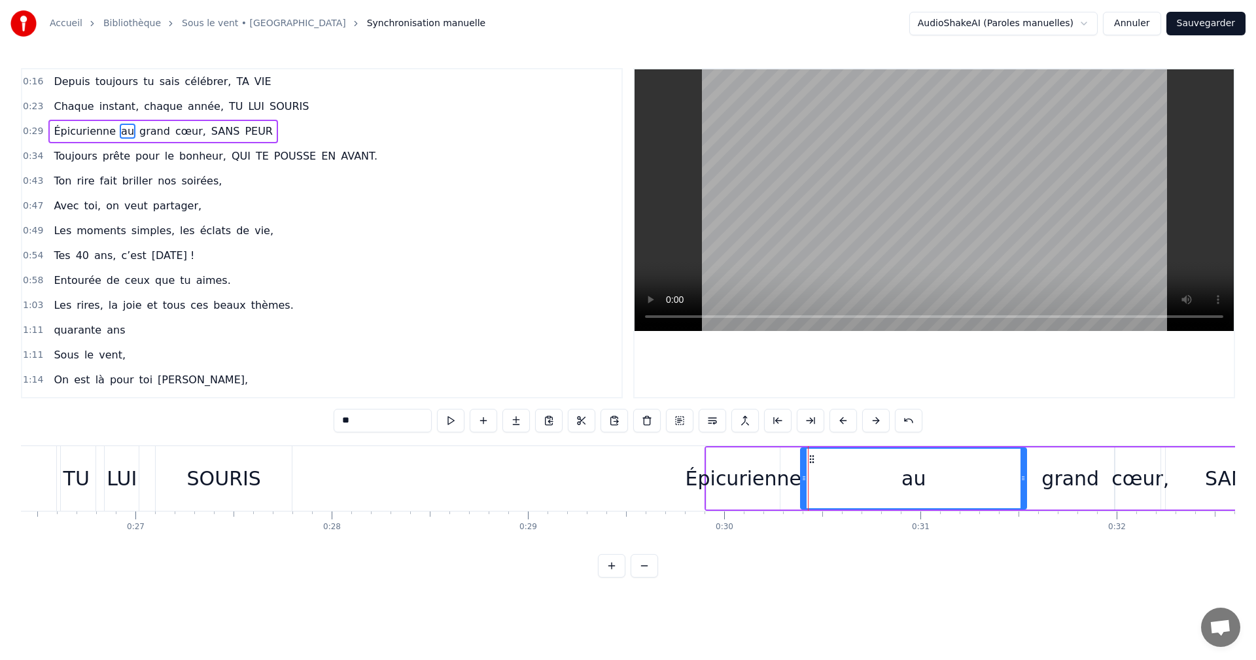
drag, startPoint x: 816, startPoint y: 469, endPoint x: 1024, endPoint y: 462, distance: 207.4
click at [1024, 462] on div at bounding box center [1022, 479] width 5 height 60
drag, startPoint x: 803, startPoint y: 469, endPoint x: 916, endPoint y: 477, distance: 113.4
click at [916, 477] on div at bounding box center [916, 479] width 5 height 60
click at [857, 479] on div "Épicurienne au grand cœur, SANS PEUR" at bounding box center [1145, 478] width 882 height 65
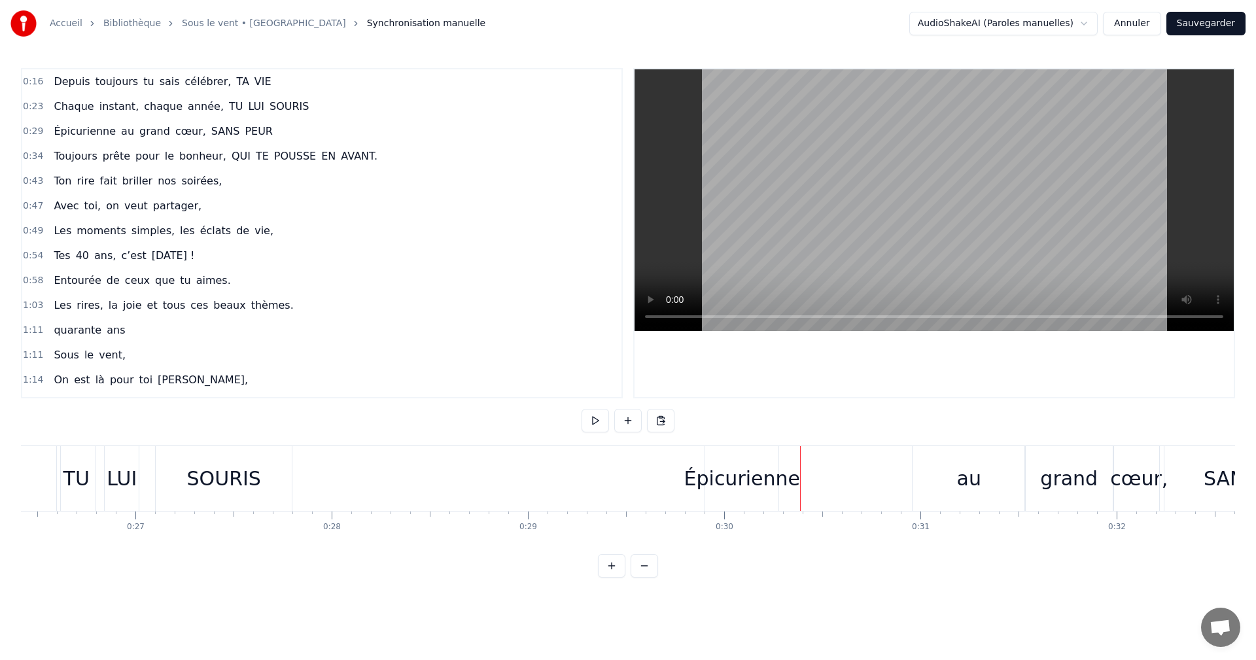
click at [778, 446] on div "Épicurienne" at bounding box center [741, 478] width 75 height 65
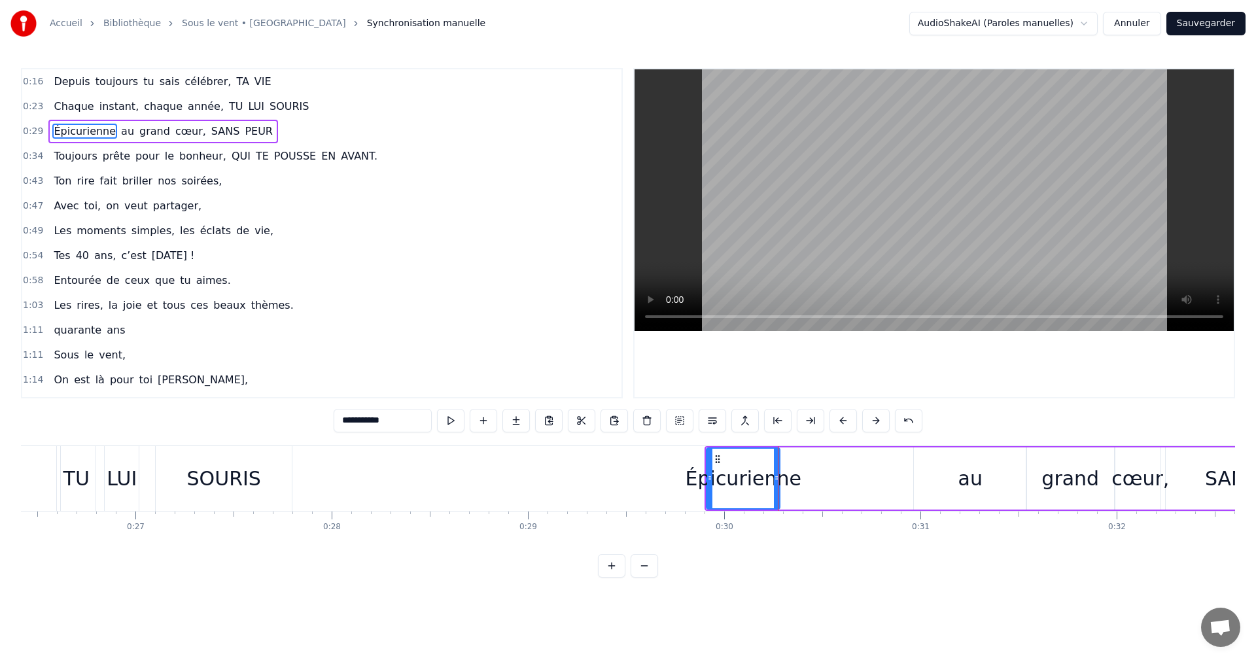
click at [804, 446] on div "Épicurienne au grand cœur, SANS PEUR" at bounding box center [1145, 478] width 882 height 65
